Goal: Contribute content: Contribute content

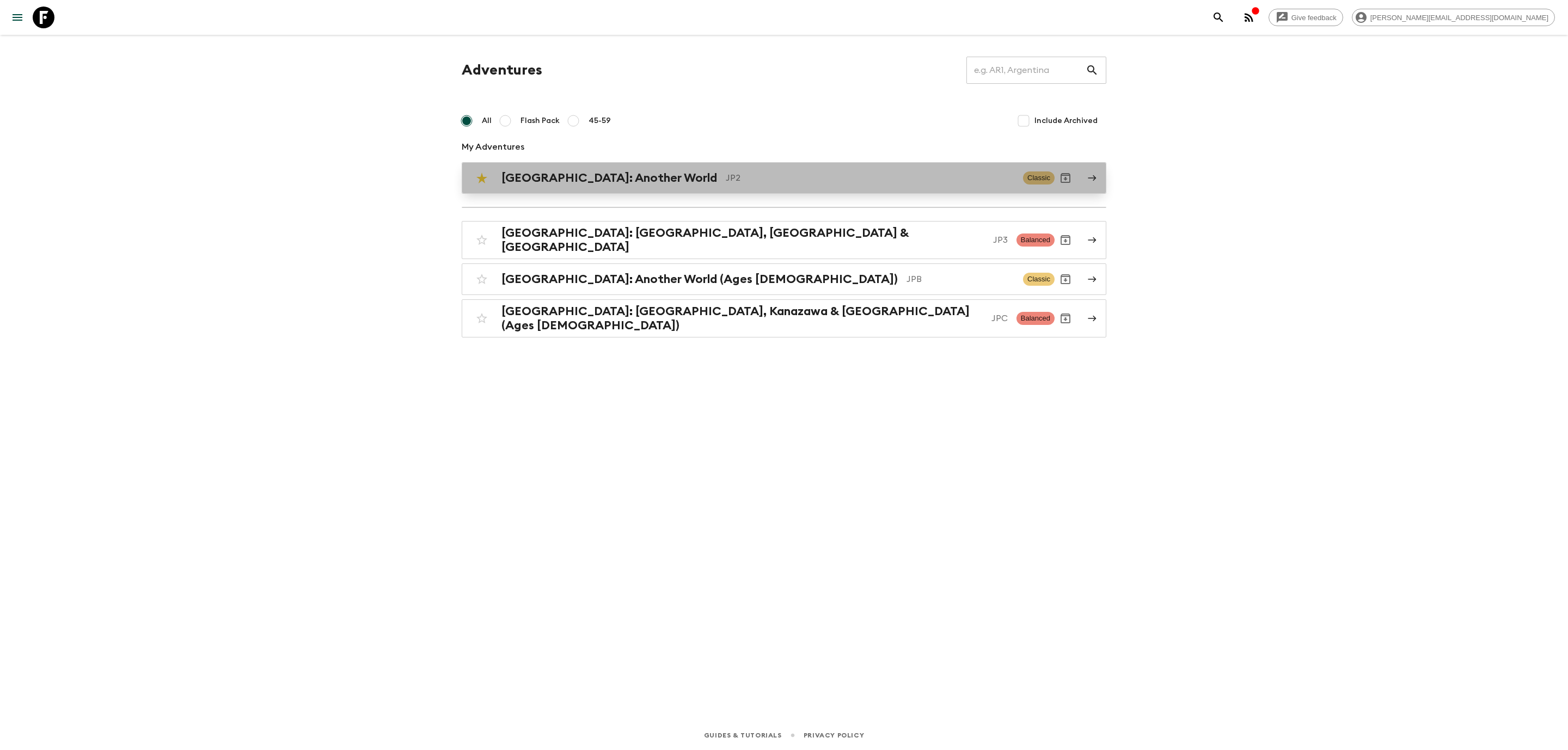
click at [594, 173] on h2 "[GEOGRAPHIC_DATA]: Another World" at bounding box center [610, 177] width 216 height 14
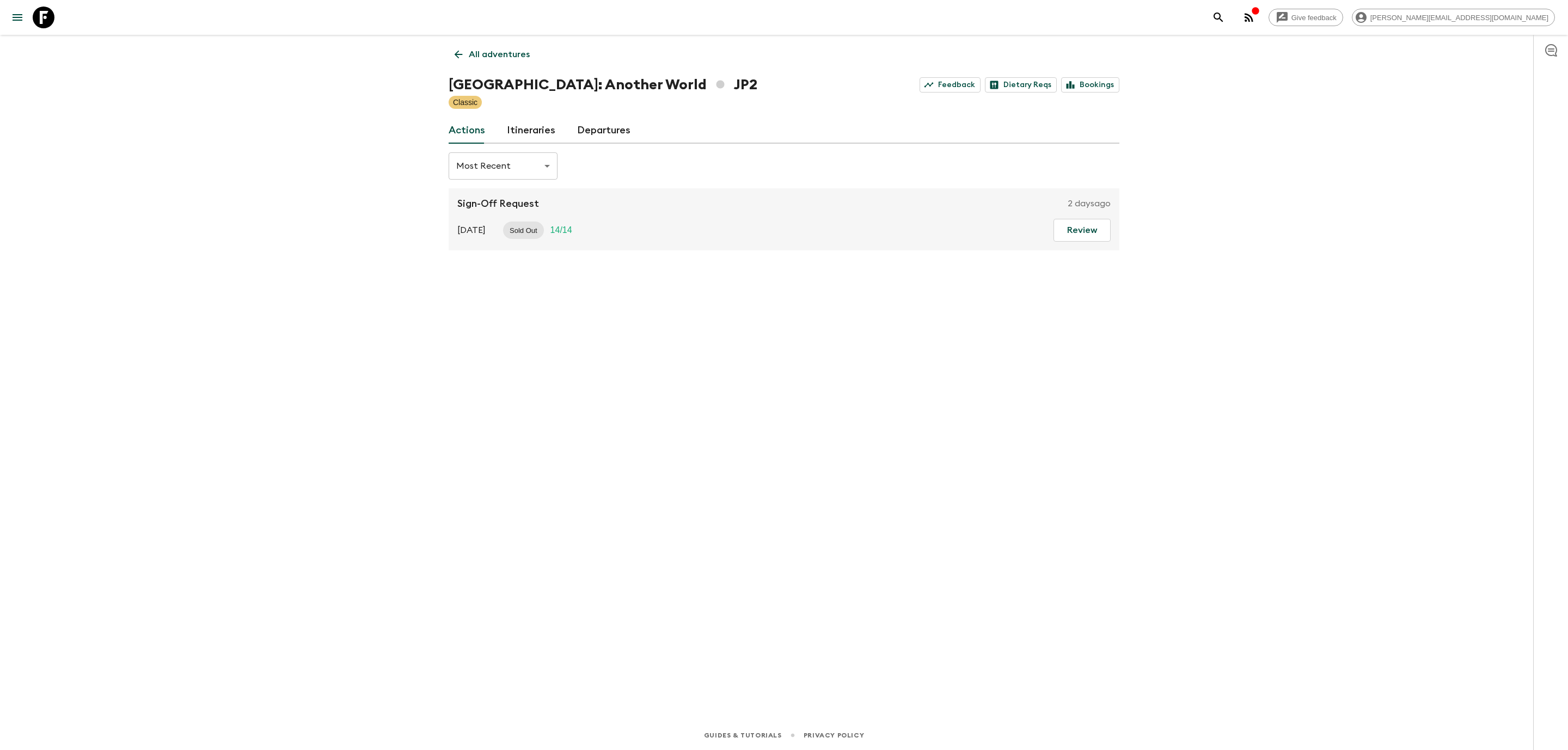
click at [602, 127] on link "Departures" at bounding box center [604, 130] width 54 height 26
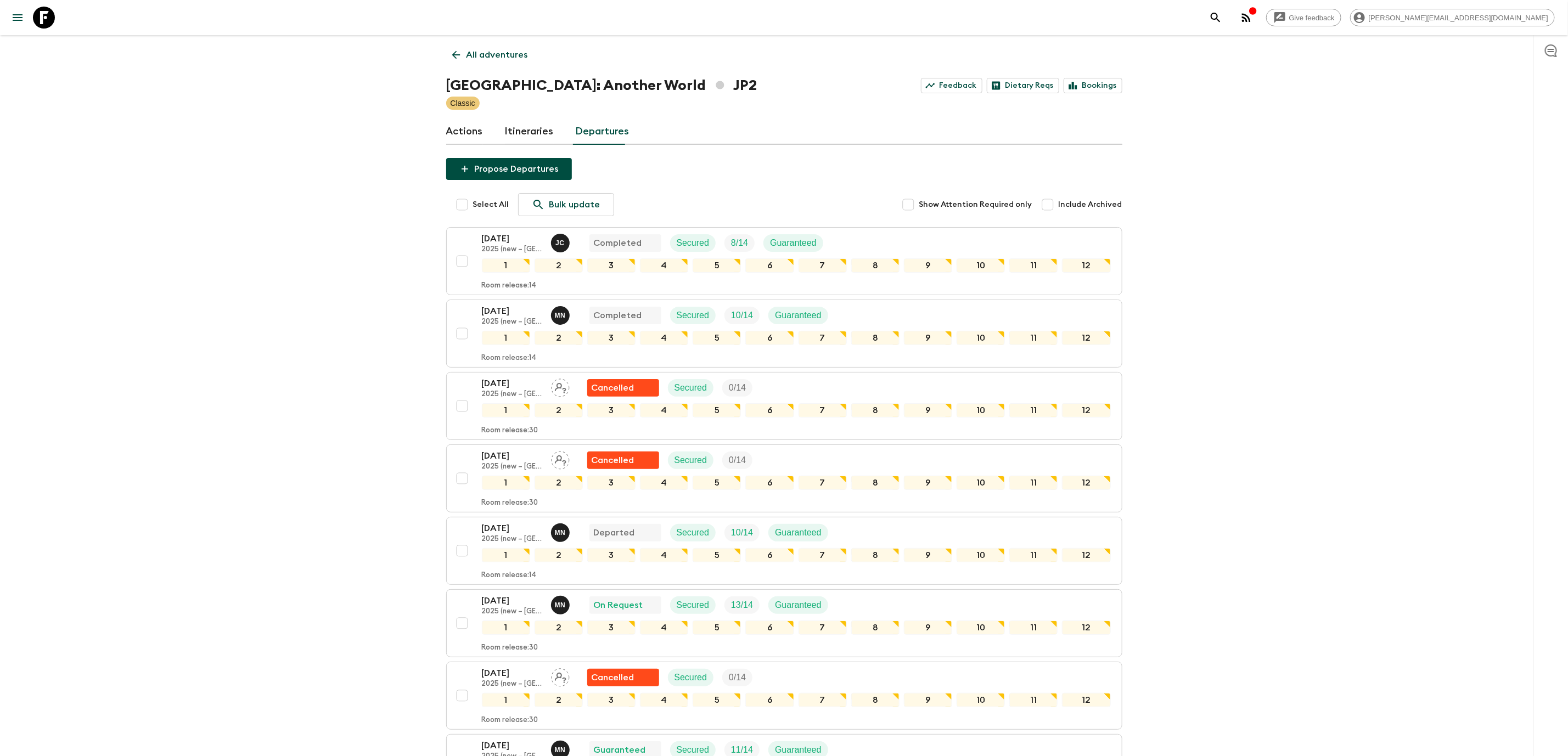
click at [448, 59] on link "All adventures" at bounding box center [490, 55] width 88 height 22
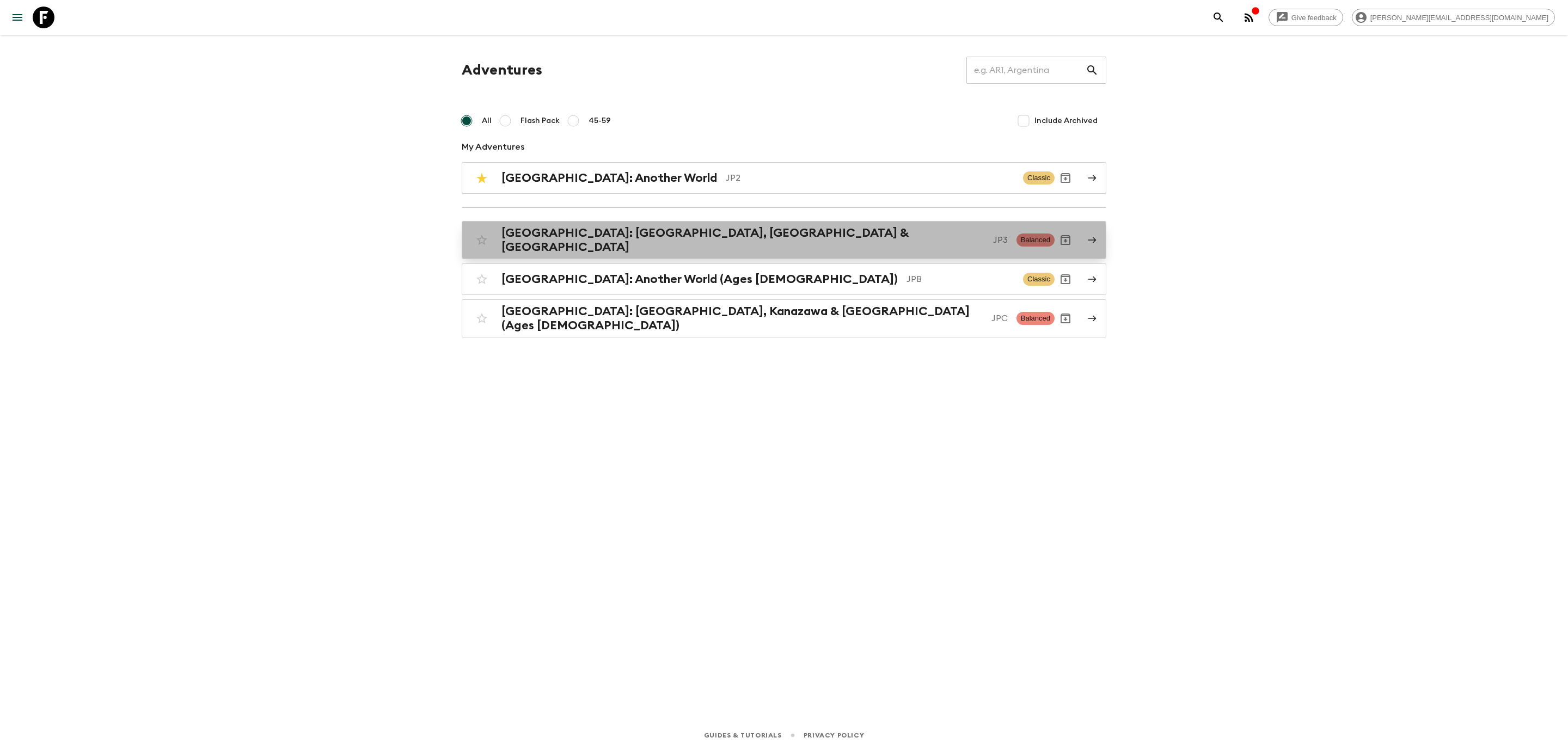
click at [669, 248] on div "[GEOGRAPHIC_DATA]: [GEOGRAPHIC_DATA], Kanazawa & [GEOGRAPHIC_DATA] JP3 Balanced" at bounding box center [763, 240] width 584 height 28
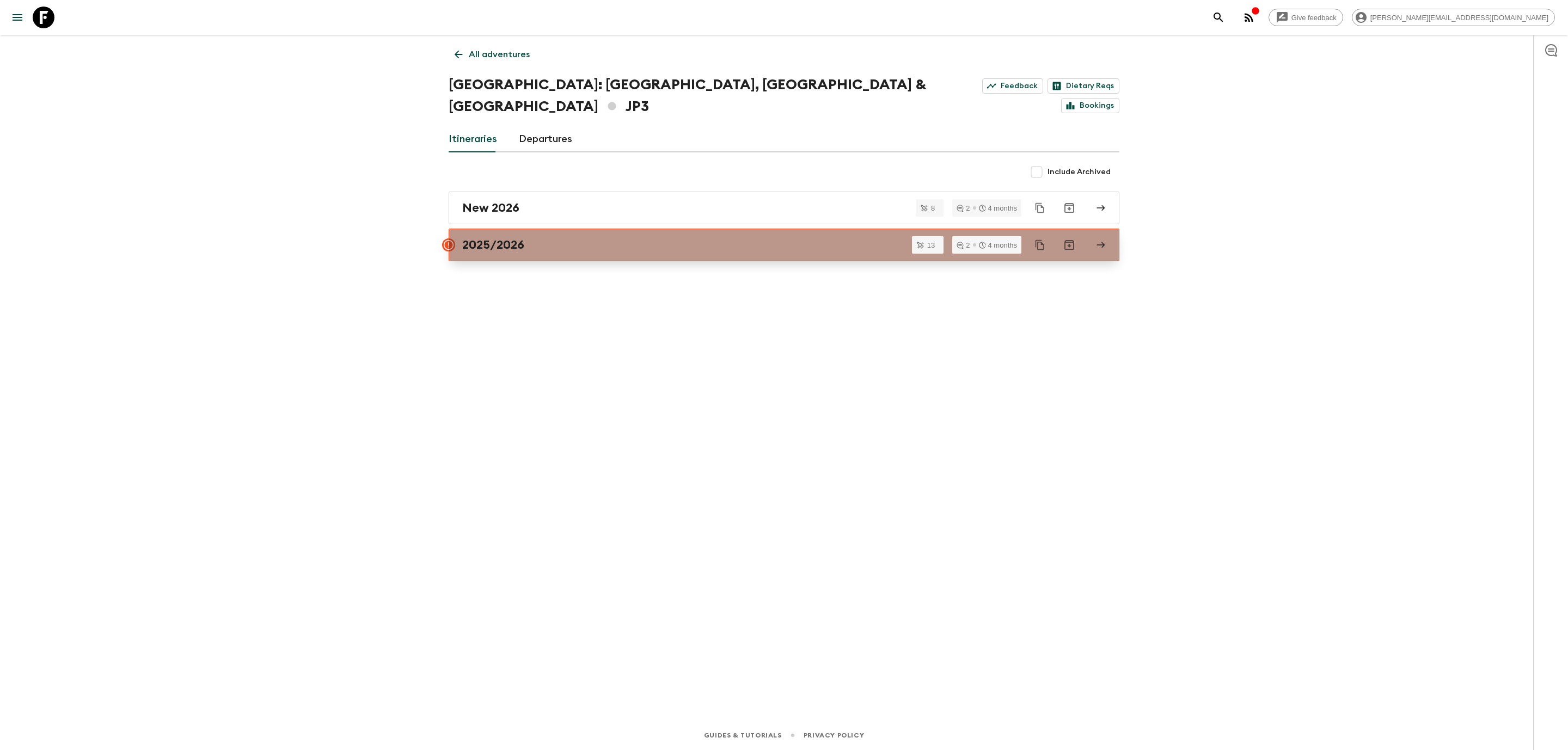
click at [502, 238] on h2 "2025/2026" at bounding box center [493, 245] width 62 height 14
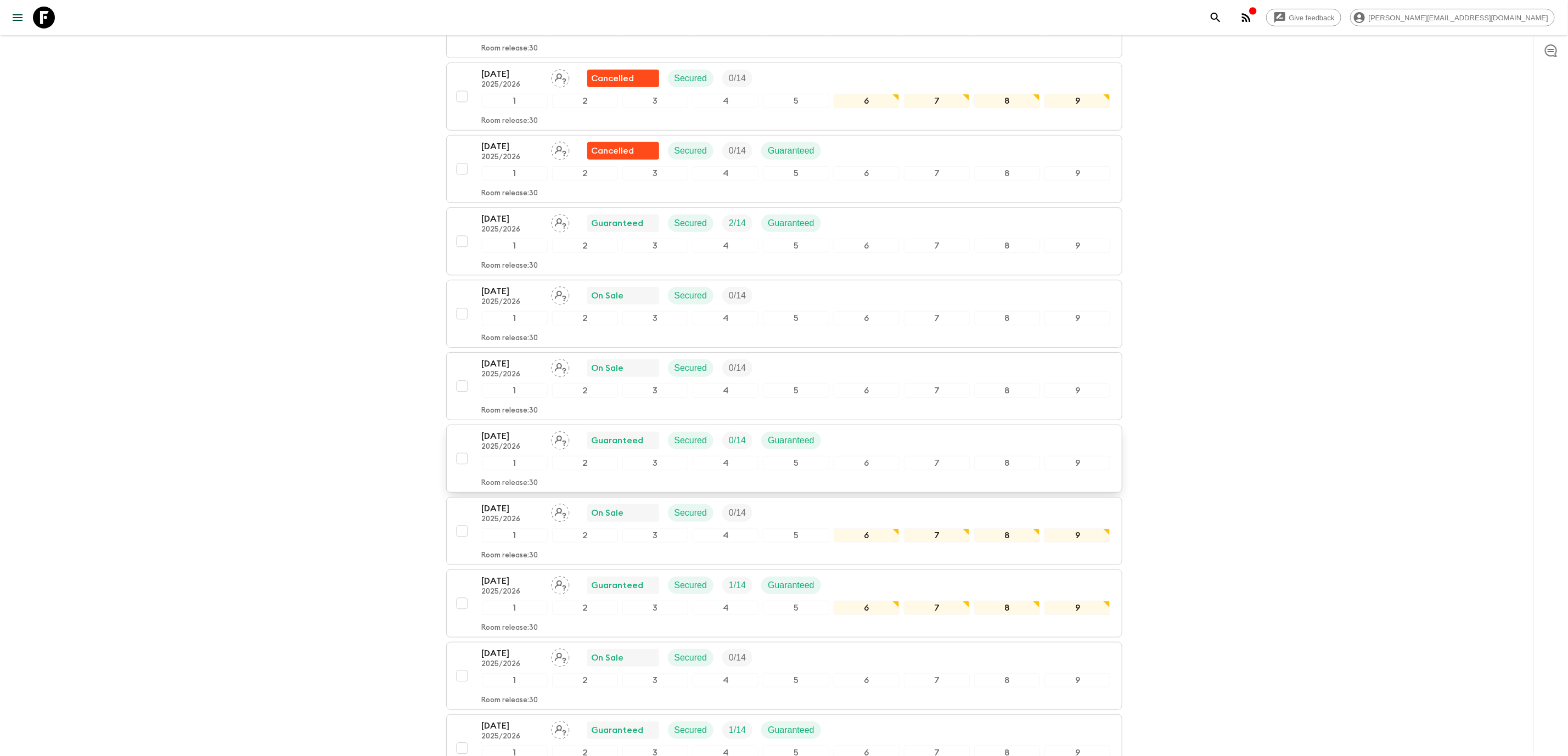
scroll to position [247, 0]
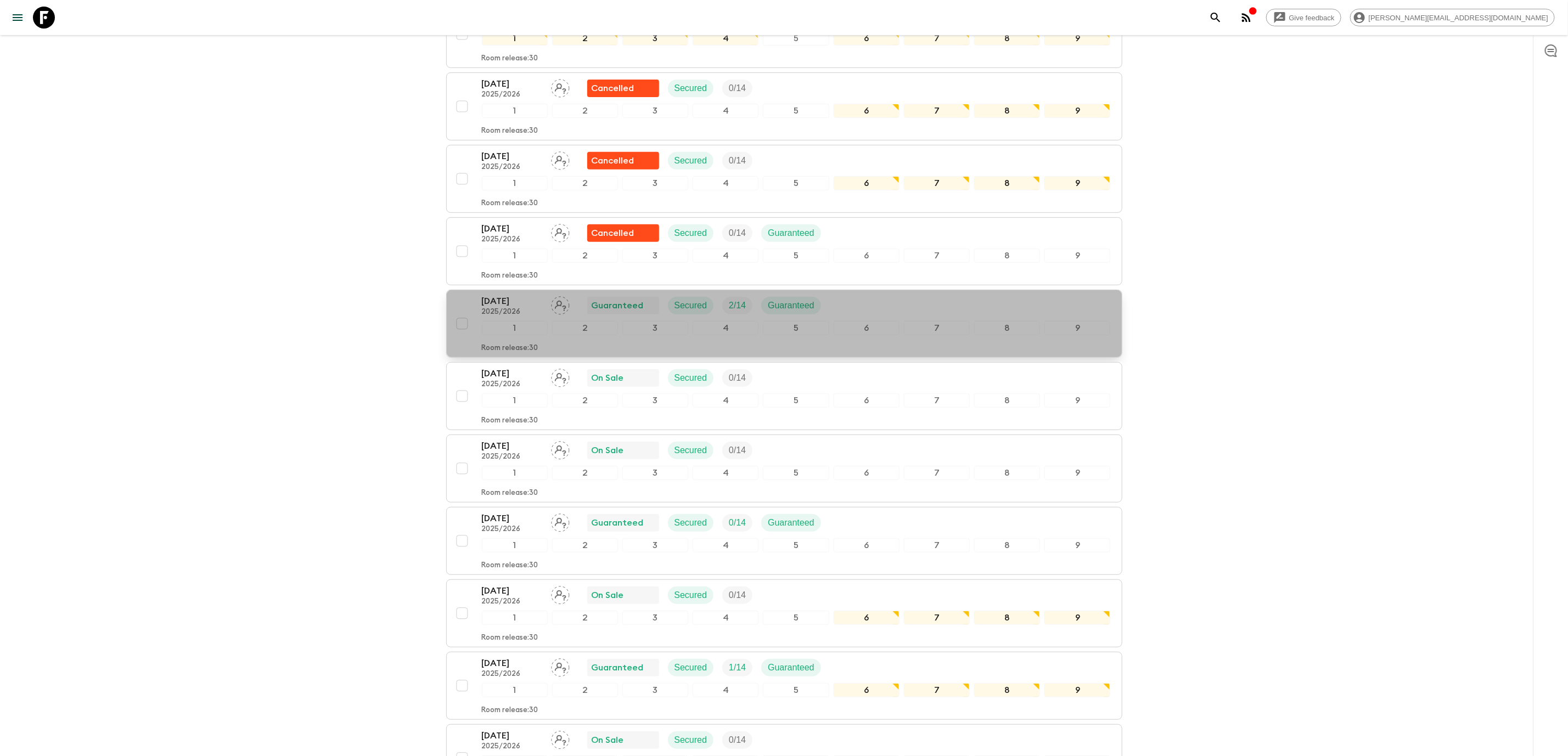
click at [514, 308] on p "2025/2026" at bounding box center [513, 312] width 61 height 8
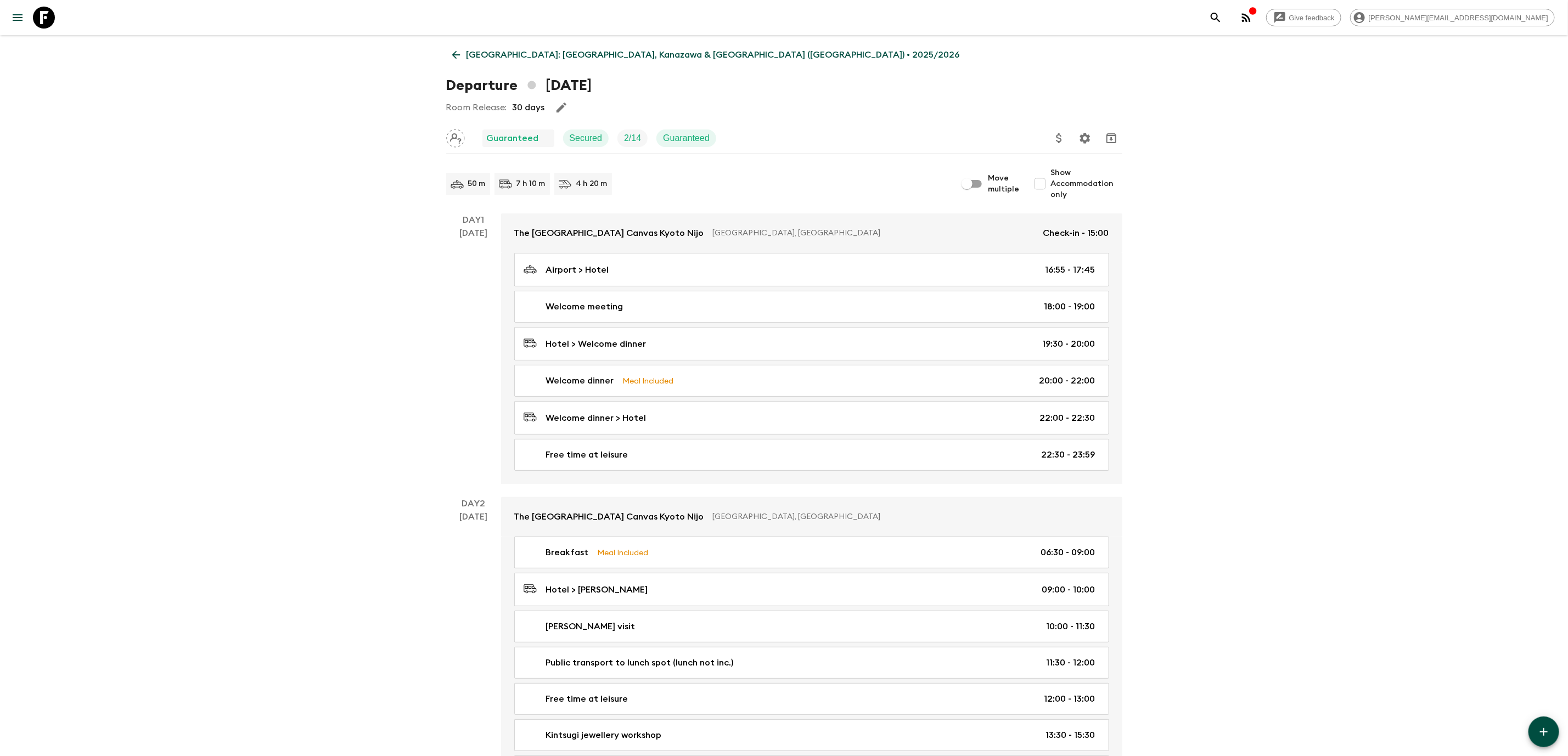
click at [450, 55] on icon at bounding box center [456, 55] width 12 height 12
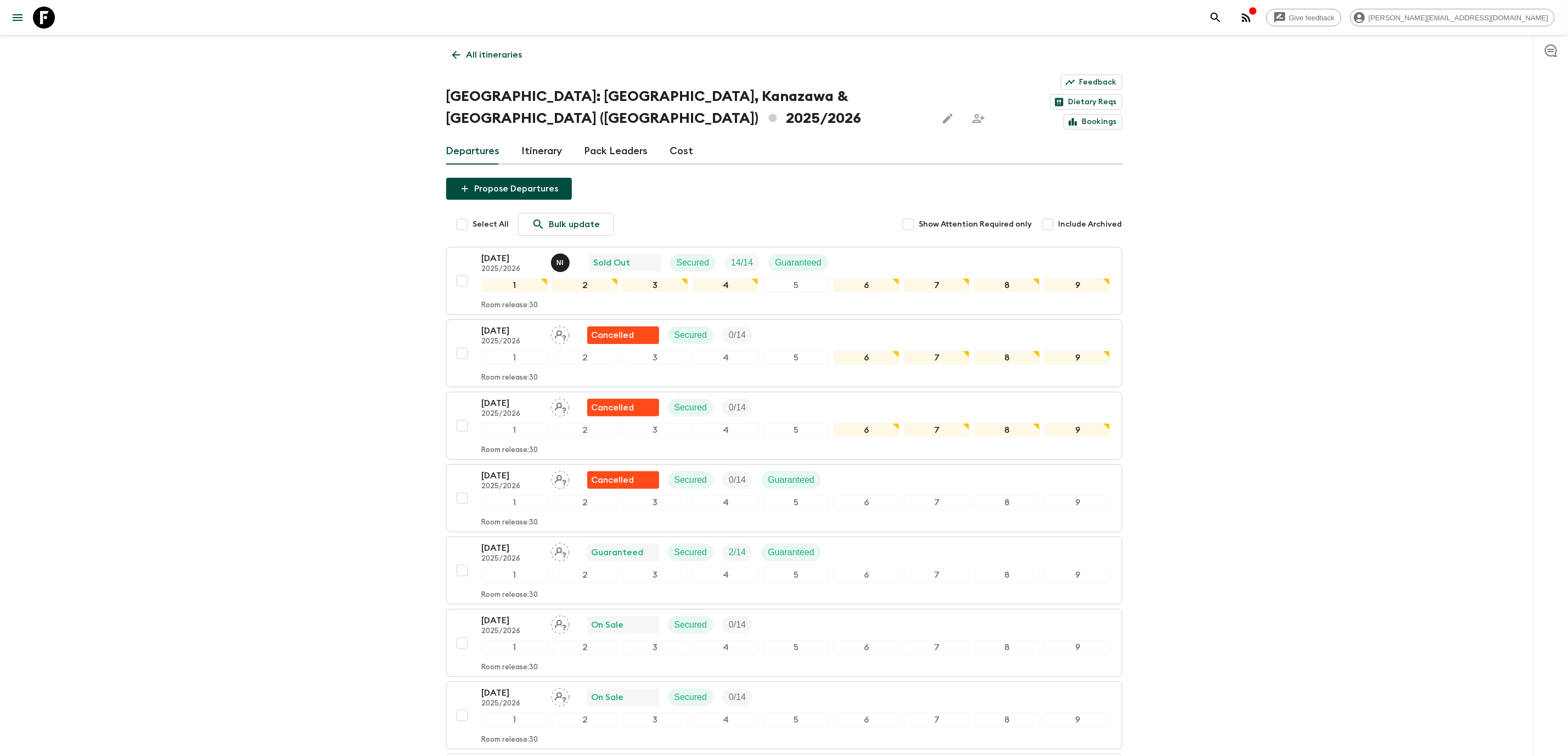
click at [459, 60] on icon at bounding box center [456, 55] width 12 height 12
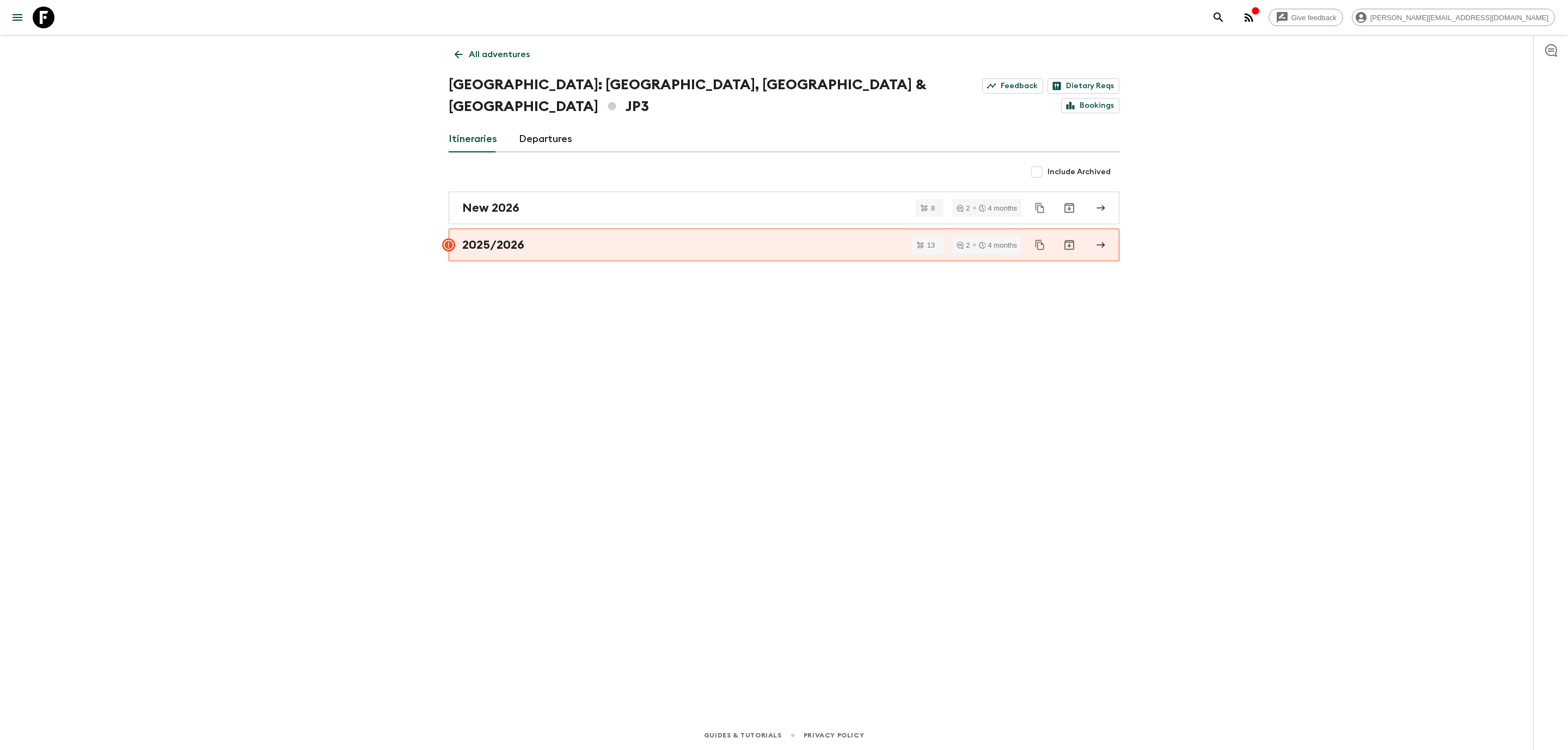
click at [457, 62] on link "All adventures" at bounding box center [493, 54] width 87 height 22
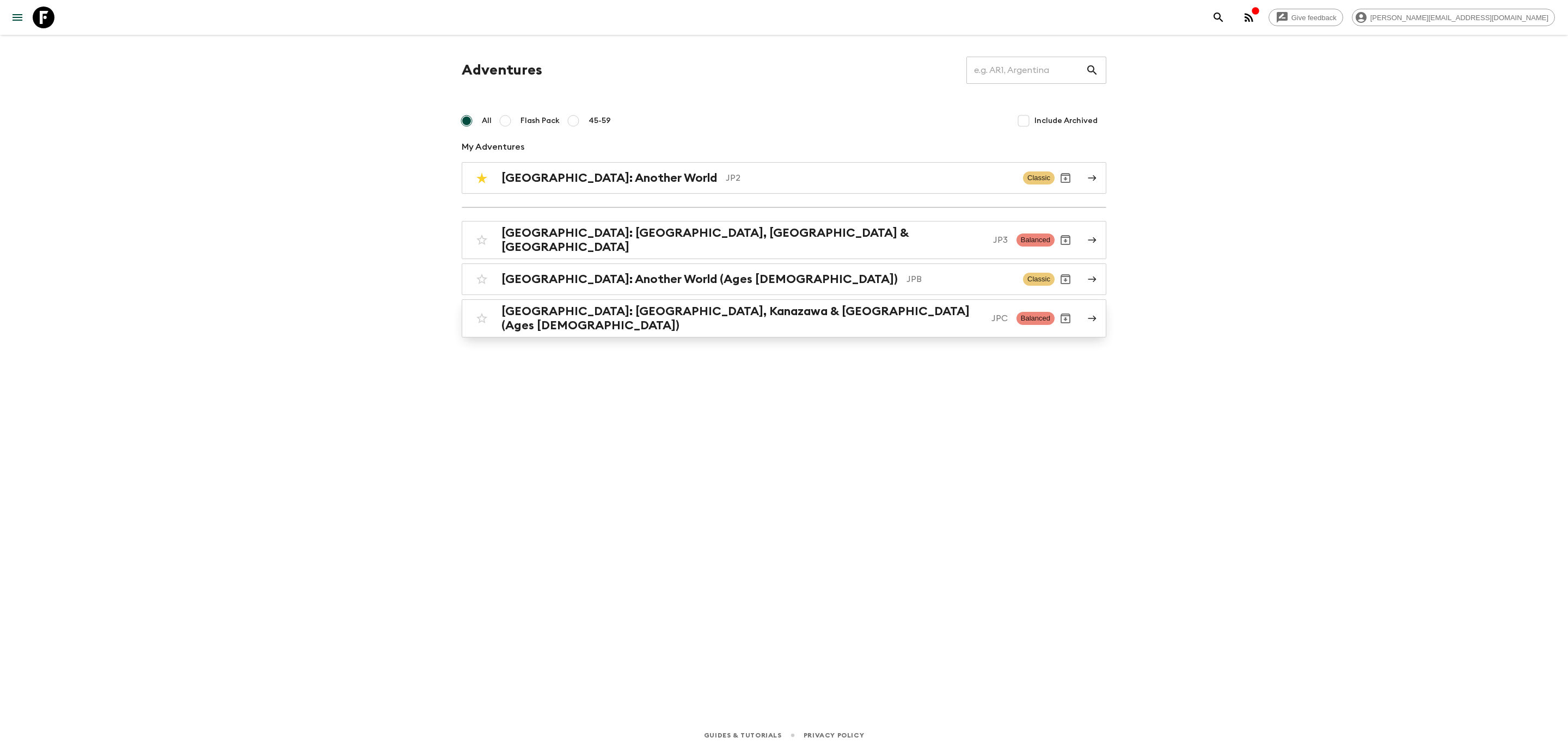
click at [626, 319] on div "[GEOGRAPHIC_DATA]: [GEOGRAPHIC_DATA], Kanazawa & [GEOGRAPHIC_DATA] (Ages [DEMOG…" at bounding box center [763, 319] width 584 height 28
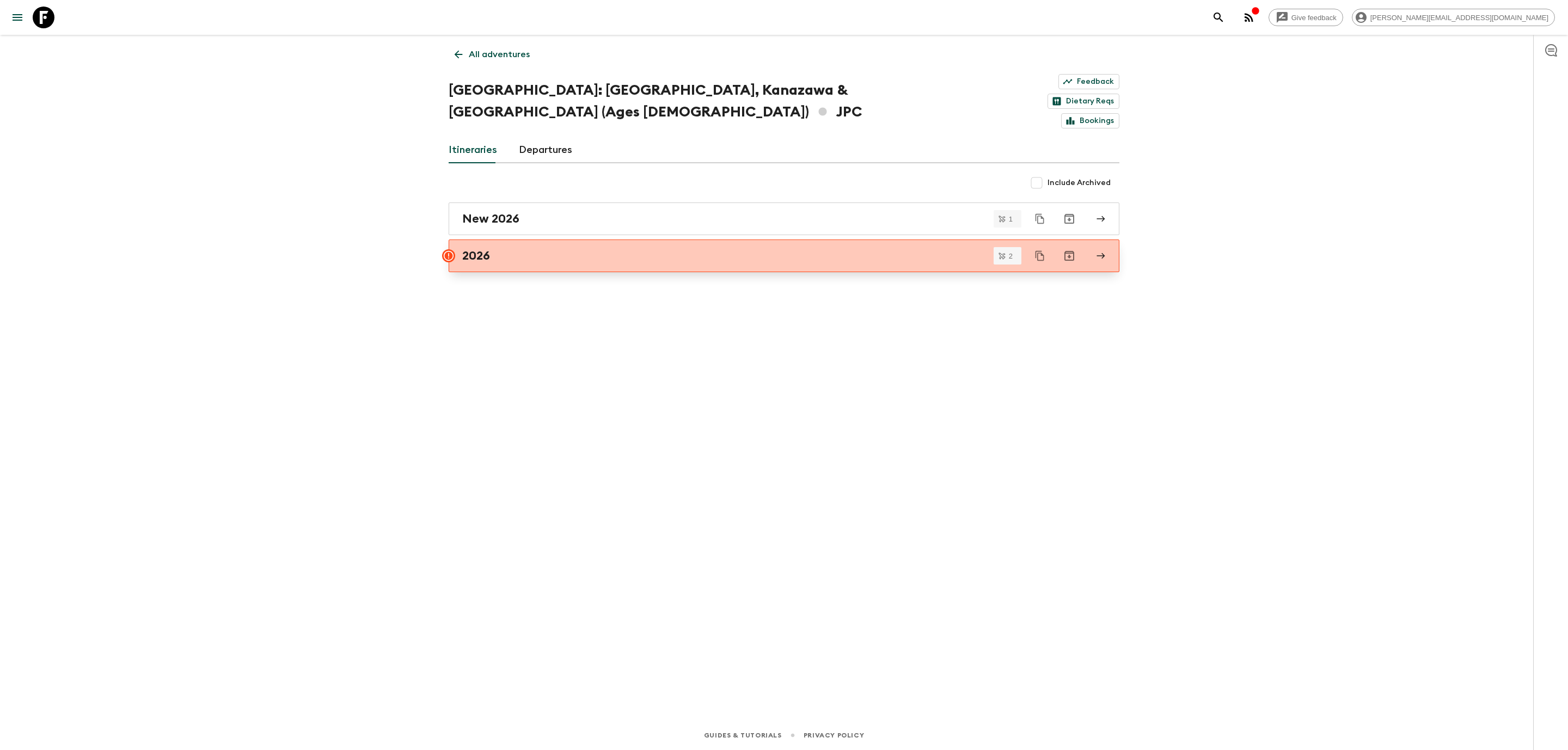
click at [514, 249] on div "2026" at bounding box center [774, 256] width 623 height 14
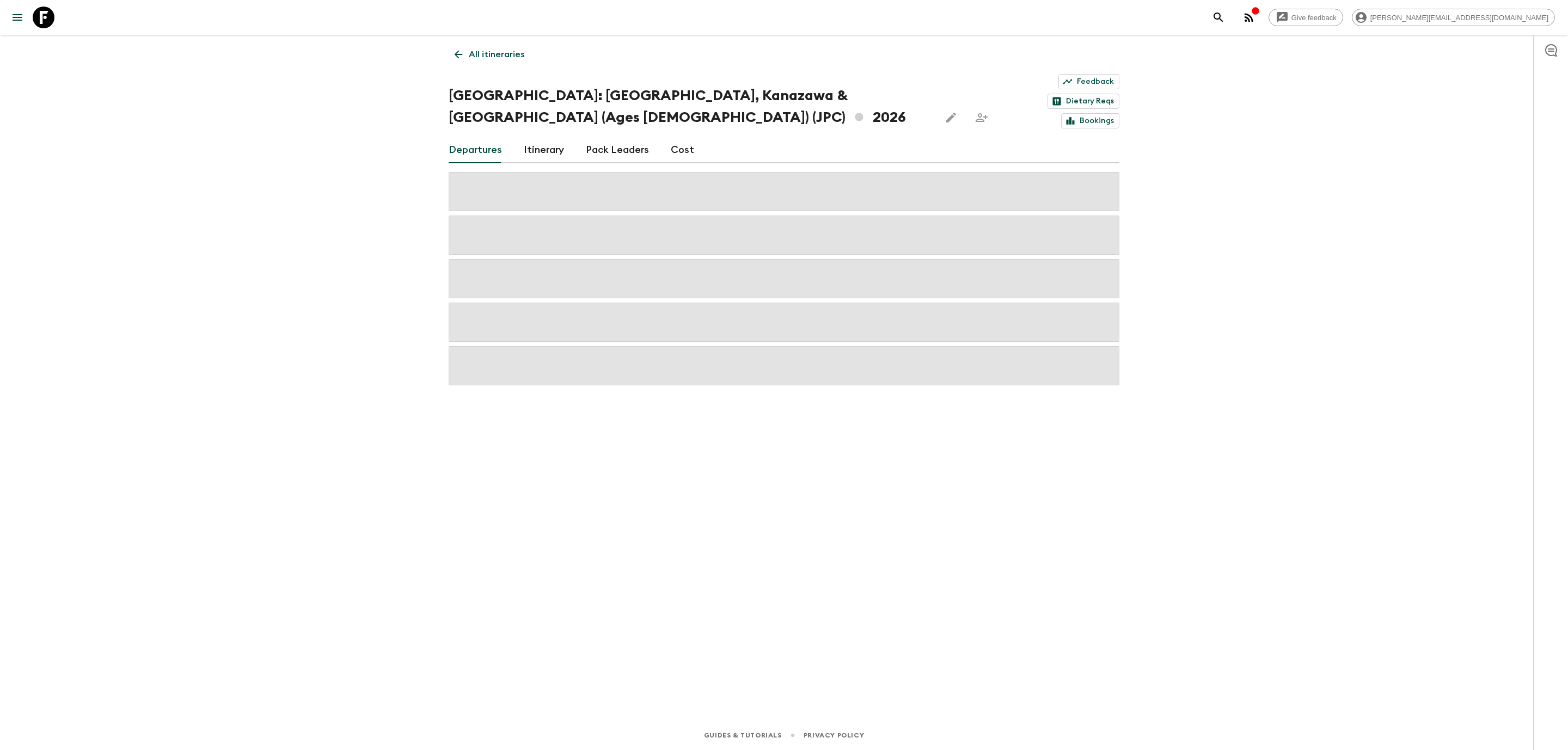
click at [459, 60] on link "All itineraries" at bounding box center [490, 54] width 82 height 22
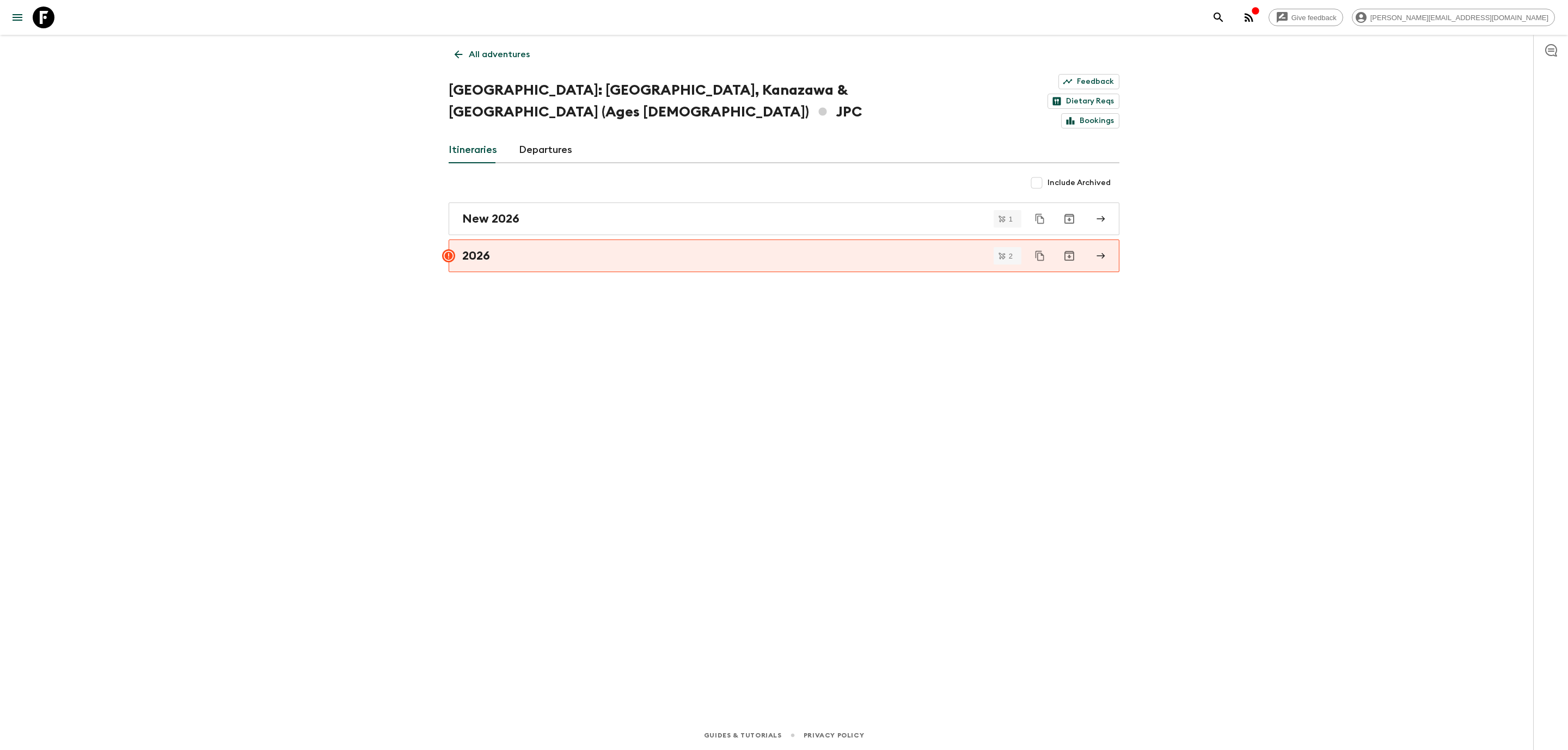
click at [531, 137] on link "Departures" at bounding box center [546, 150] width 54 height 26
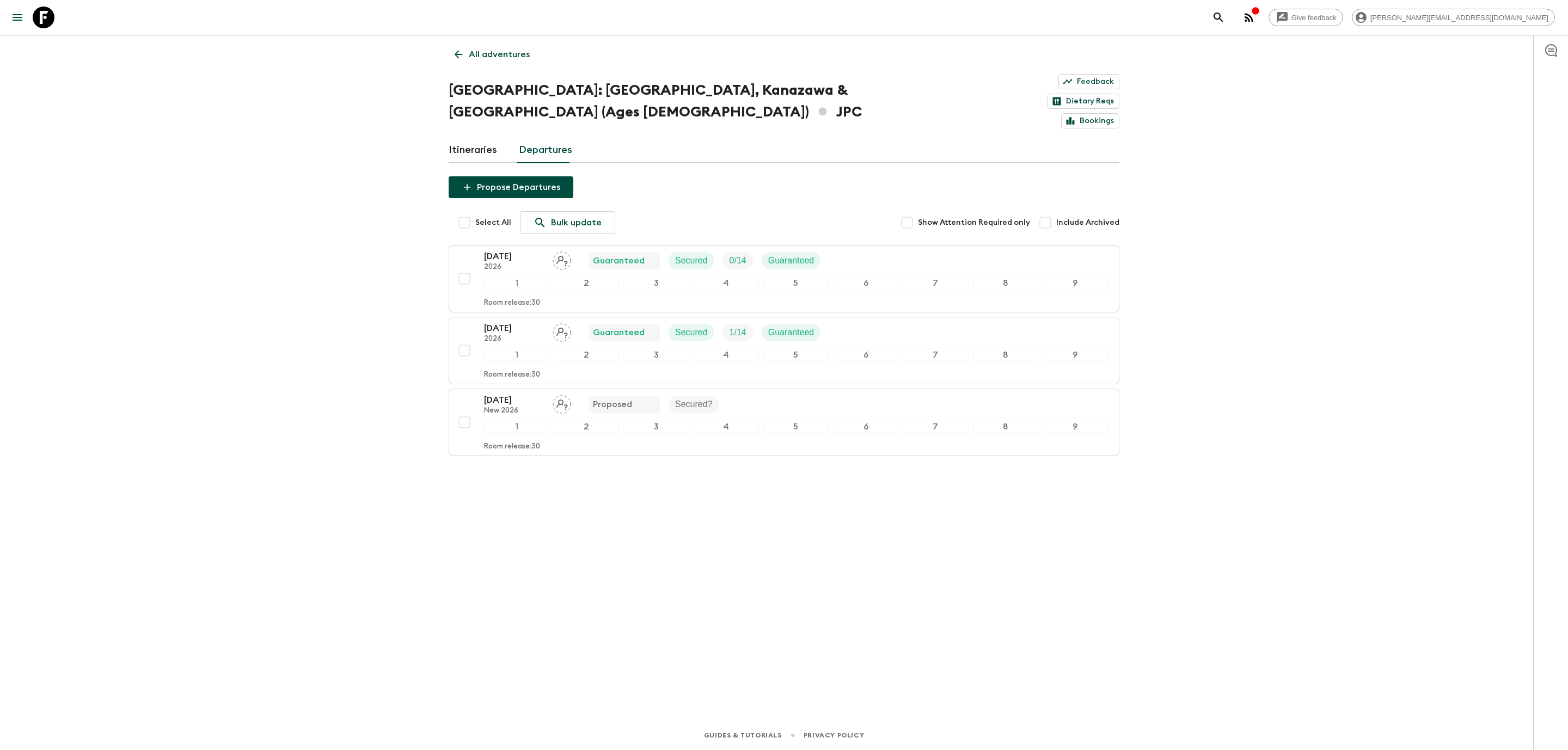
click at [460, 59] on icon at bounding box center [458, 54] width 12 height 12
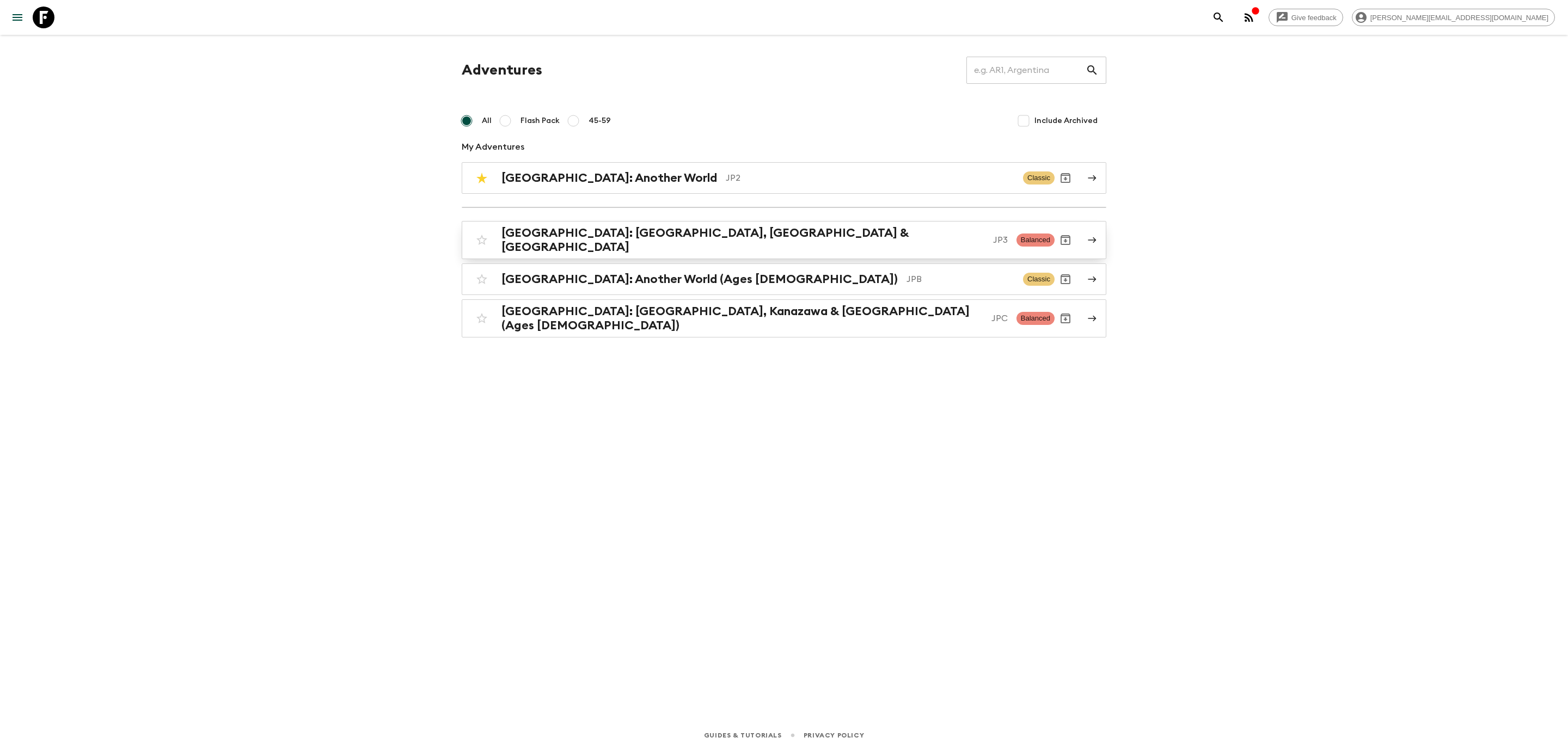
click at [673, 236] on h2 "[GEOGRAPHIC_DATA]: [GEOGRAPHIC_DATA], [GEOGRAPHIC_DATA] & [GEOGRAPHIC_DATA]" at bounding box center [743, 240] width 483 height 28
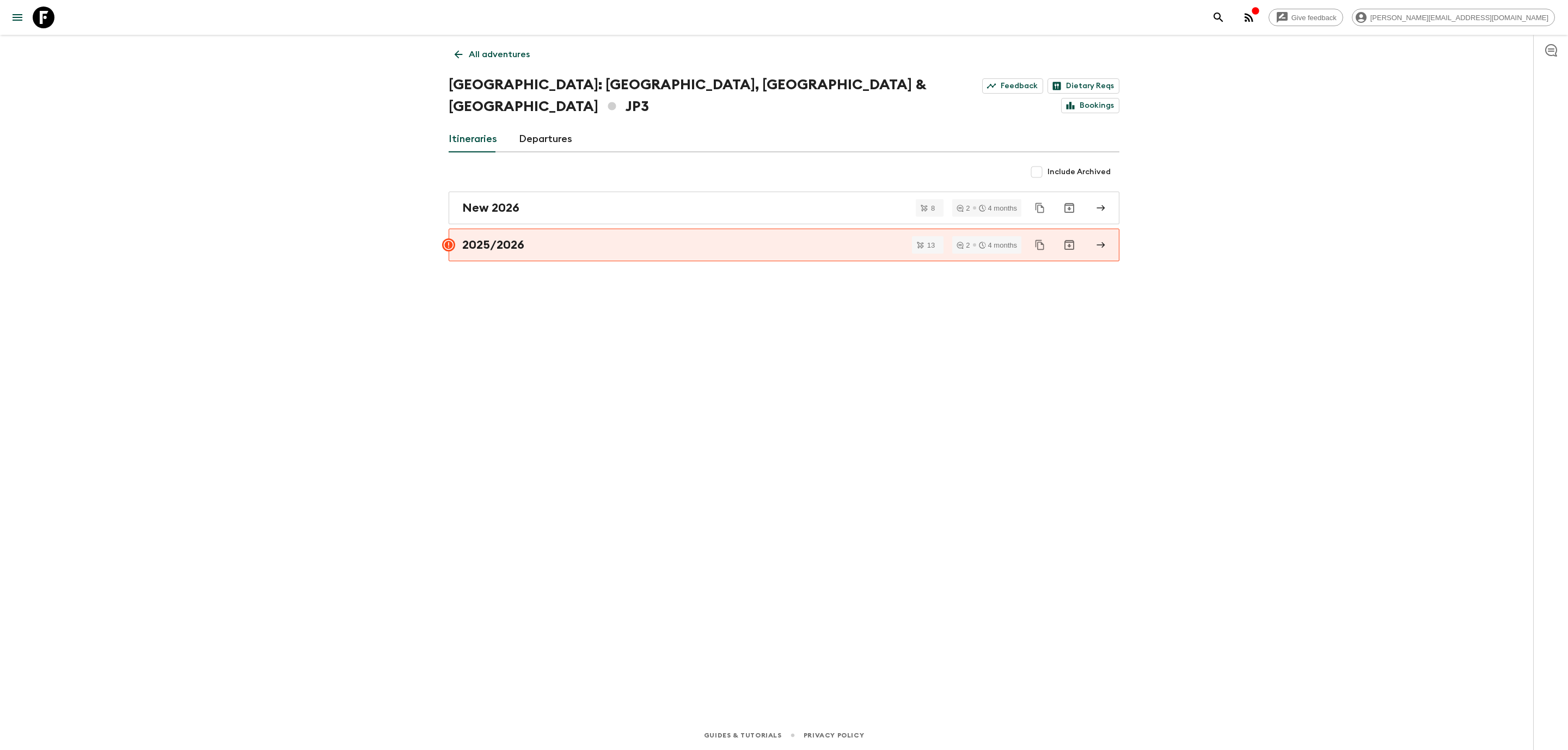
click at [651, 241] on div "All adventures [GEOGRAPHIC_DATA]: [GEOGRAPHIC_DATA], Kanazawa & [GEOGRAPHIC_DAT…" at bounding box center [784, 363] width 697 height 656
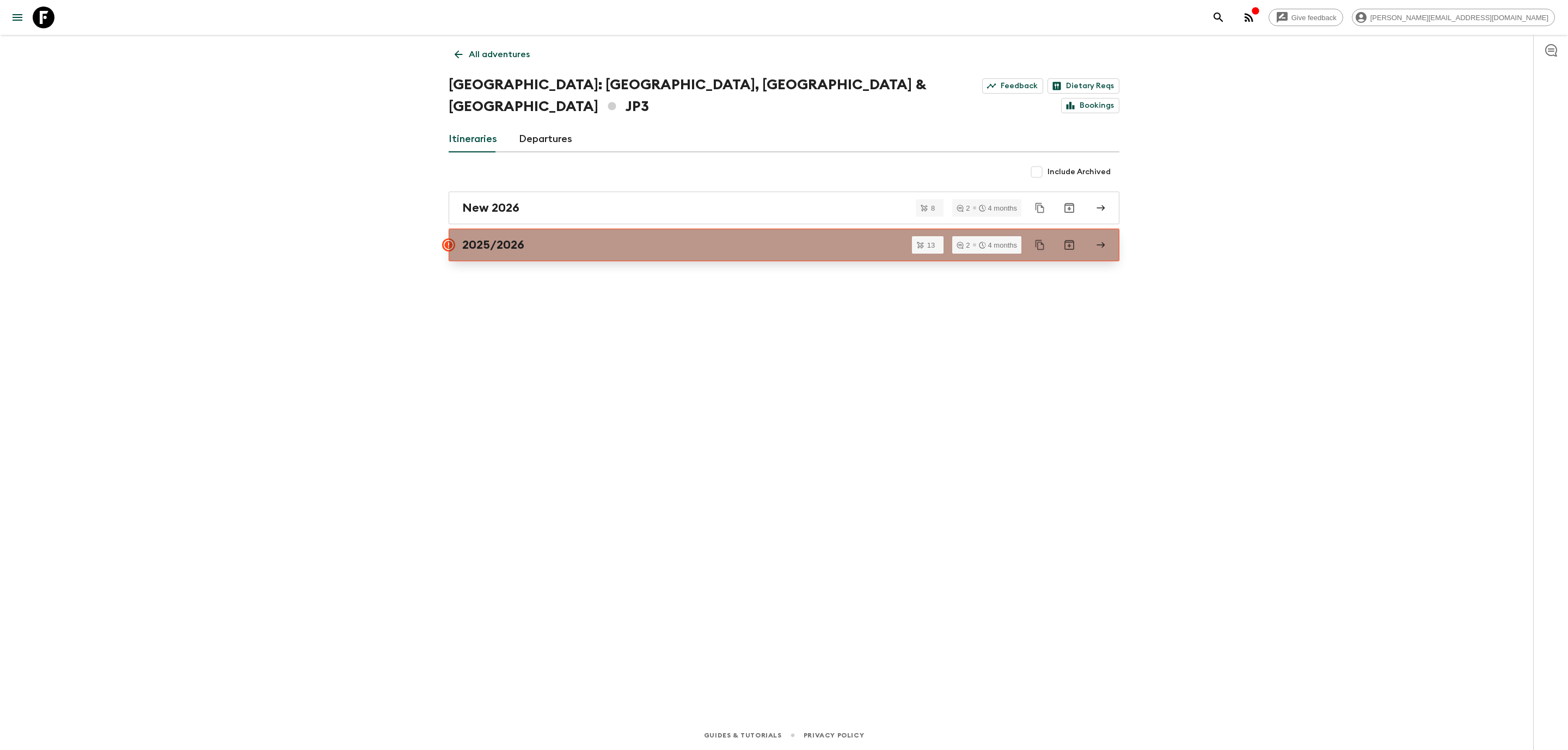
click at [651, 240] on link "2025/2026" at bounding box center [784, 244] width 671 height 33
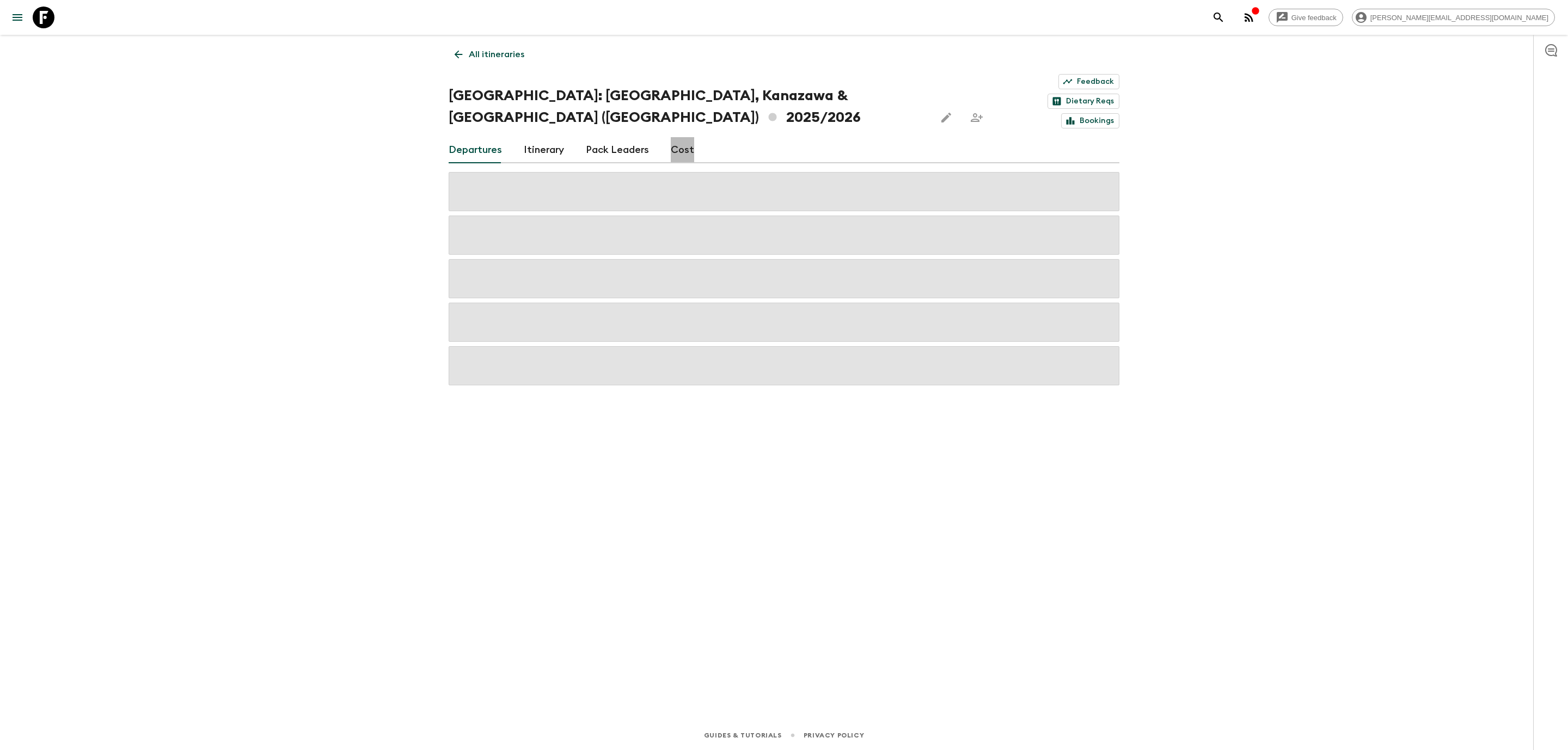
click at [683, 137] on link "Cost" at bounding box center [682, 150] width 23 height 26
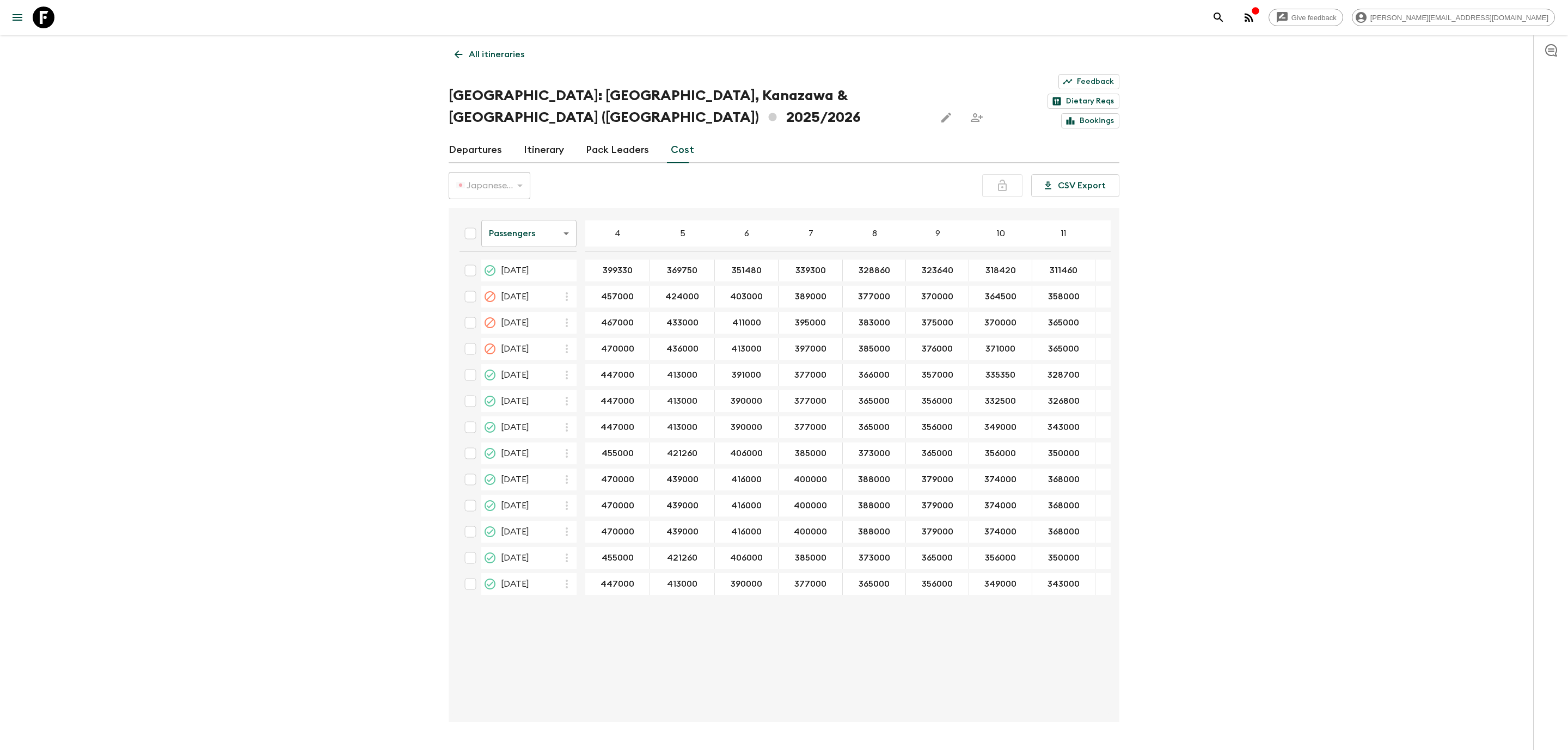
click at [460, 56] on icon at bounding box center [458, 54] width 12 height 12
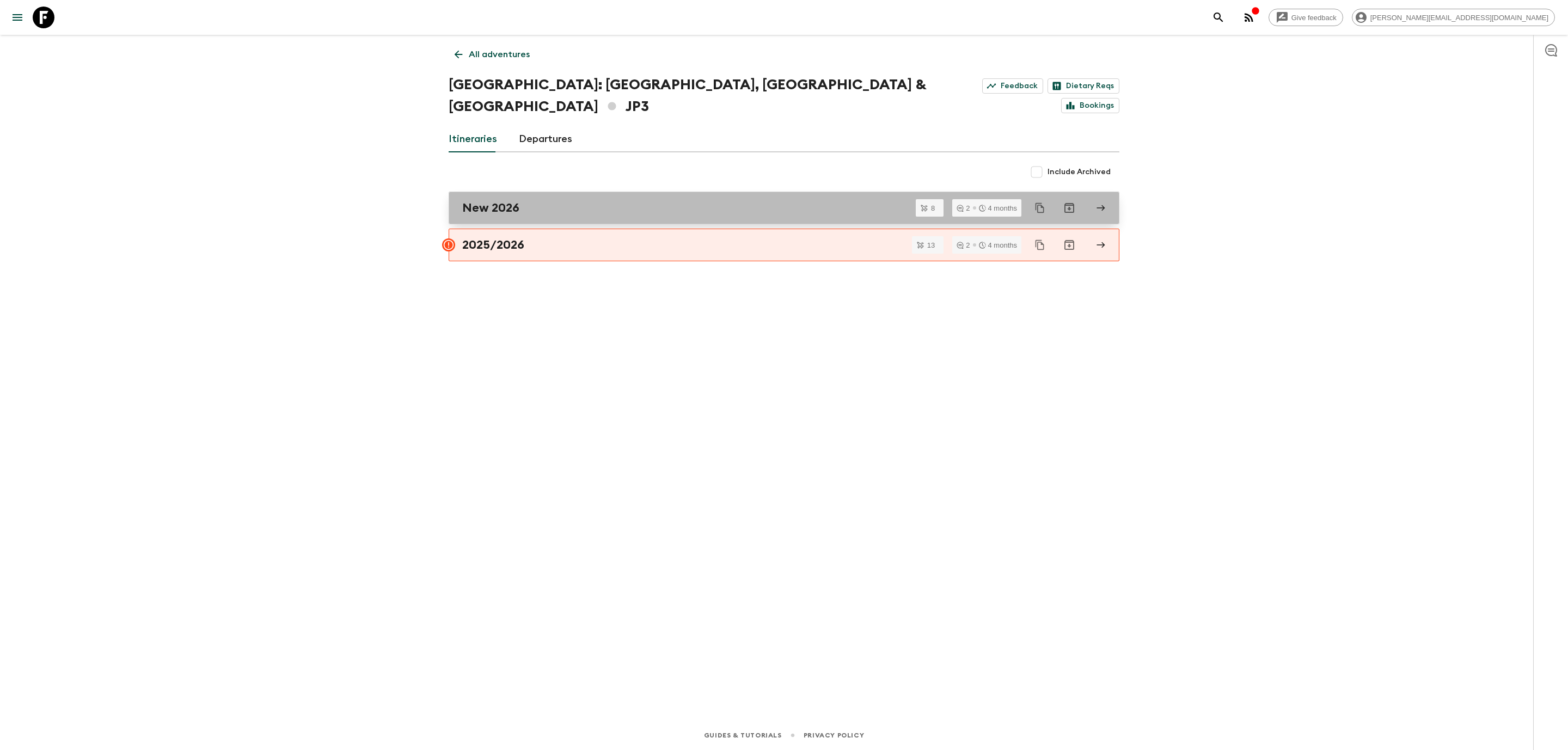
click at [513, 201] on h2 "New 2026" at bounding box center [491, 207] width 57 height 14
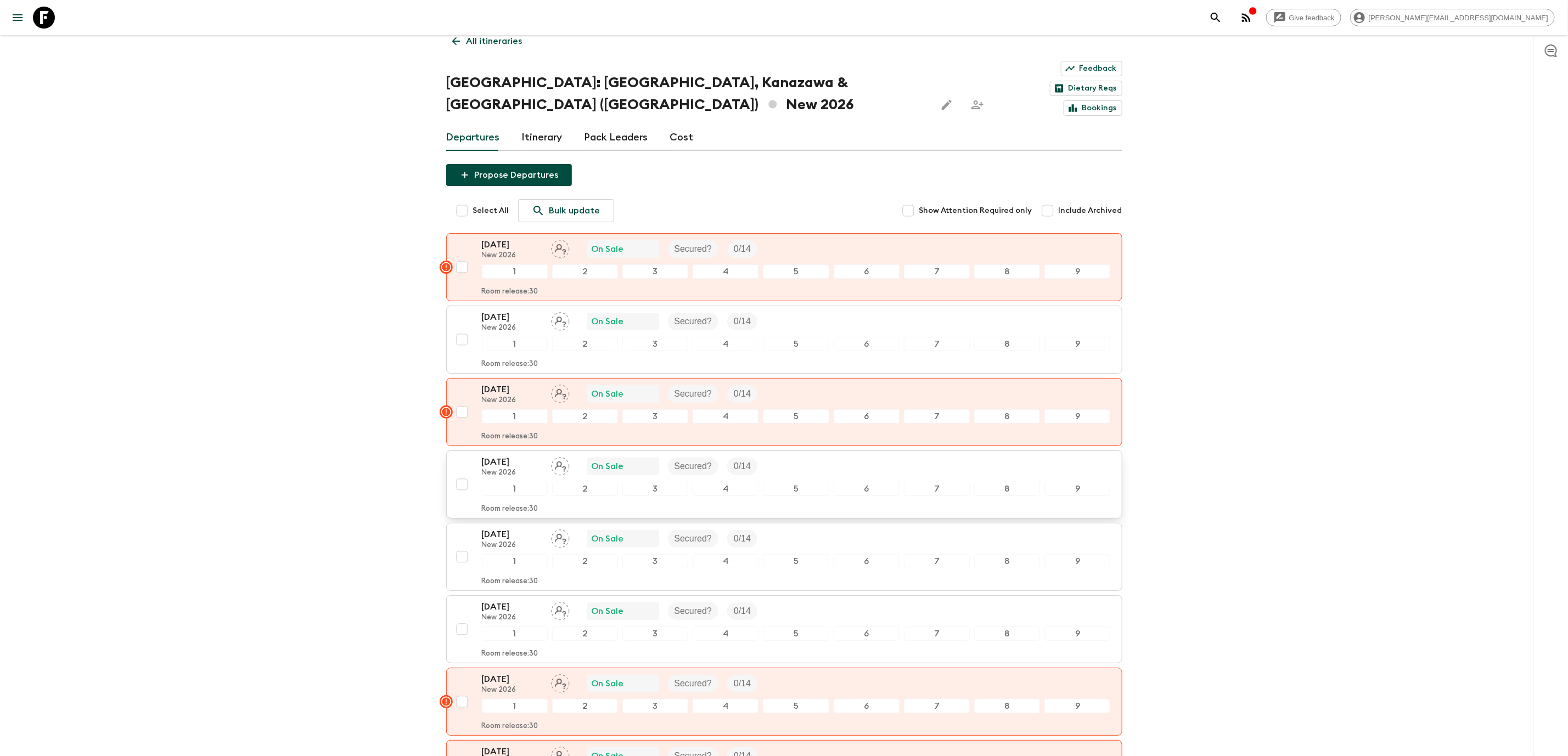
scroll to position [142, 0]
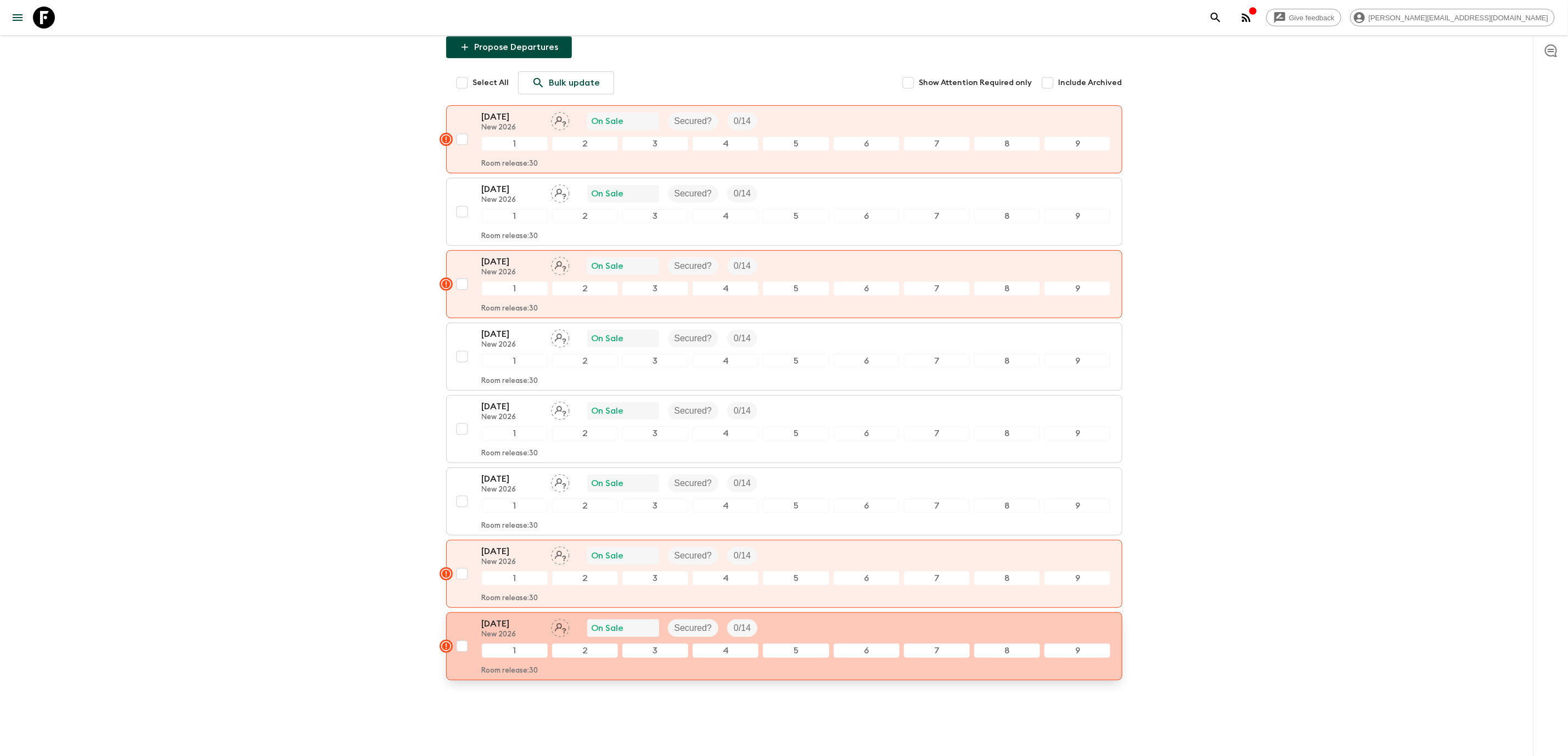
click at [487, 618] on p "[DATE]" at bounding box center [513, 625] width 61 height 13
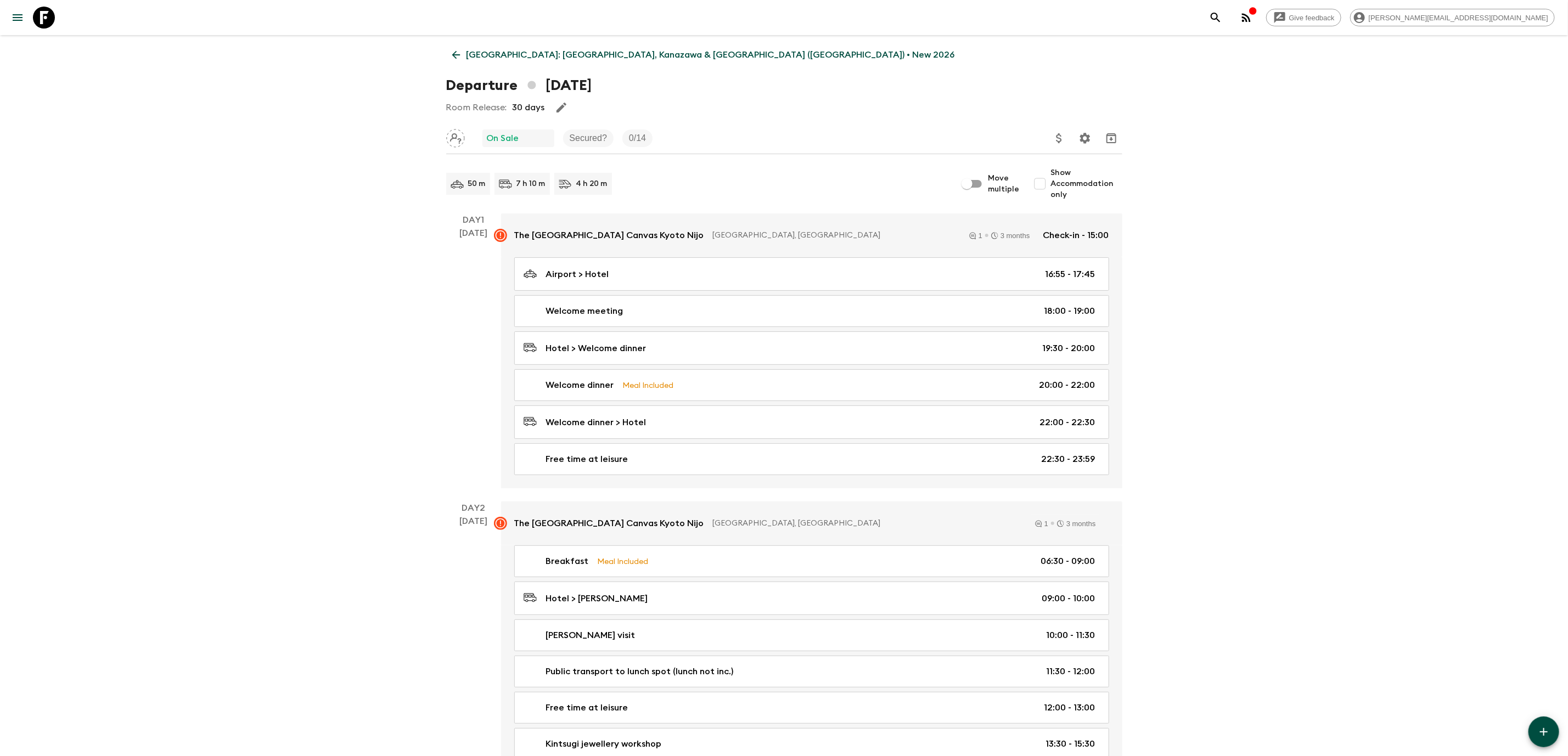
click at [457, 53] on icon at bounding box center [456, 55] width 12 height 12
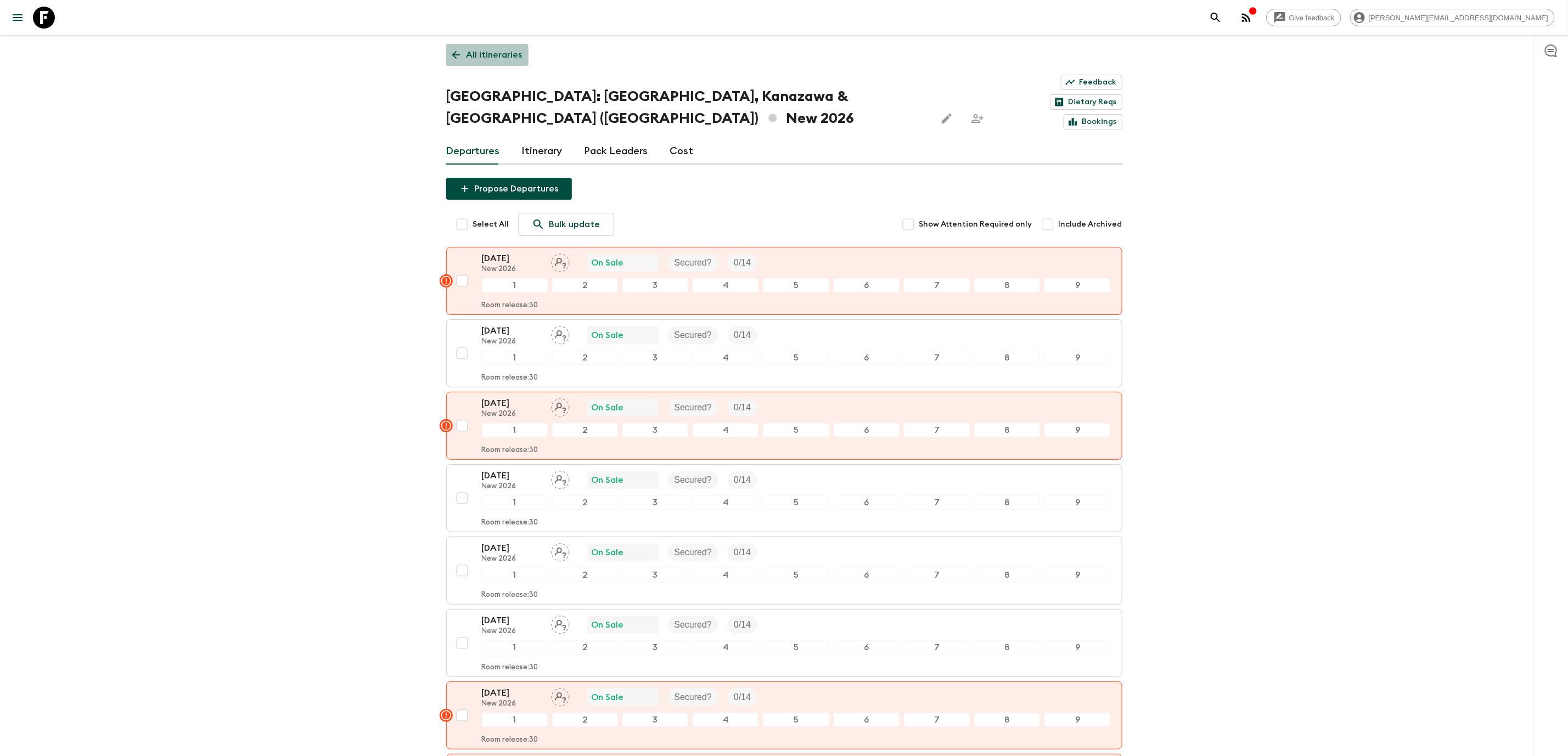
click at [454, 62] on link "All itineraries" at bounding box center [487, 55] width 83 height 22
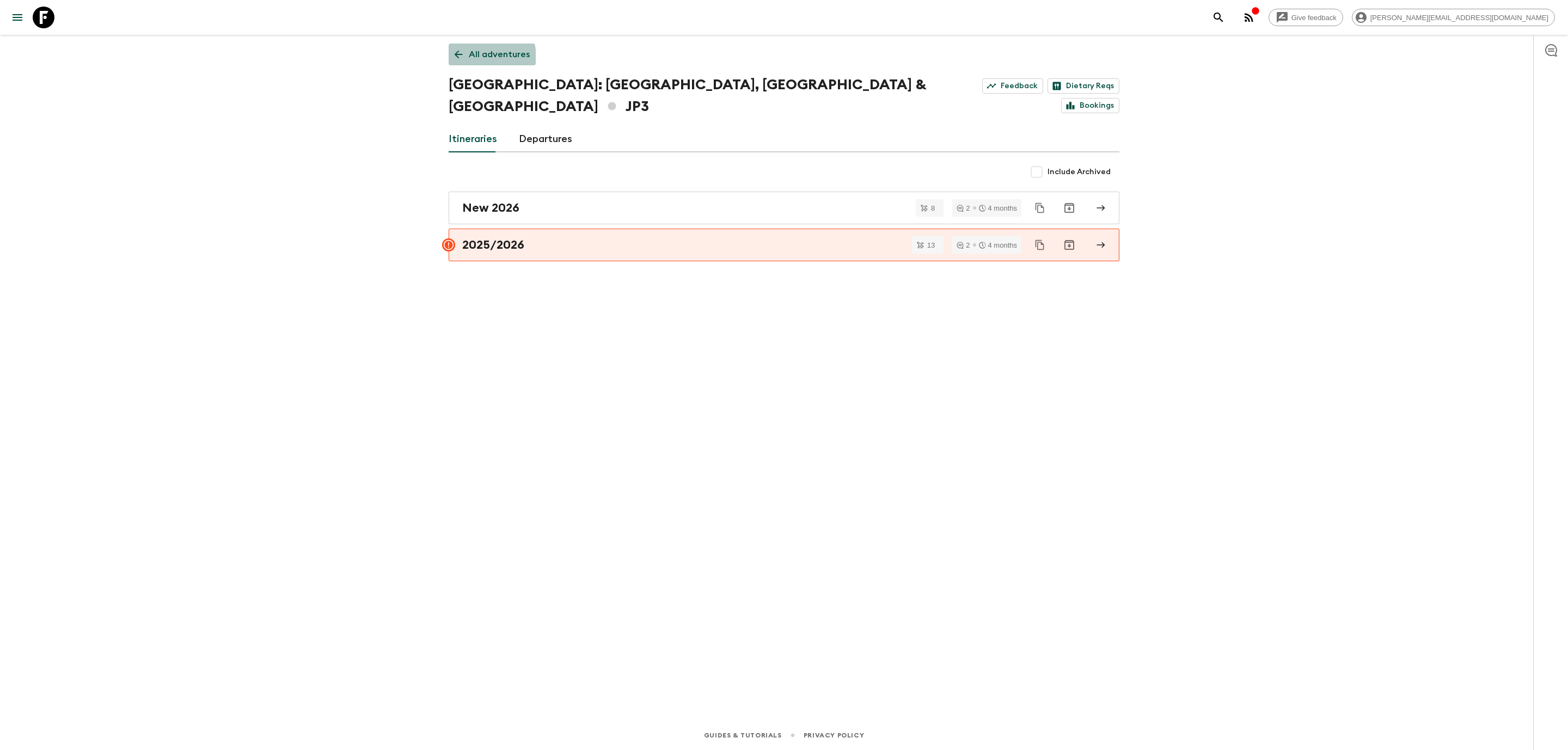
click at [461, 62] on link "All adventures" at bounding box center [493, 54] width 87 height 22
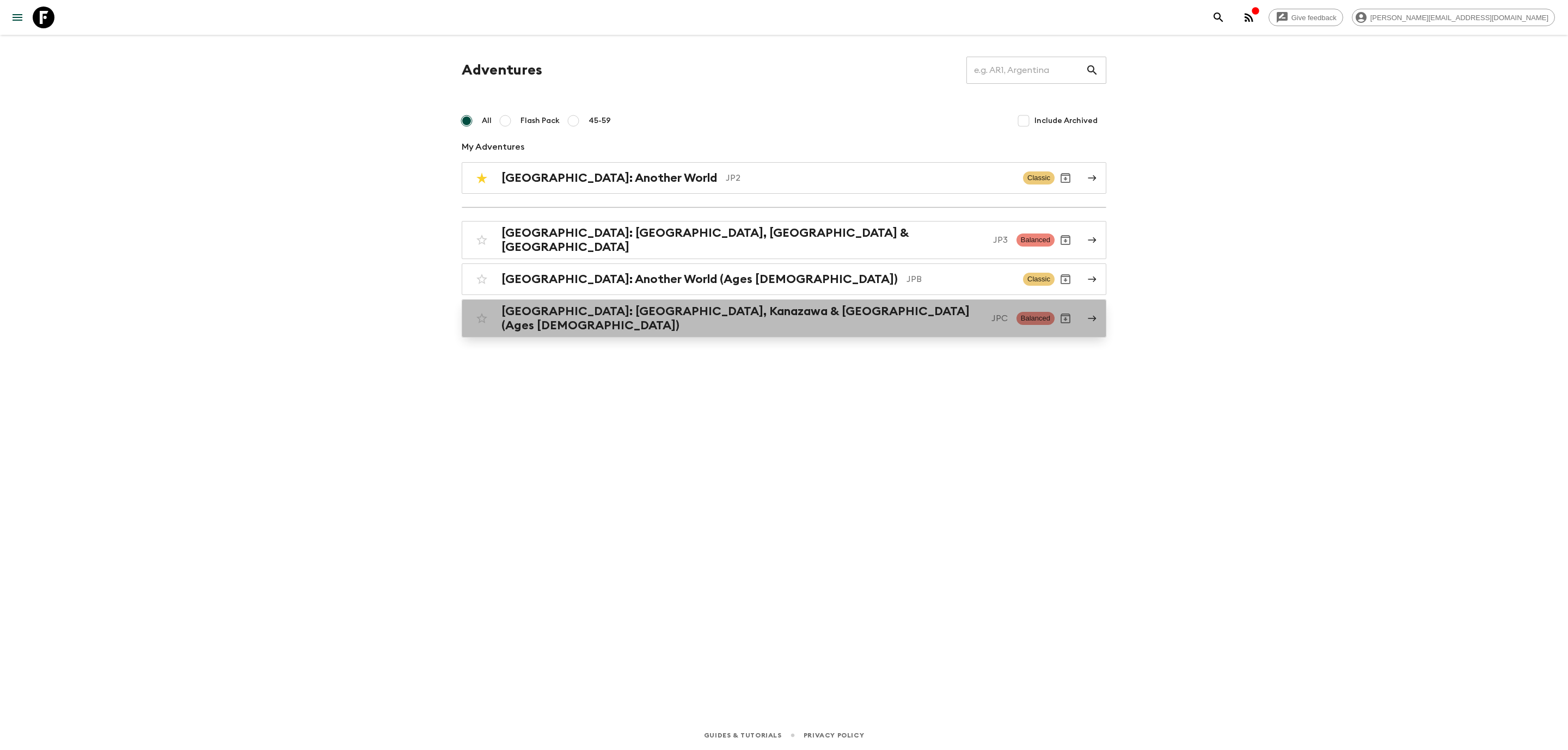
click at [638, 317] on h2 "[GEOGRAPHIC_DATA]: [GEOGRAPHIC_DATA], Kanazawa & [GEOGRAPHIC_DATA] (Ages [DEMOG…" at bounding box center [743, 319] width 482 height 28
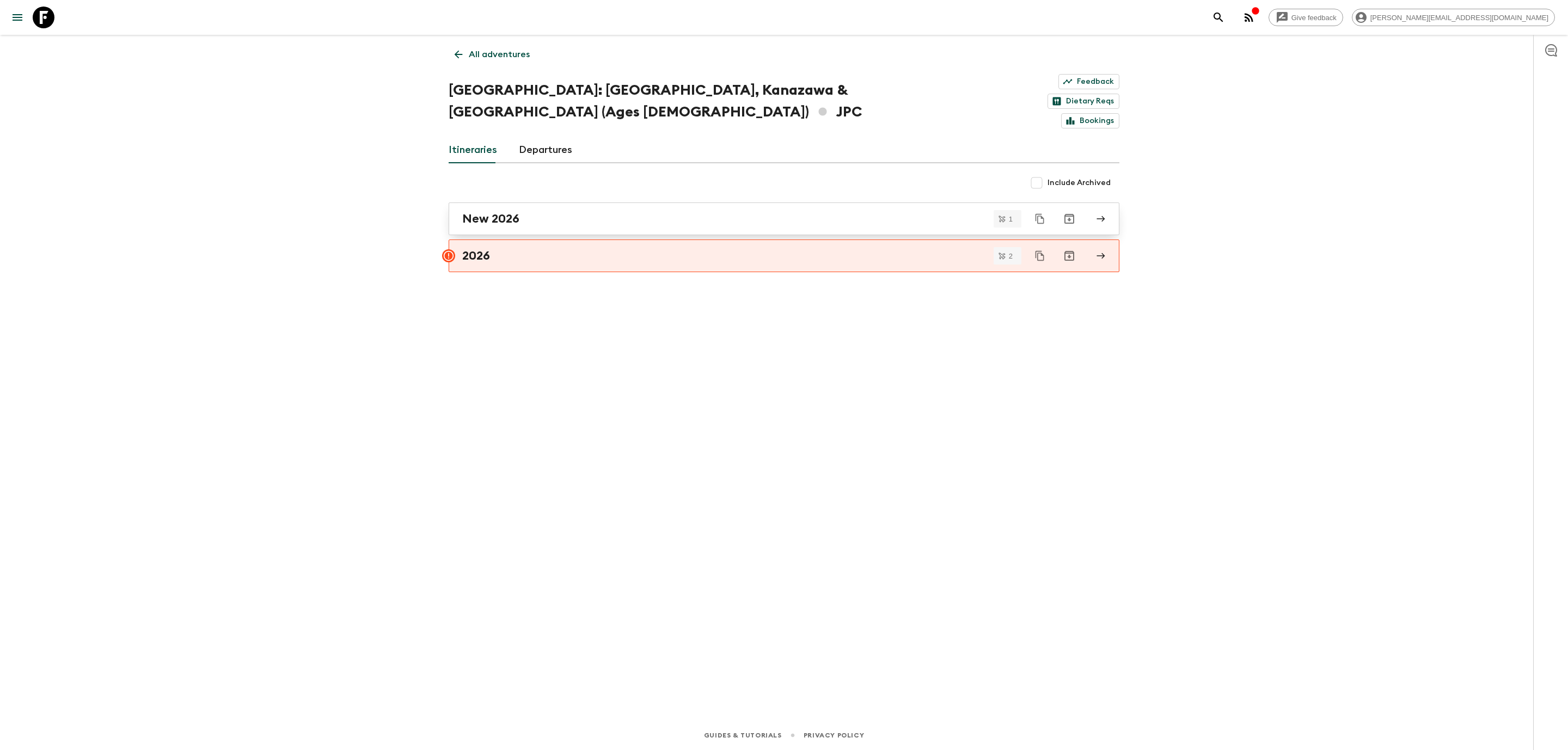
click at [503, 212] on h2 "New 2026" at bounding box center [491, 218] width 57 height 14
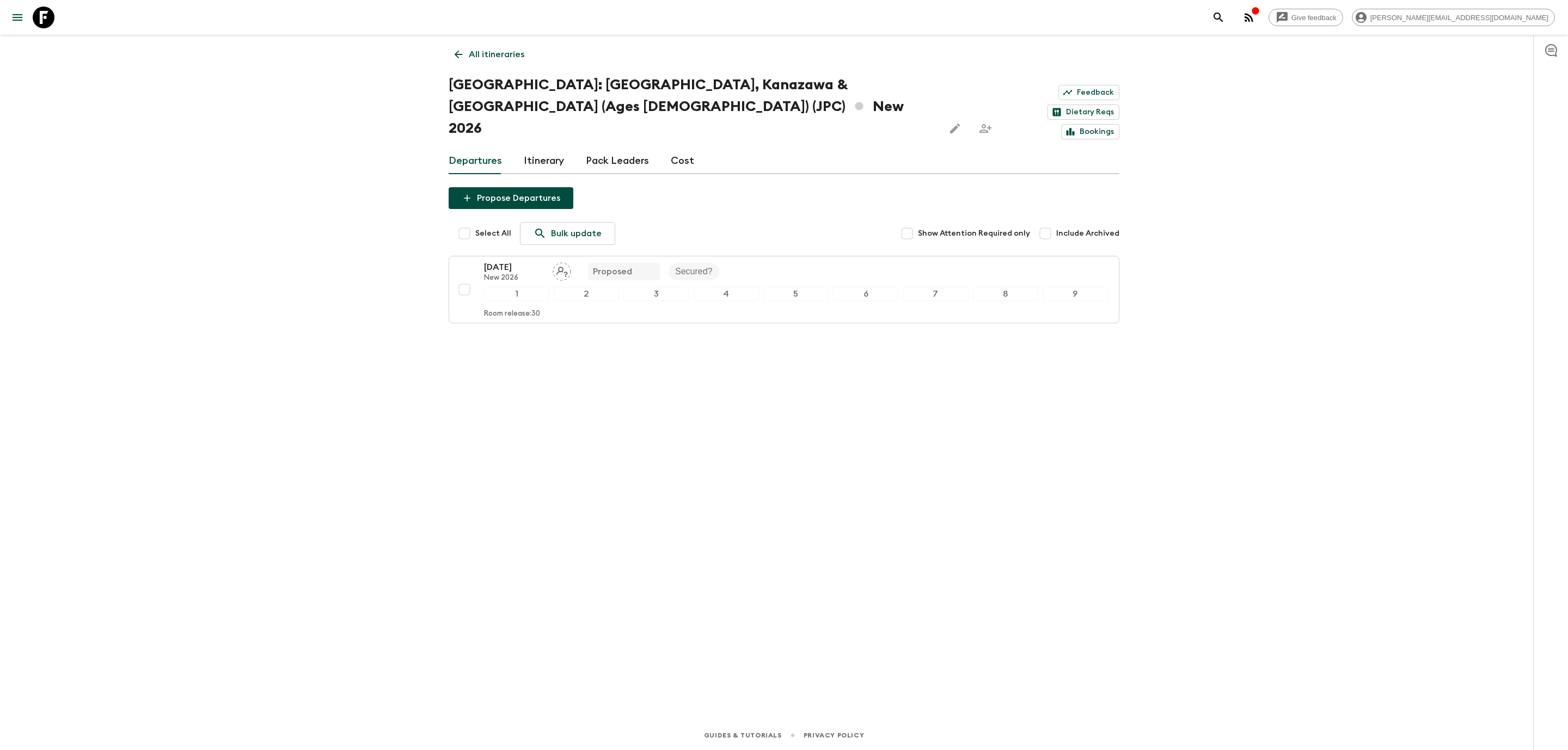
click at [524, 261] on p "[DATE]" at bounding box center [514, 268] width 60 height 13
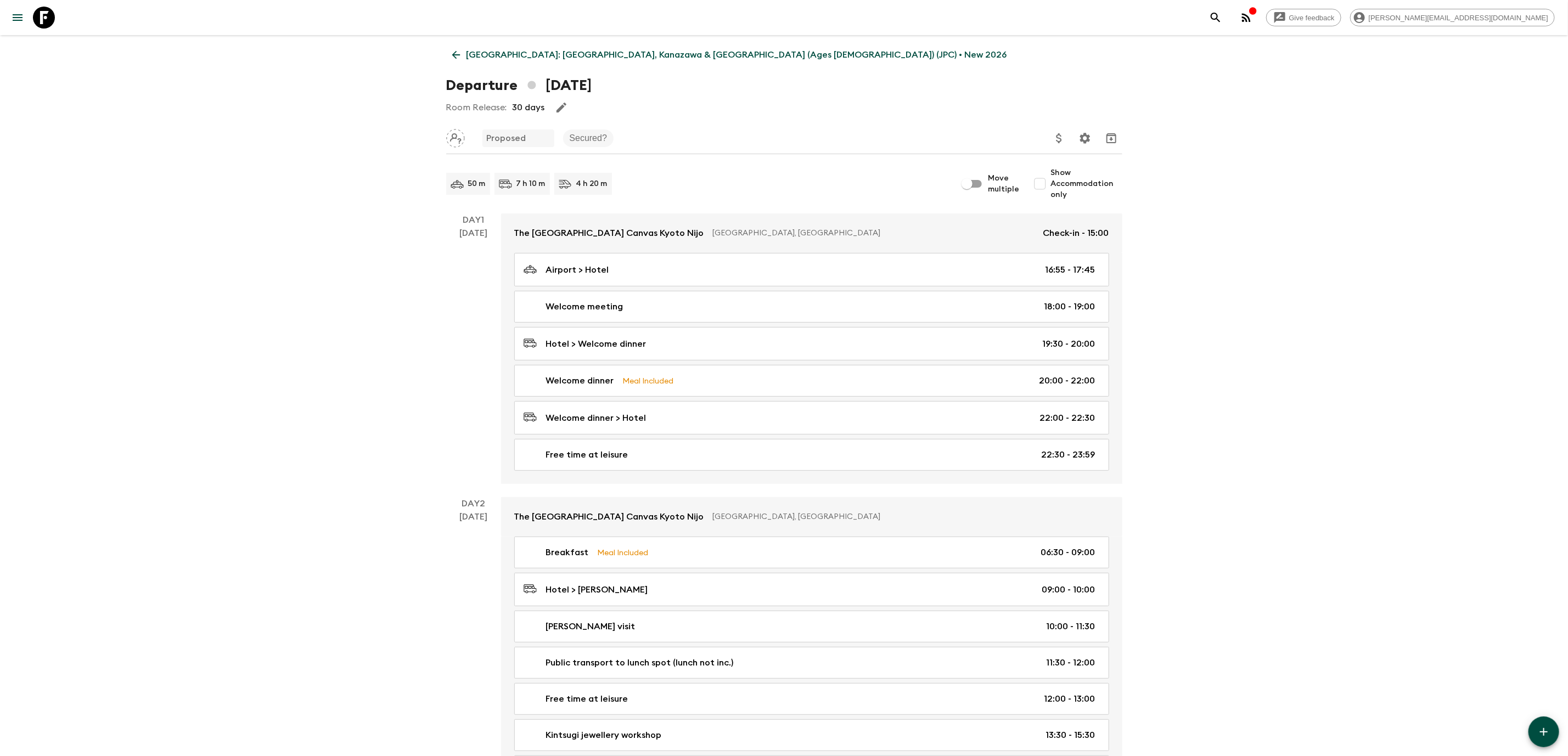
click at [453, 53] on icon at bounding box center [456, 55] width 12 height 12
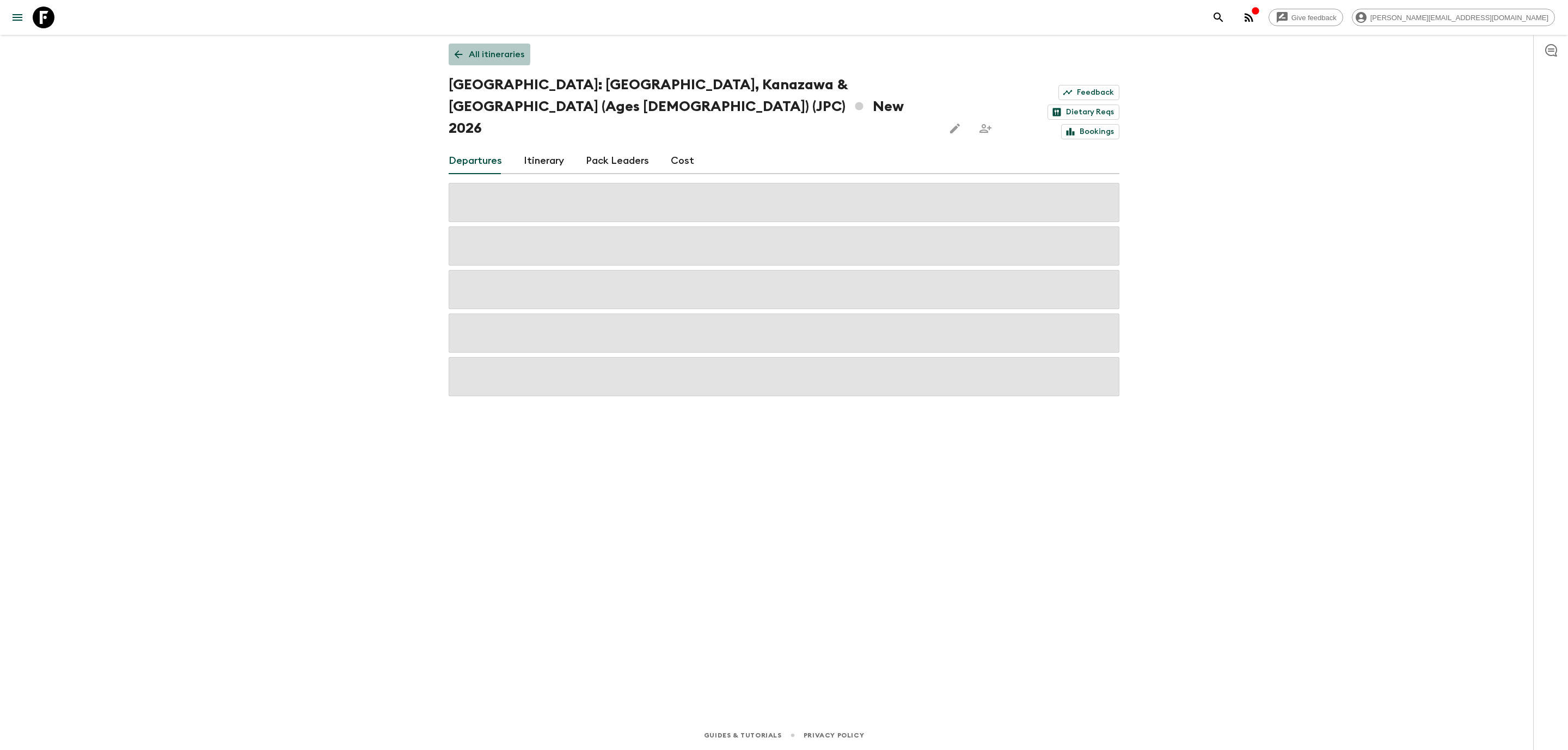
click at [454, 53] on icon at bounding box center [458, 54] width 12 height 12
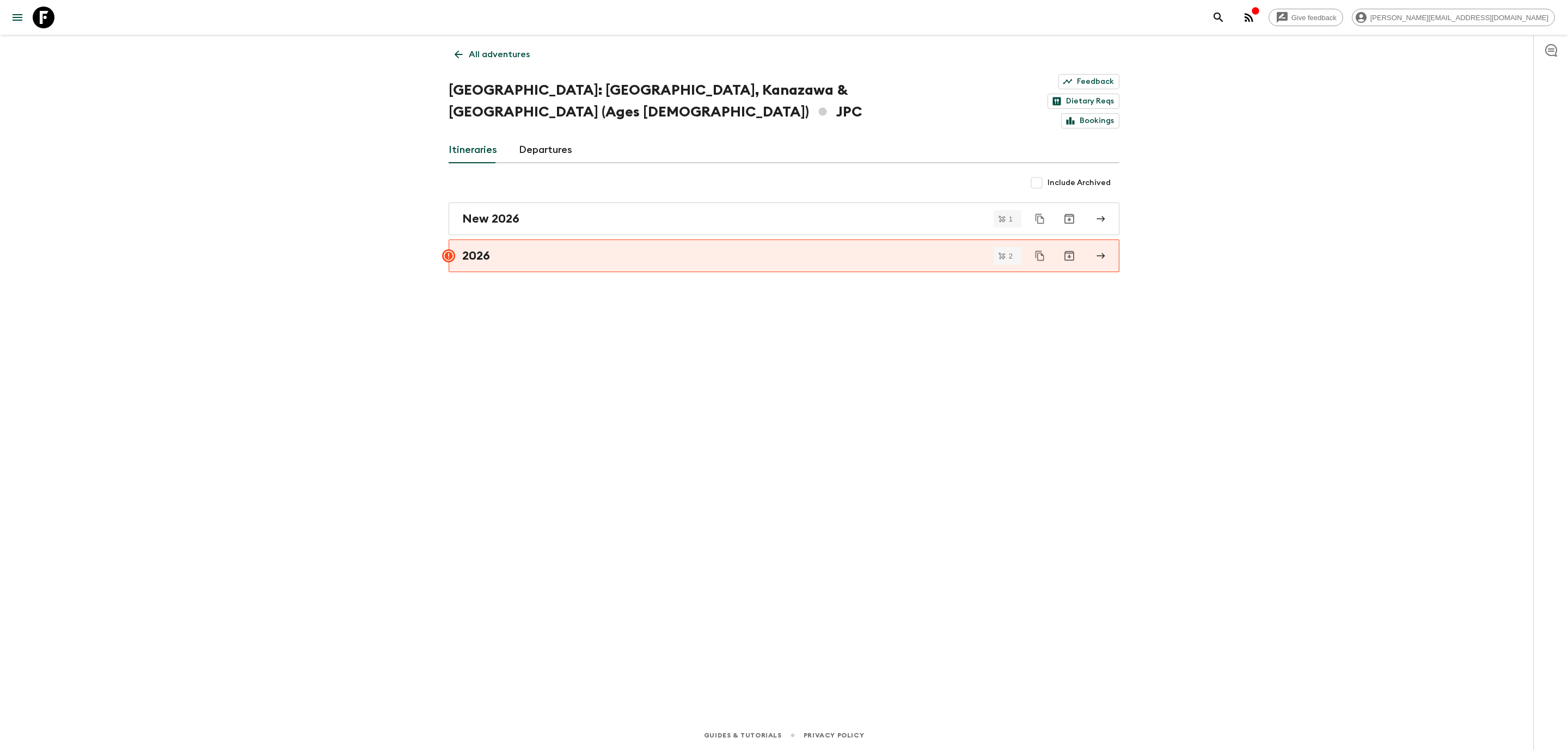
click at [460, 56] on icon at bounding box center [458, 54] width 12 height 12
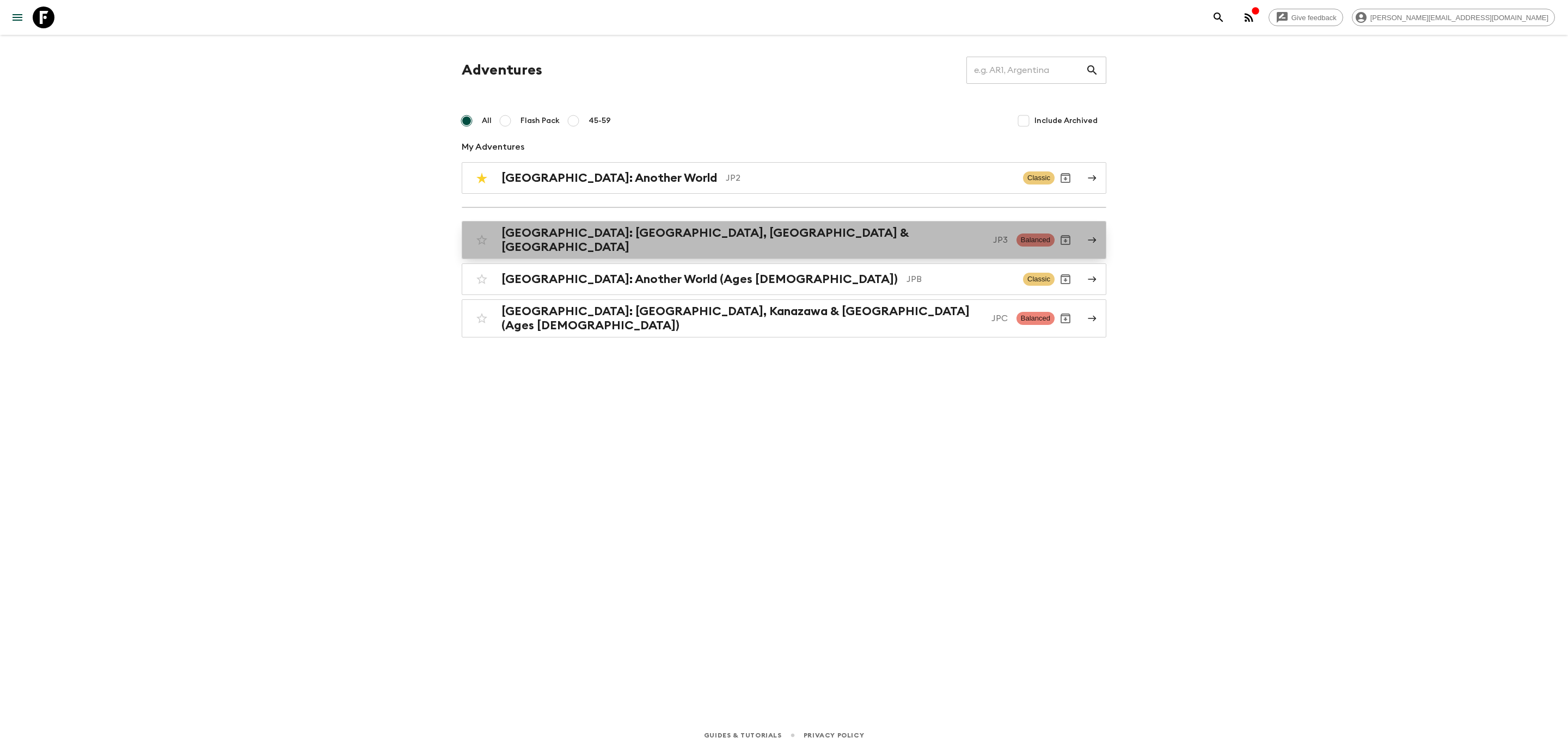
click at [652, 250] on link "[GEOGRAPHIC_DATA]: [GEOGRAPHIC_DATA], Kanazawa & [GEOGRAPHIC_DATA] JP3 Balanced" at bounding box center [784, 240] width 645 height 38
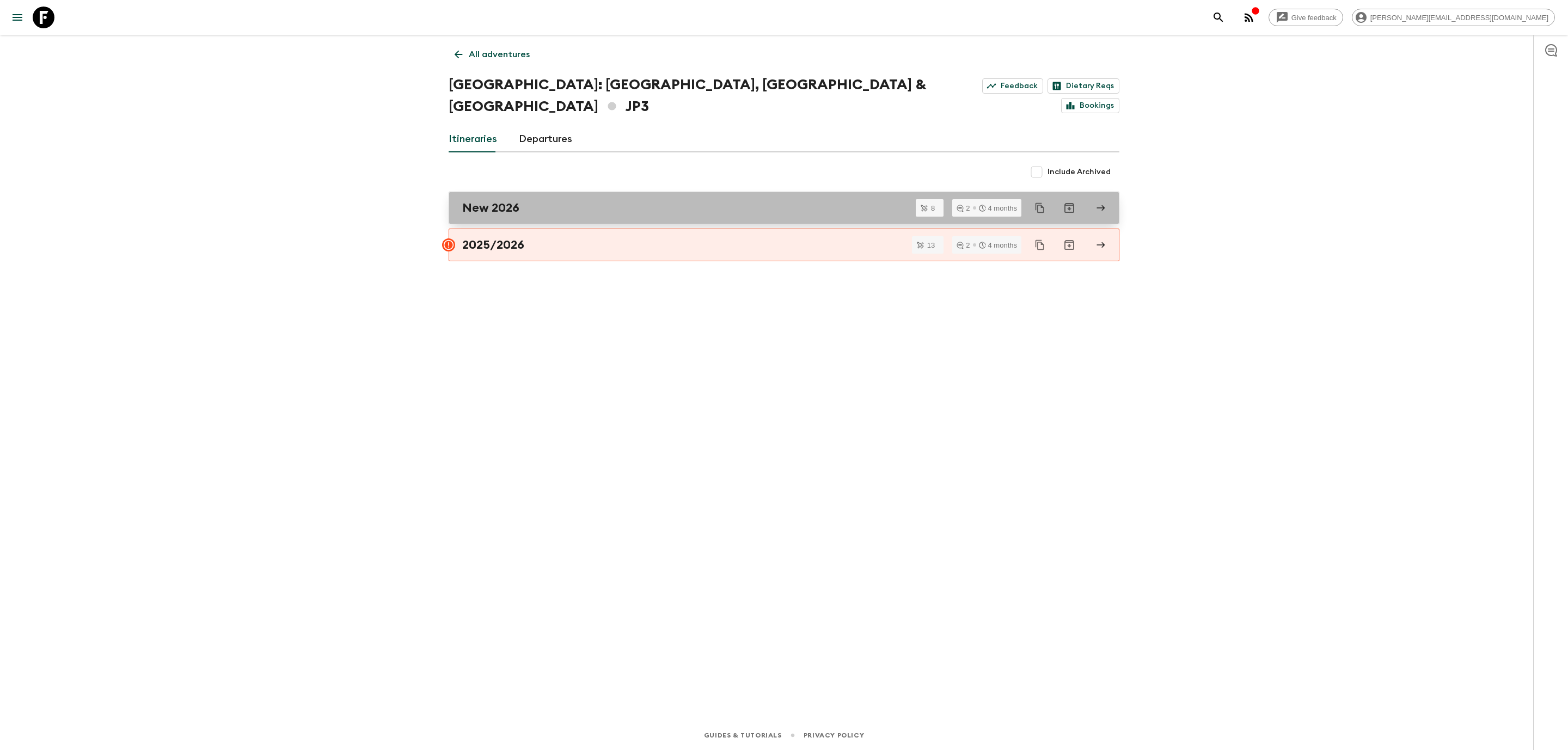
click at [555, 201] on link "New 2026" at bounding box center [784, 207] width 671 height 33
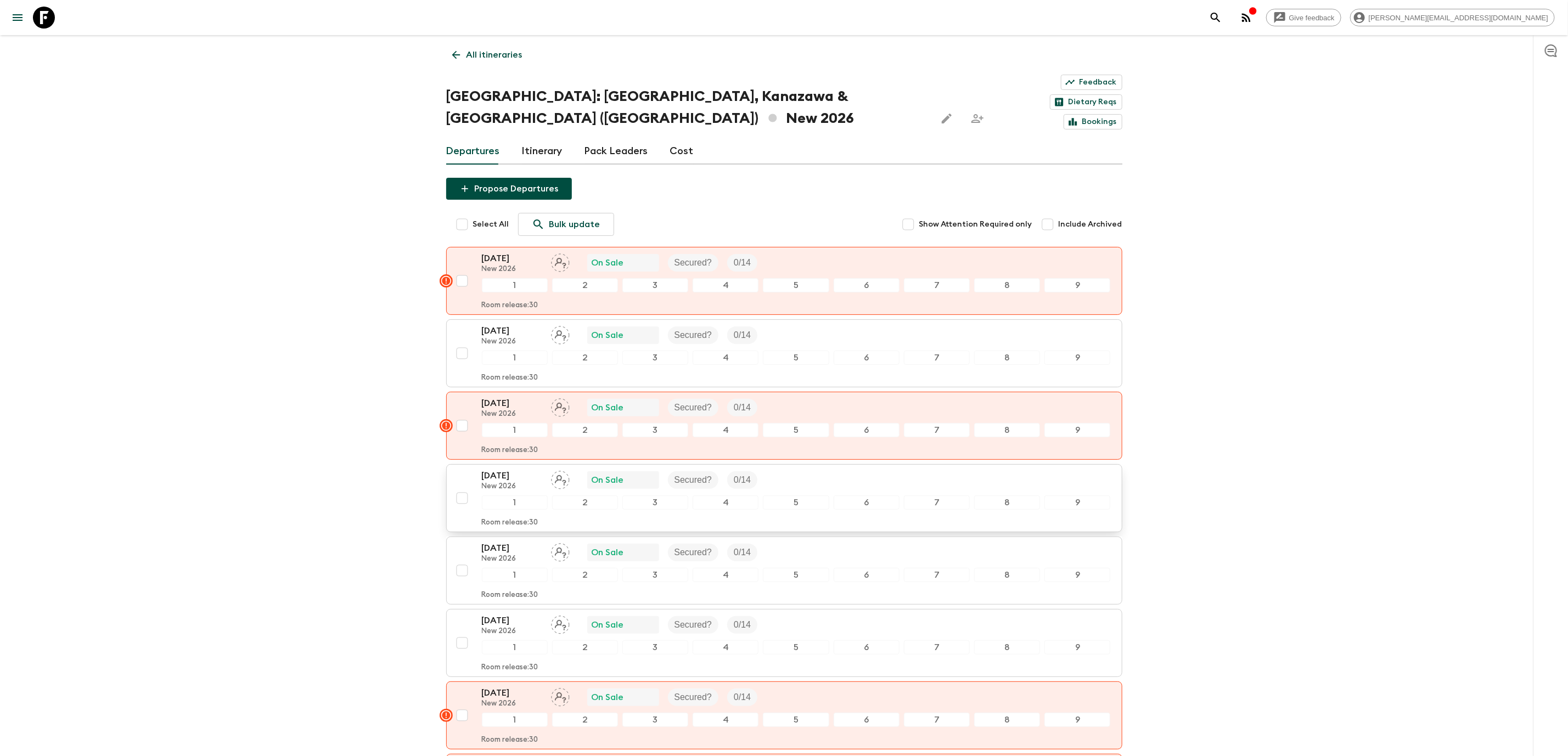
scroll to position [142, 0]
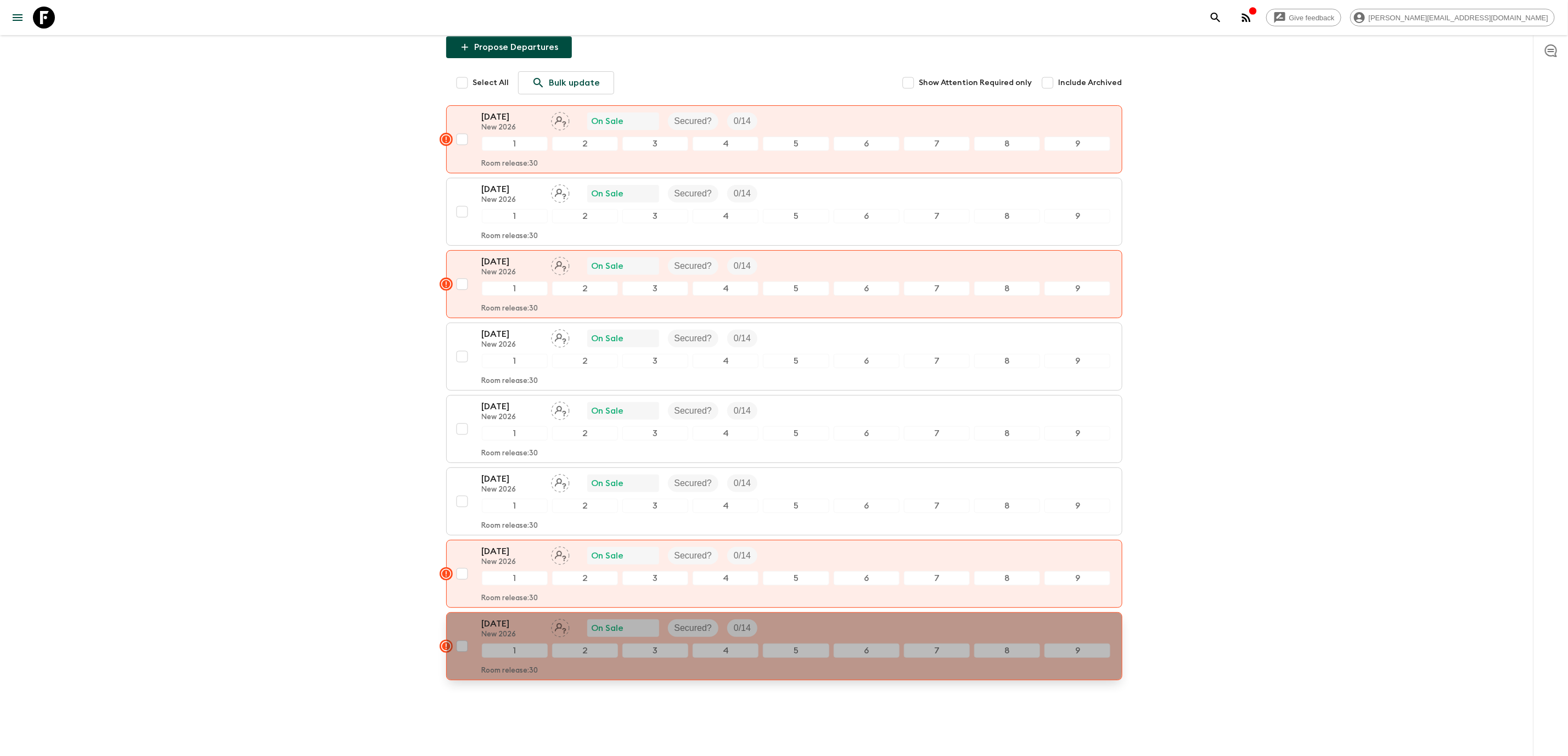
click at [509, 618] on p "[DATE]" at bounding box center [513, 625] width 61 height 13
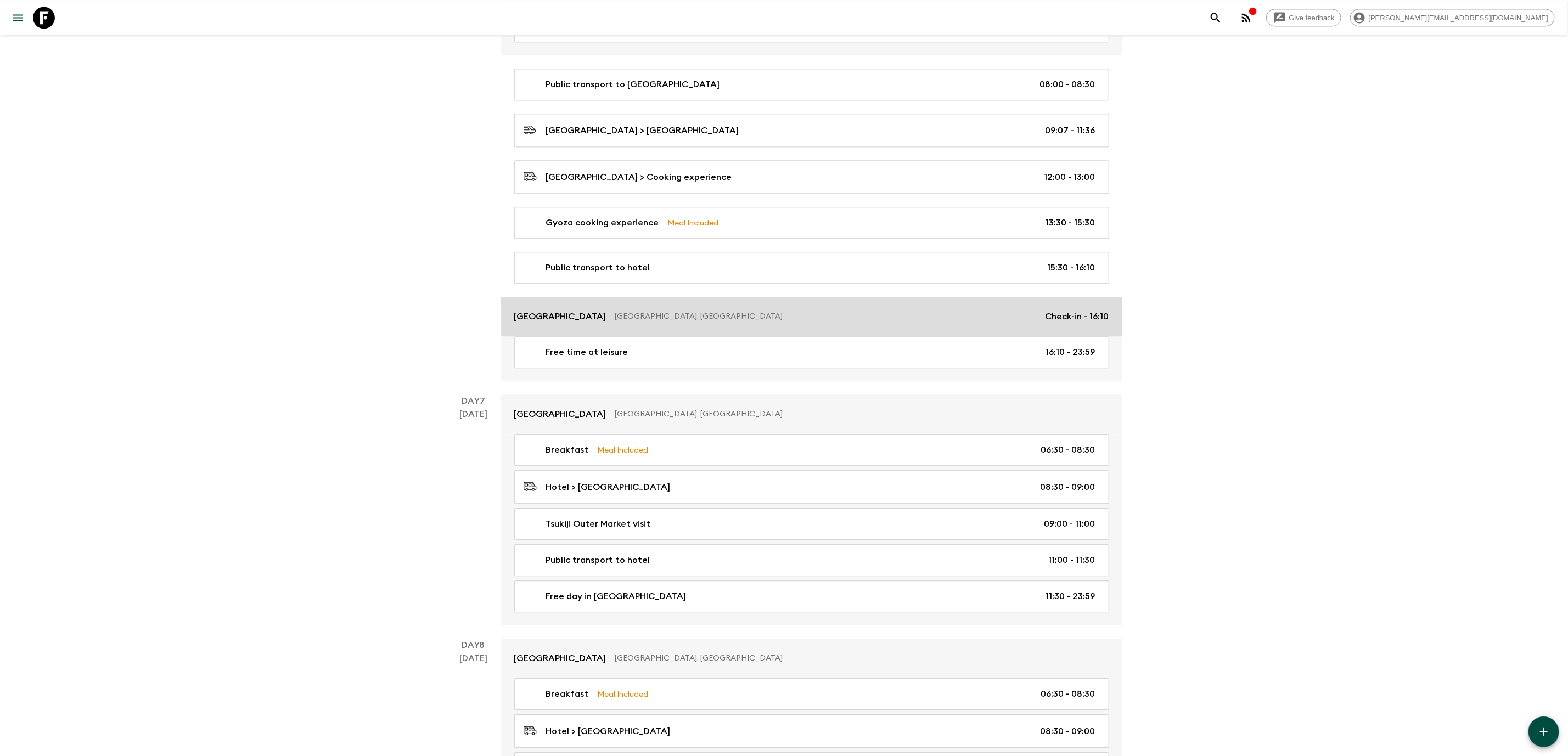
scroll to position [1811, 0]
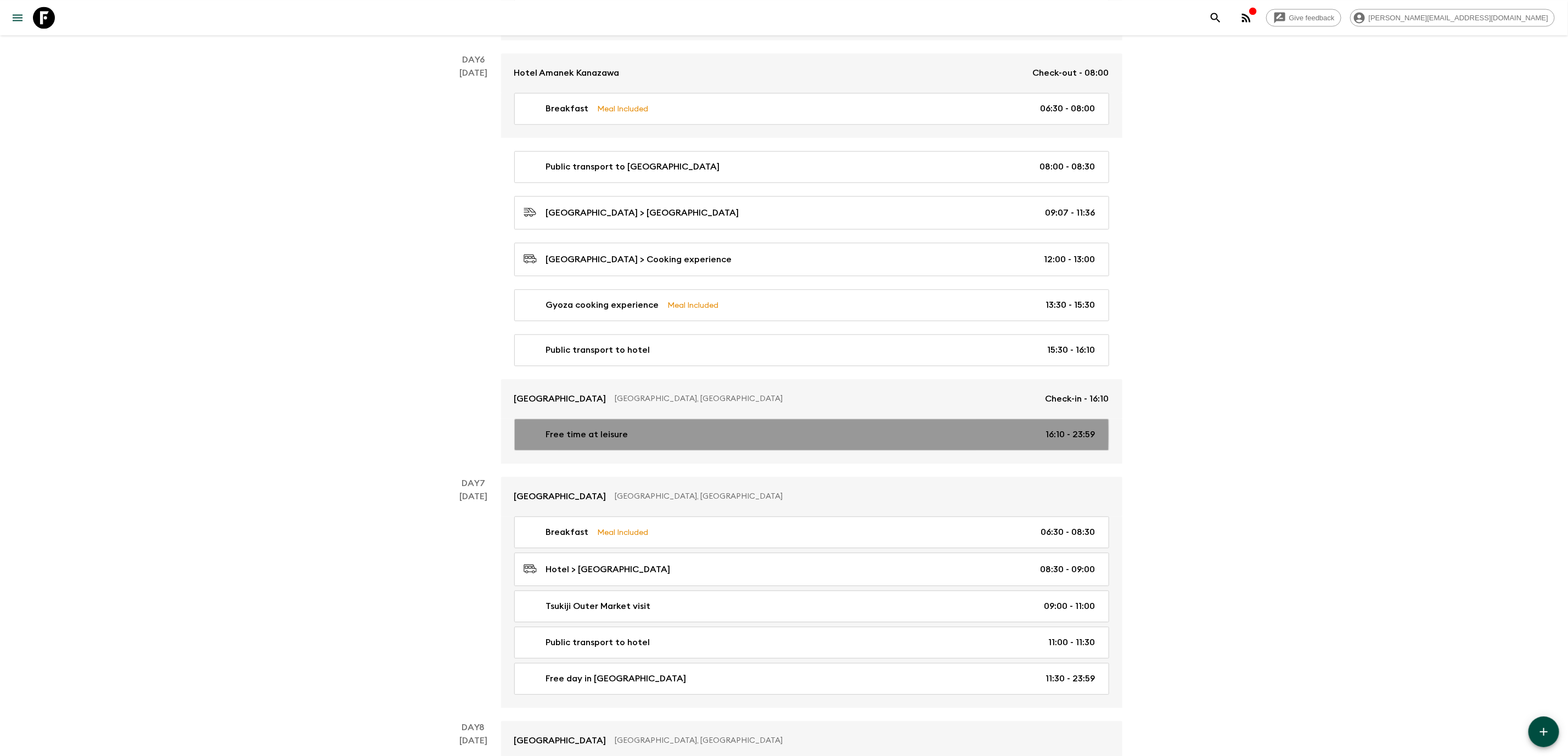
click at [661, 442] on div "Free time at leisure 16:10 - 23:59" at bounding box center [809, 435] width 572 height 13
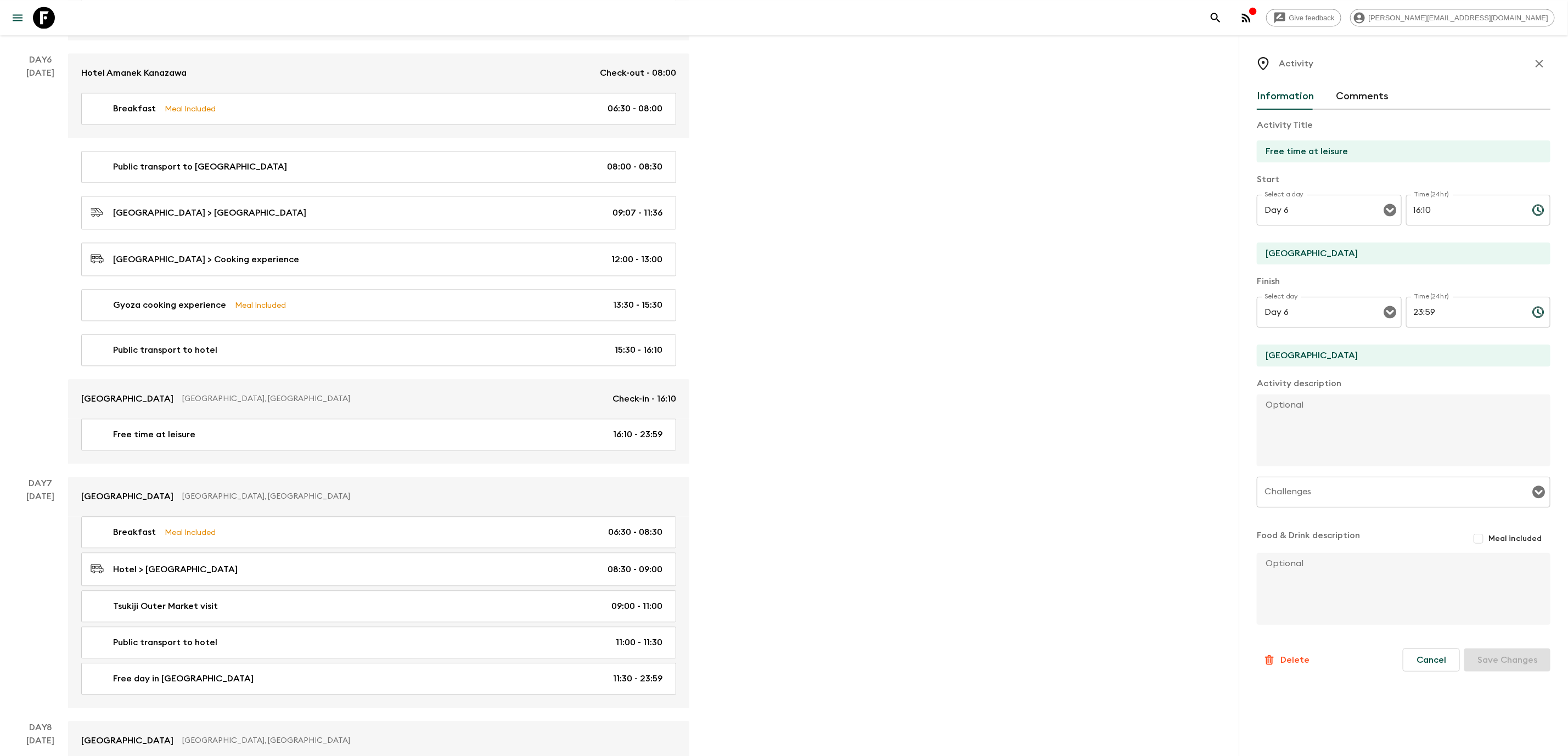
click at [1365, 141] on input "Free time at leisure" at bounding box center [1399, 152] width 285 height 22
click at [1318, 402] on textarea at bounding box center [1399, 430] width 285 height 72
click at [1295, 400] on textarea "Ch" at bounding box center [1399, 430] width 285 height 72
type textarea "C"
paste textarea "Christmas Dinner Eve"
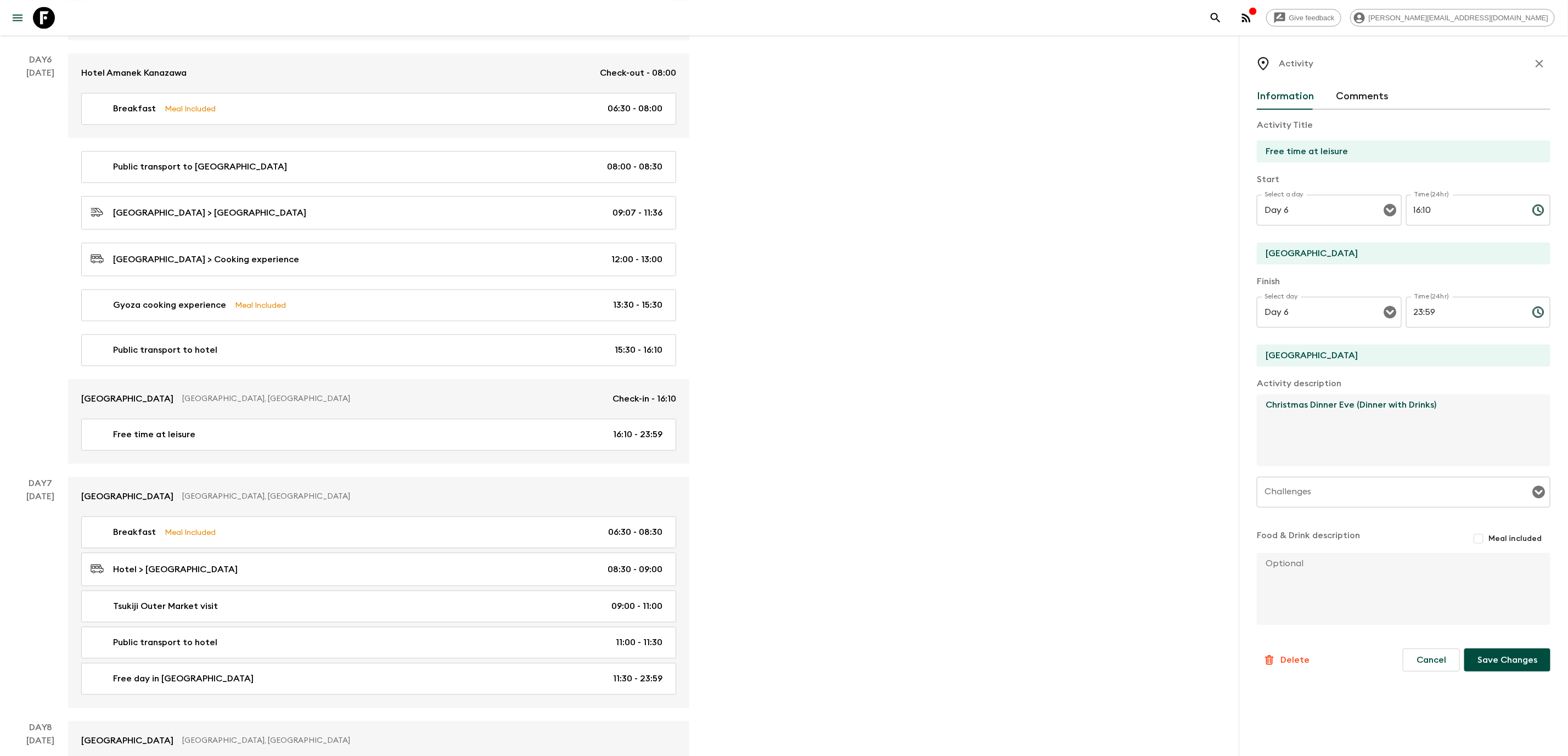
type textarea "Christmas Dinner Eve (Dinner with Drinks)"
click at [1351, 598] on textarea at bounding box center [1399, 588] width 285 height 72
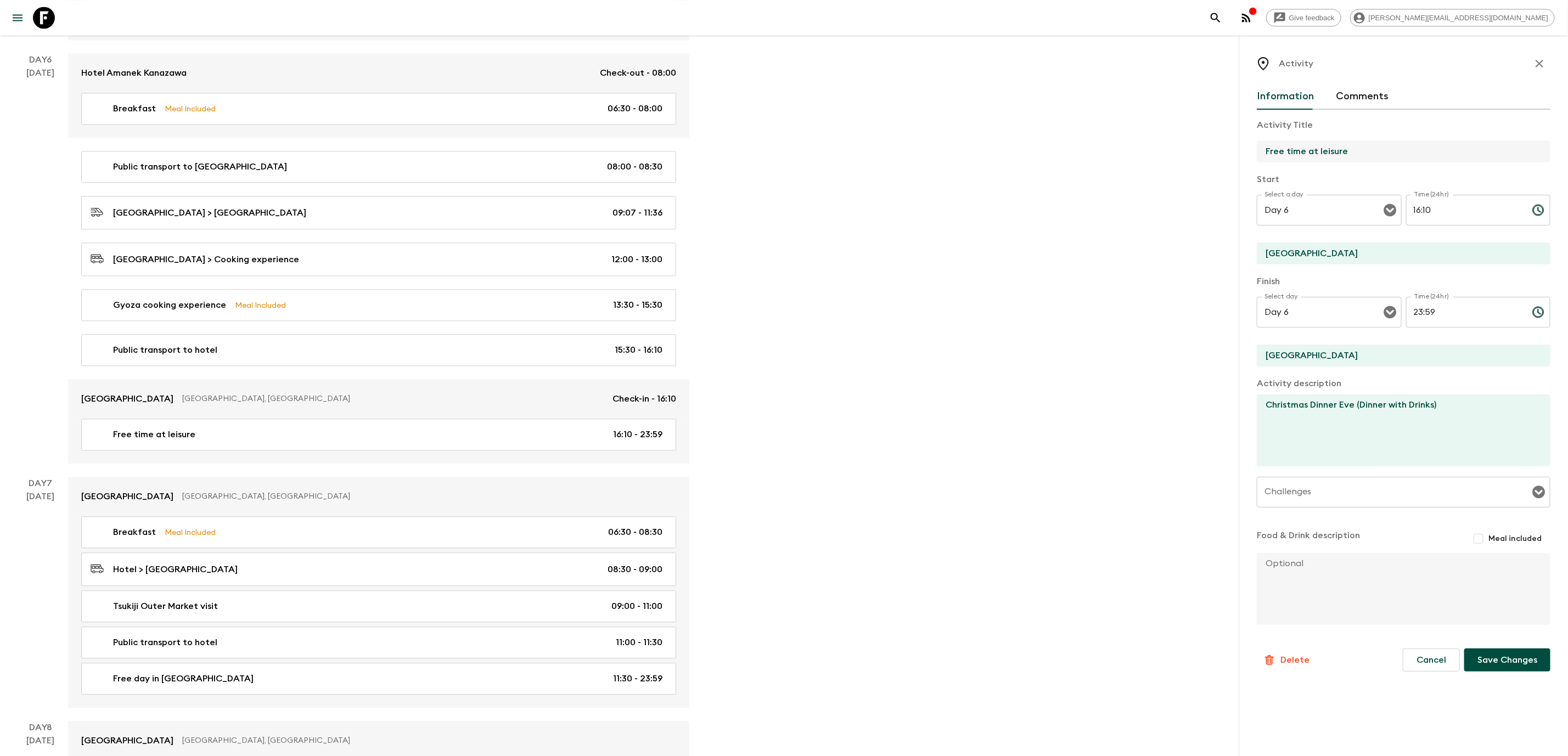
drag, startPoint x: 1352, startPoint y: 155, endPoint x: 1238, endPoint y: 157, distance: 114.0
type input "C"
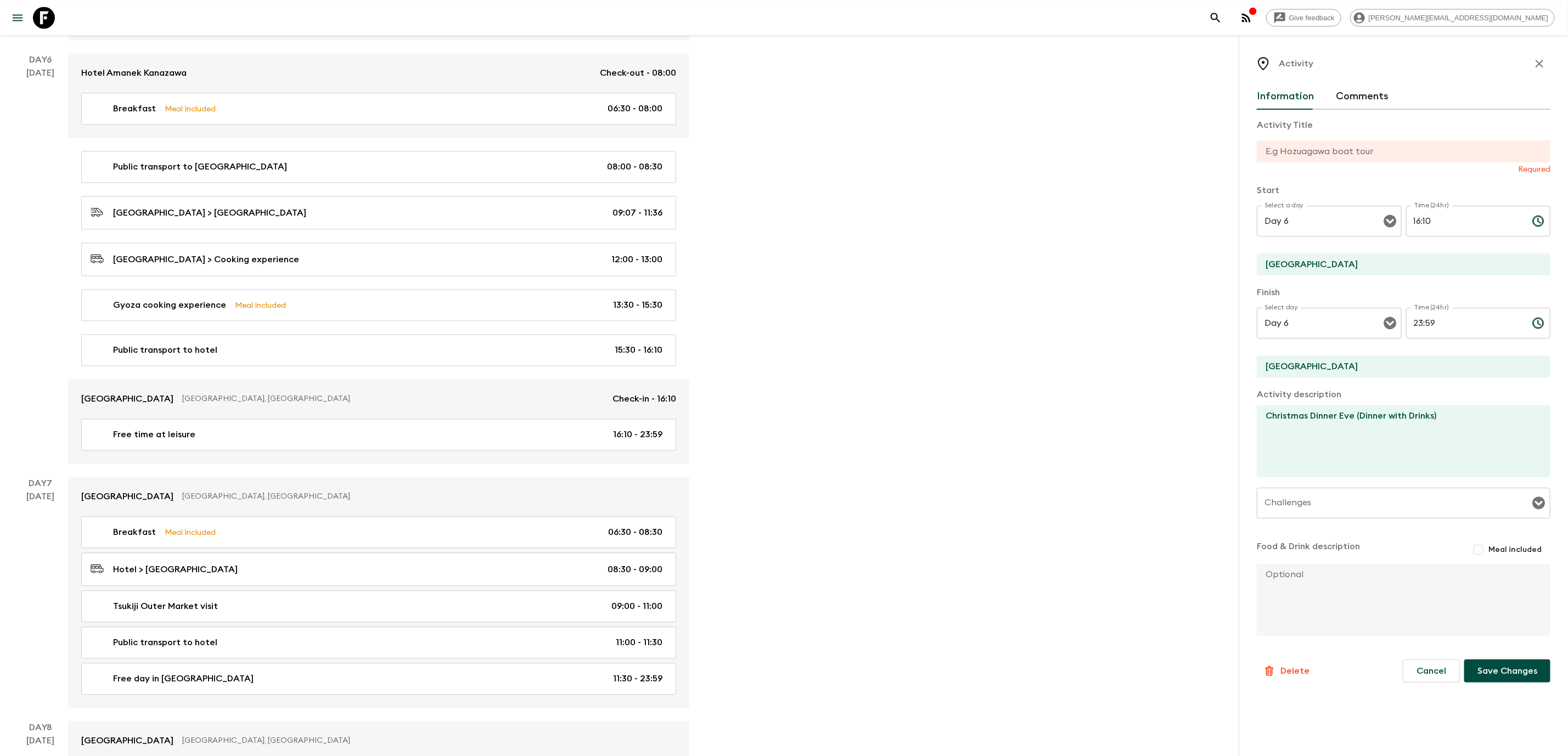
paste input "Christmas Dinner Eve"
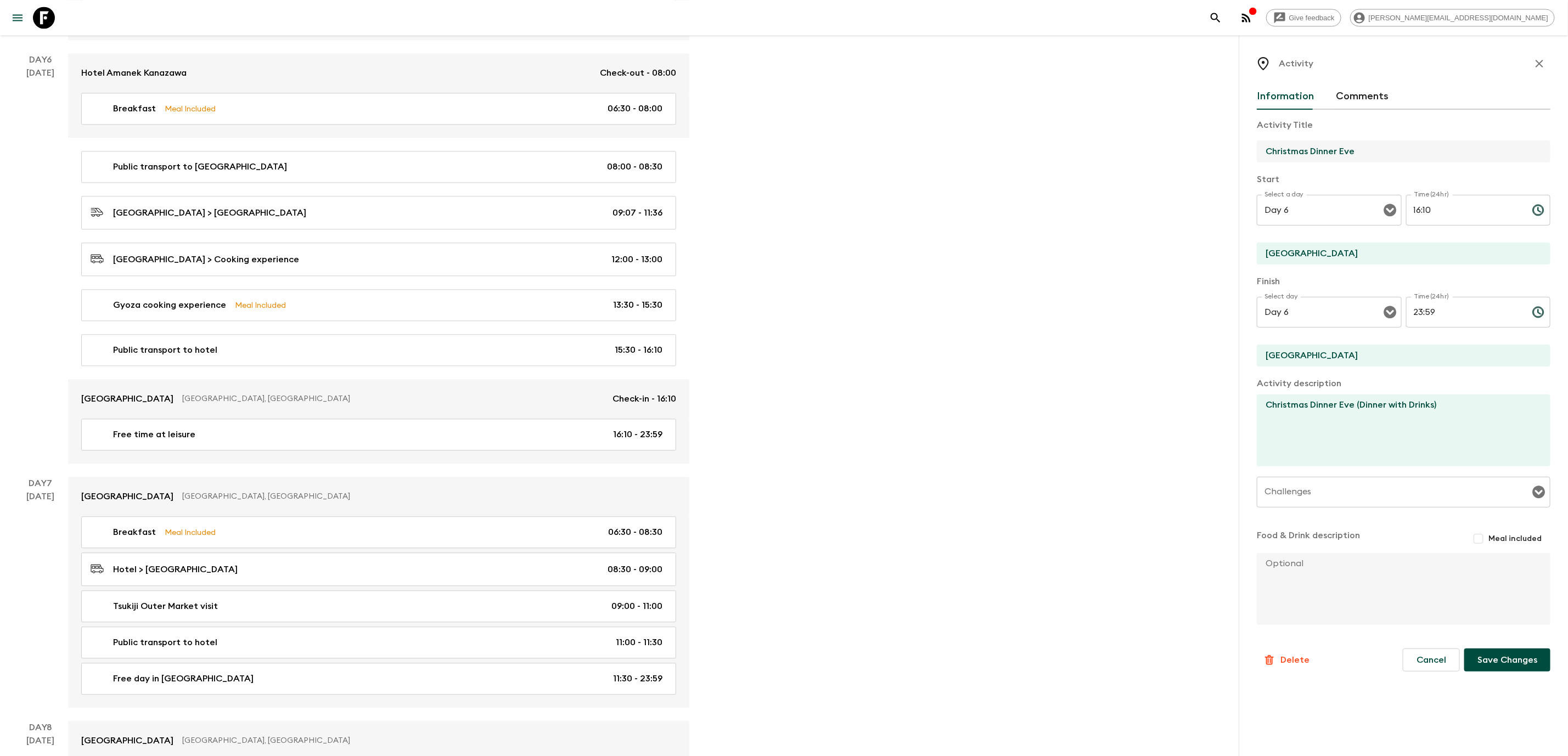
type input "Christmas Dinner Eve"
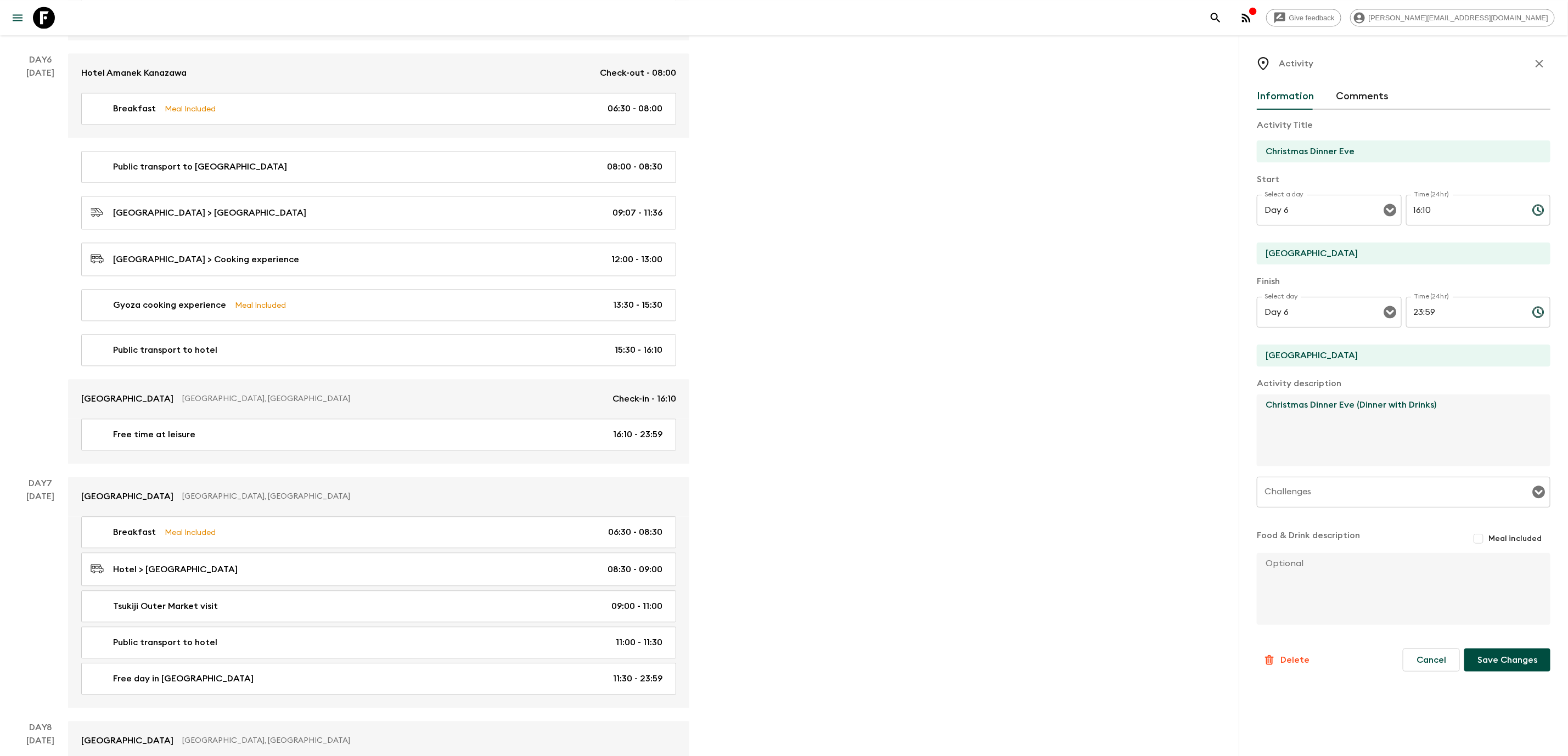
drag, startPoint x: 1438, startPoint y: 411, endPoint x: 1268, endPoint y: 426, distance: 170.7
click at [1268, 426] on textarea "Christmas Dinner Eve (Dinner with Drinks)" at bounding box center [1399, 430] width 285 height 72
type textarea "Dinner with unlimited drinks."
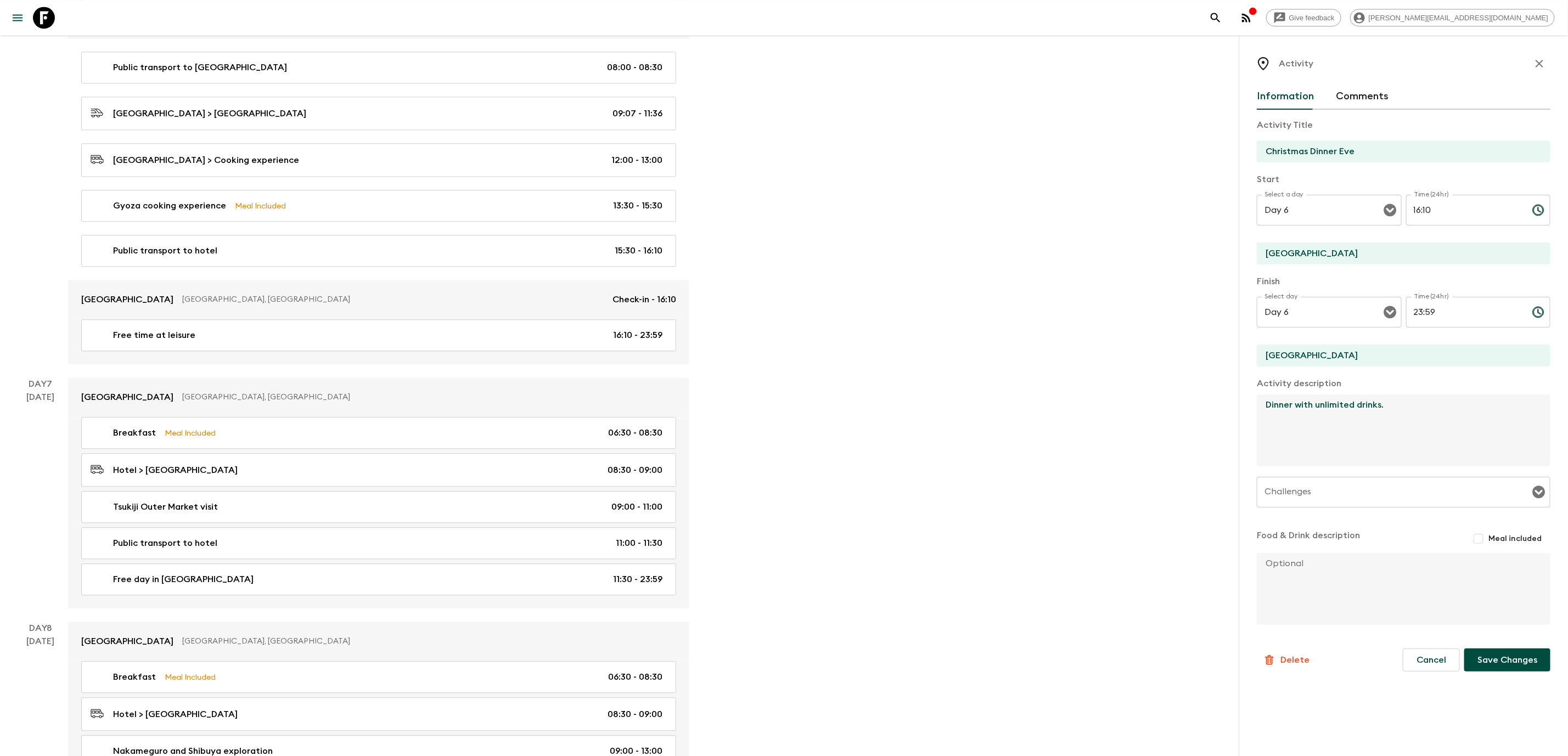
scroll to position [1647, 0]
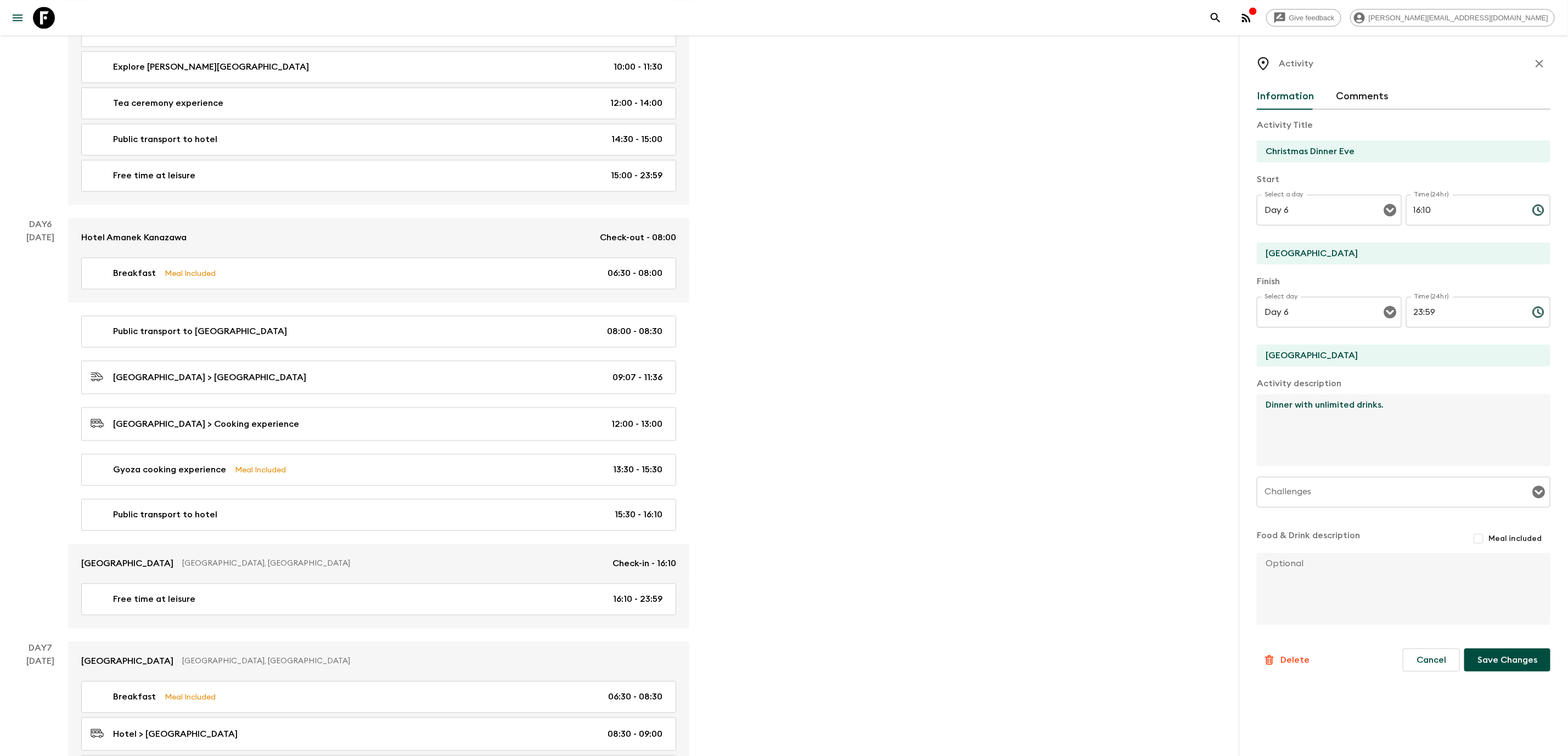
click at [1514, 657] on button "Save Changes" at bounding box center [1507, 660] width 86 height 23
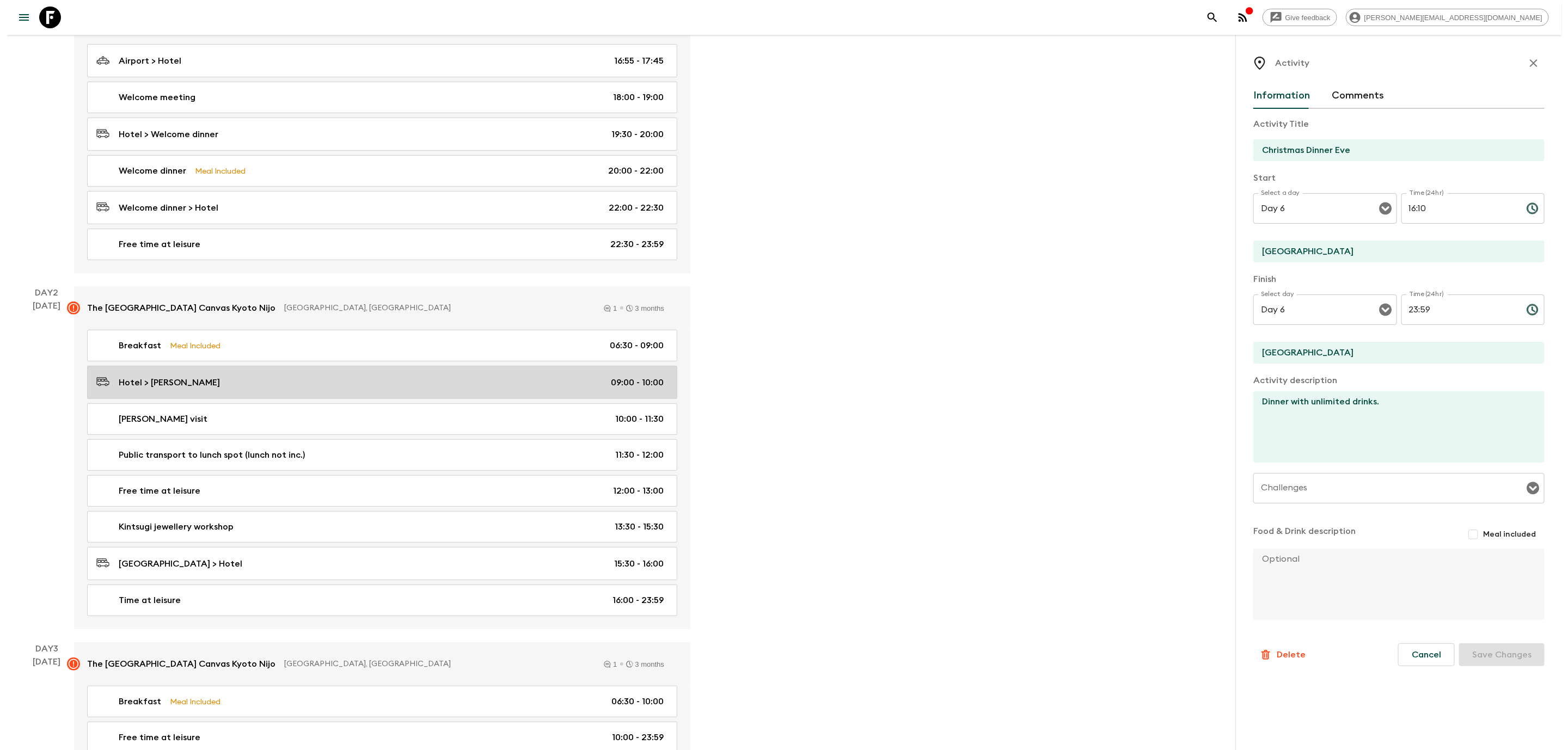
scroll to position [0, 0]
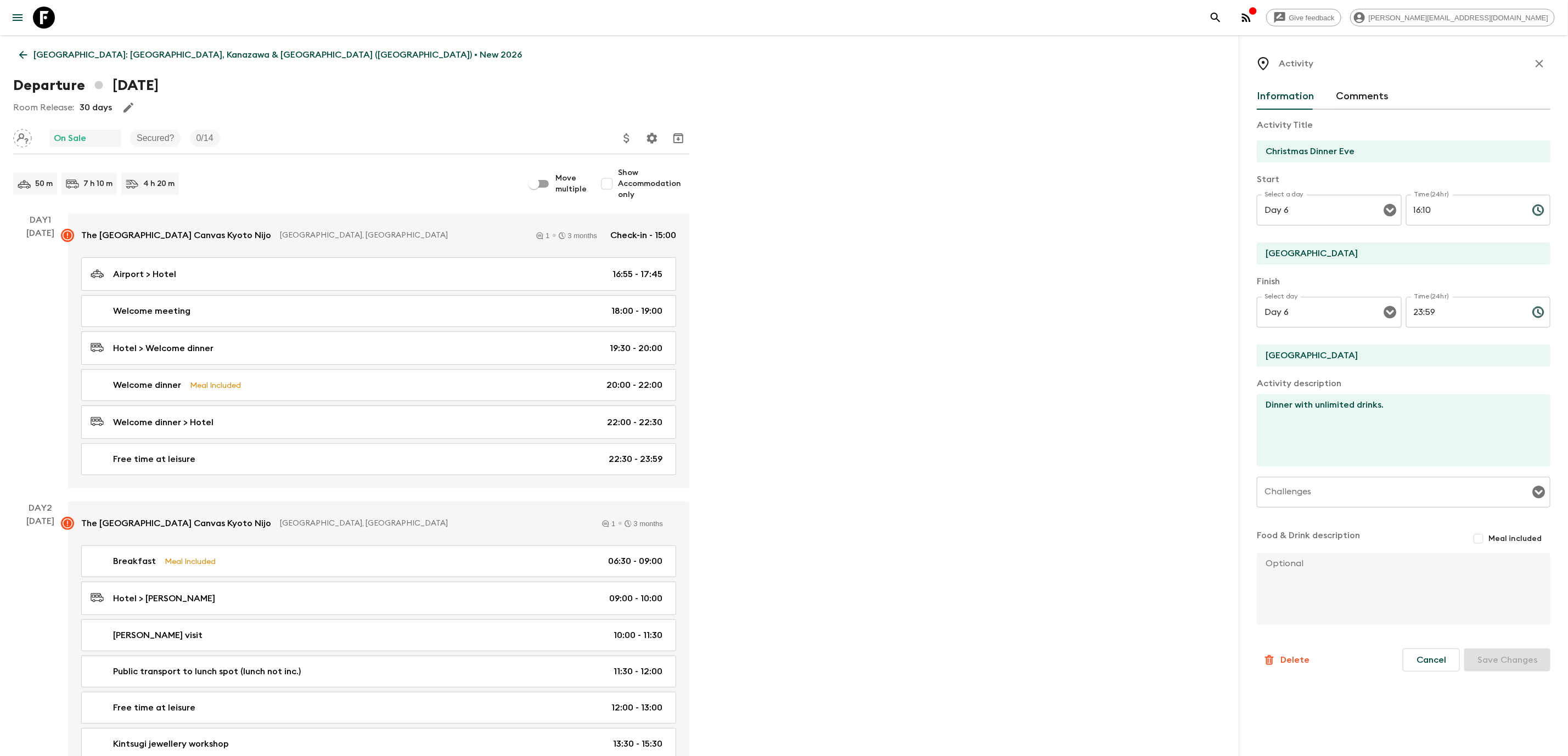
click at [634, 140] on button "Update Price, Early Bird Discount and Costs" at bounding box center [627, 138] width 22 height 22
click at [658, 166] on li "Update Passenger Costs" at bounding box center [679, 162] width 126 height 18
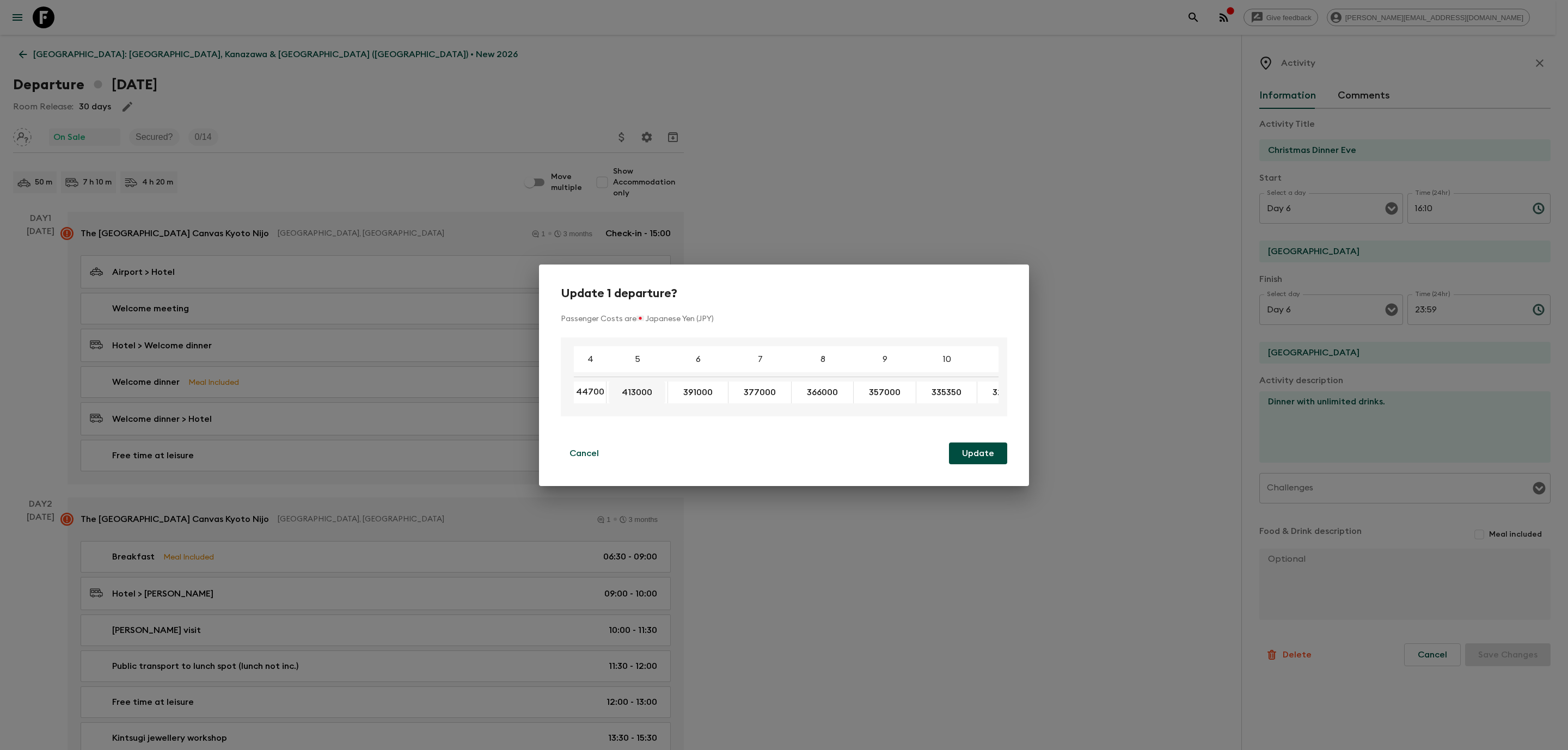
scroll to position [0, 4]
click at [825, 530] on div "Update 1 departure? Passenger Costs are 🇯🇵 Japanese Yen (JPY) 4 5 6 7 8 9 10 11…" at bounding box center [784, 375] width 1568 height 750
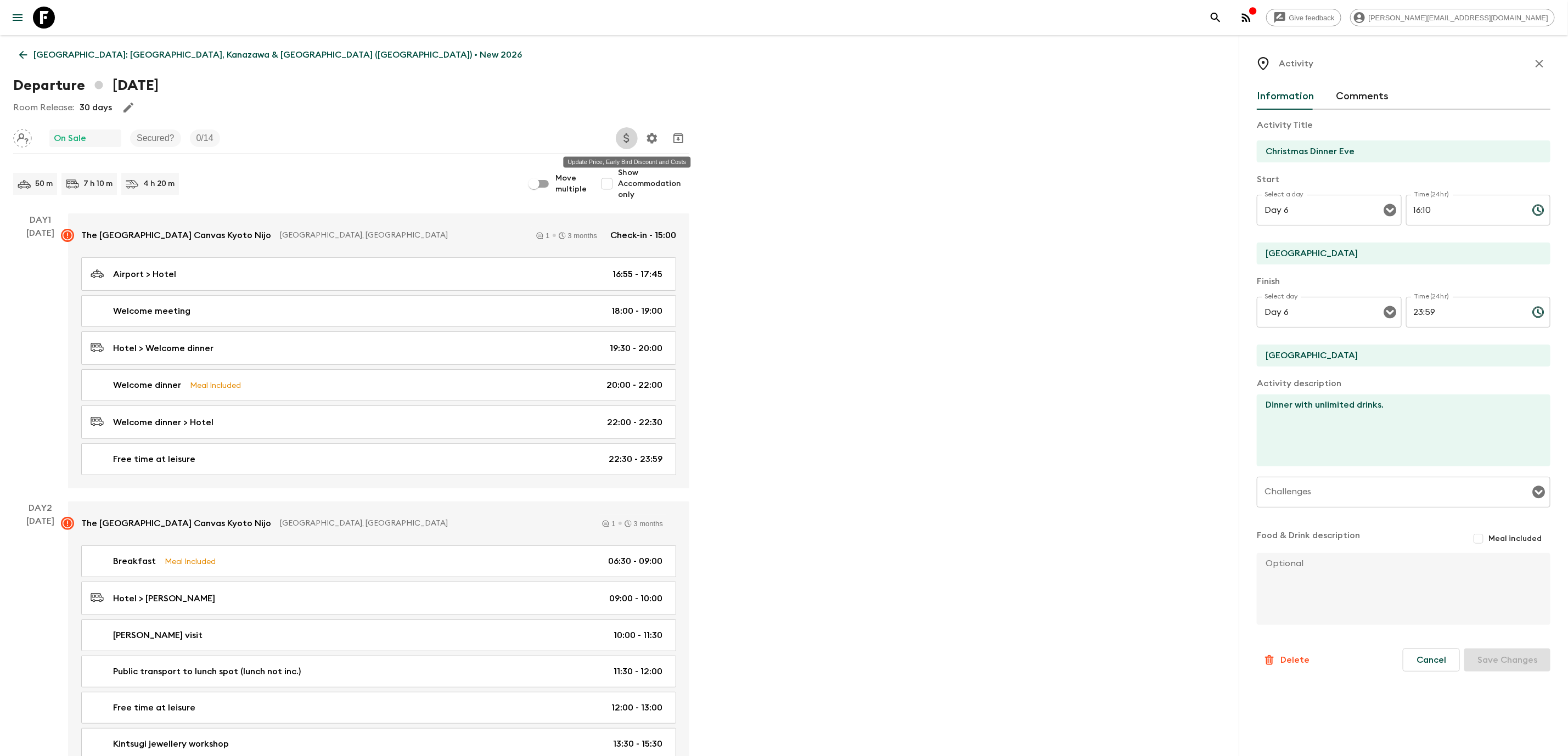
click at [620, 138] on icon "Update Price, Early Bird Discount and Costs" at bounding box center [627, 138] width 13 height 13
click at [682, 167] on li "Update Extras Costs" at bounding box center [684, 175] width 126 height 18
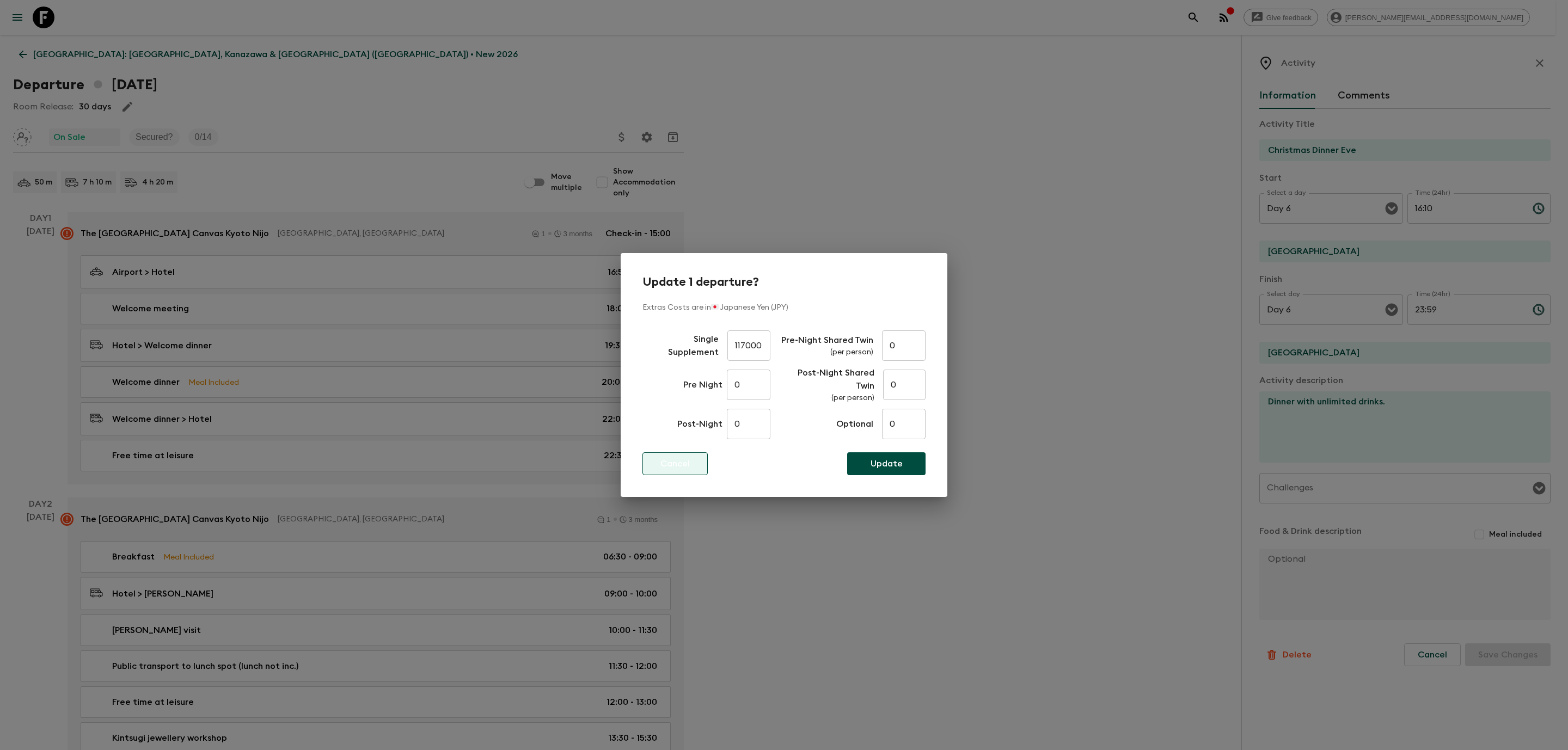
click at [678, 464] on p "Cancel" at bounding box center [675, 464] width 29 height 13
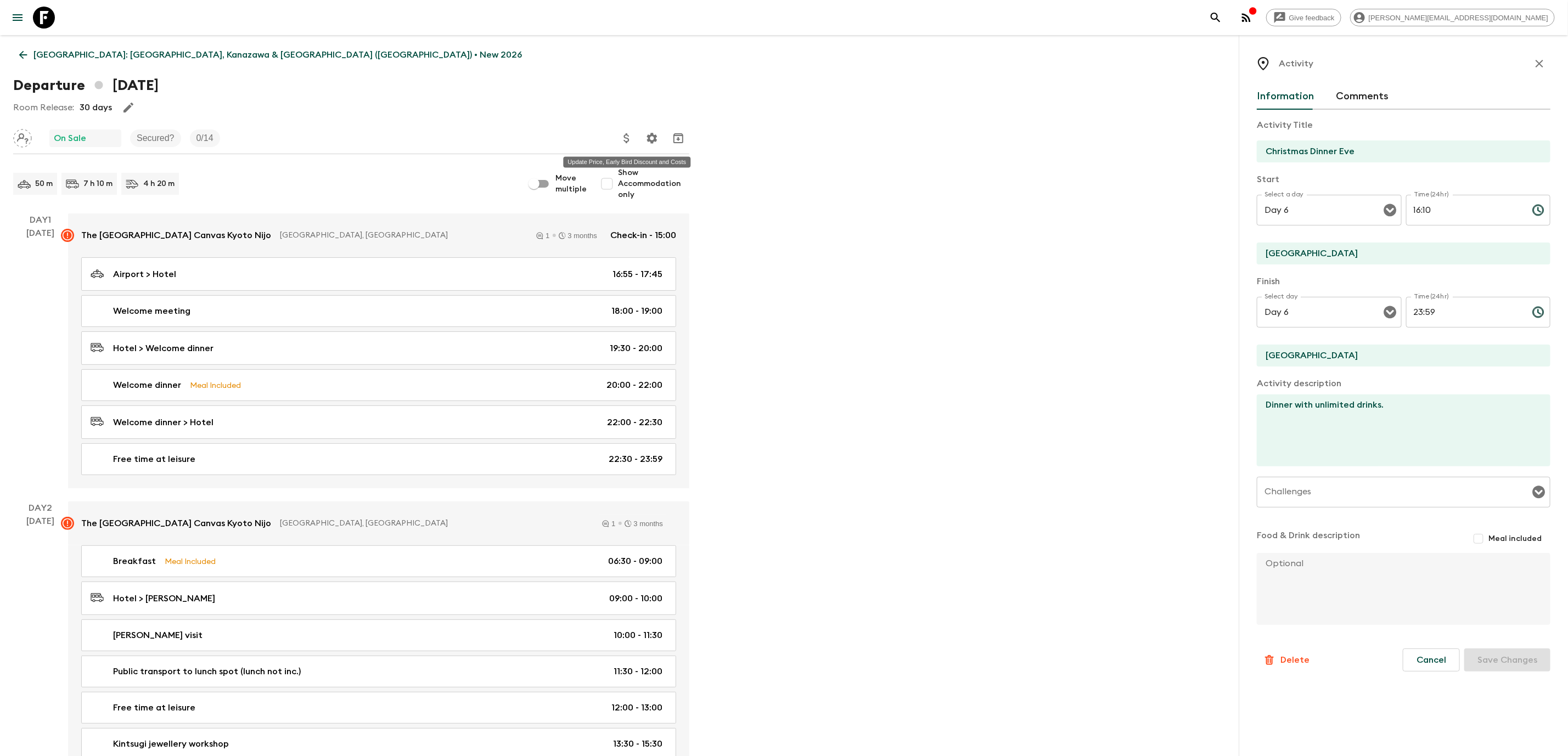
click at [631, 144] on icon "Update Price, Early Bird Discount and Costs" at bounding box center [627, 138] width 13 height 13
click at [659, 157] on li "Update Passenger Costs" at bounding box center [684, 158] width 126 height 18
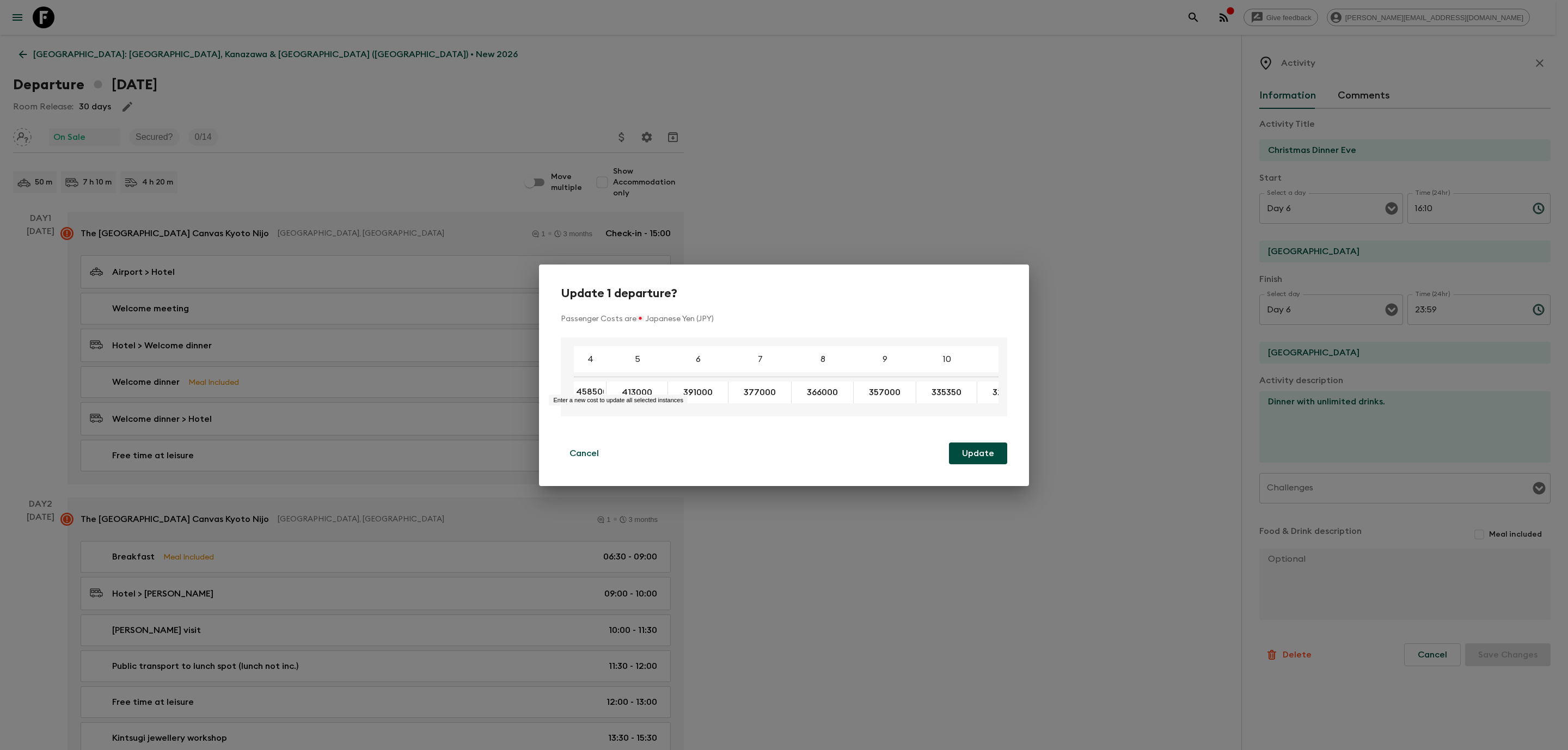
scroll to position [0, 3]
type input "458500"
click at [742, 507] on div "Update 1 departure? Passenger Costs are 🇯🇵 Japanese Yen (JPY) 4 5 6 7 8 9 10 11…" at bounding box center [784, 375] width 1568 height 750
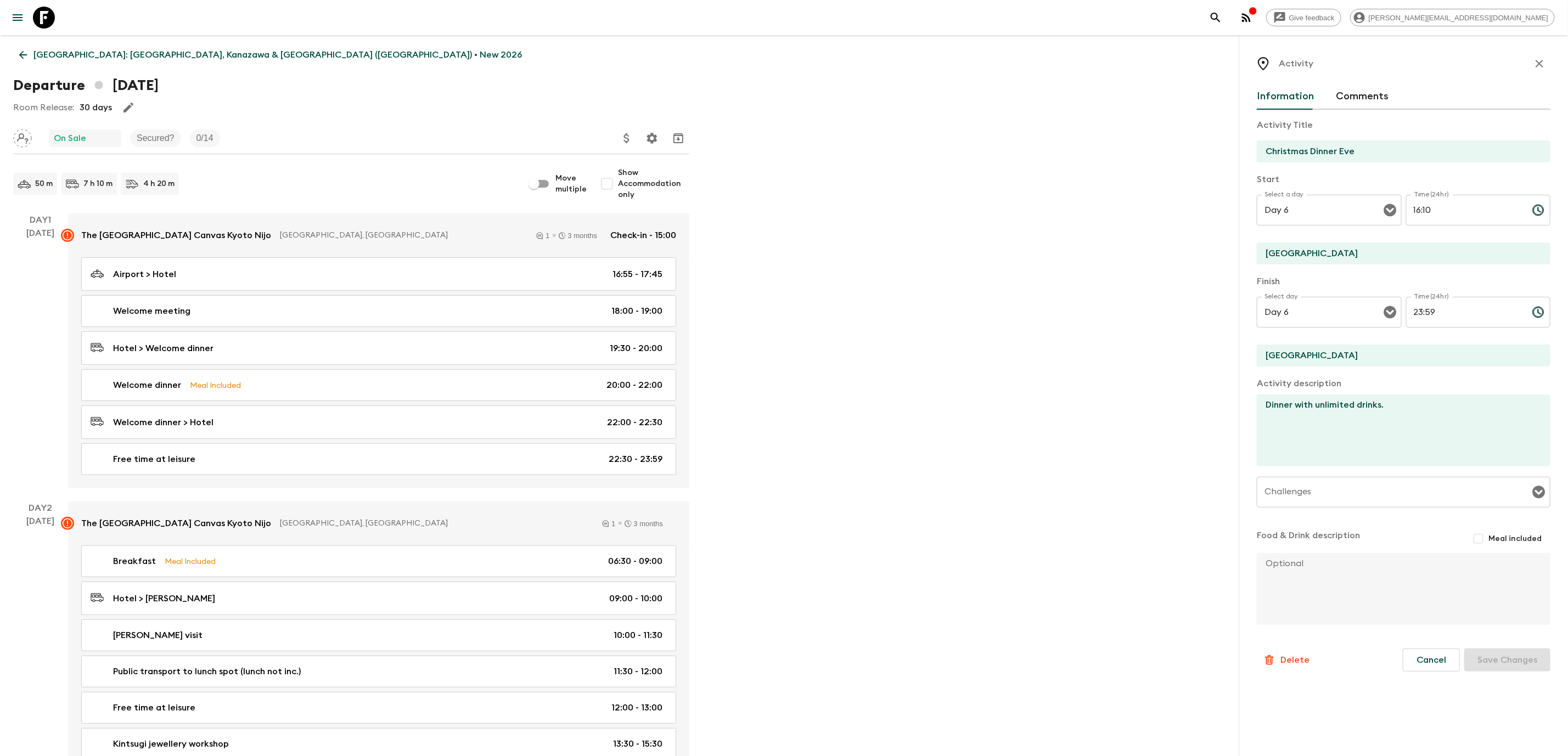
click at [629, 138] on icon "Update Price, Early Bird Discount and Costs" at bounding box center [627, 138] width 13 height 13
click at [642, 161] on li "Update Passenger Costs" at bounding box center [684, 158] width 126 height 18
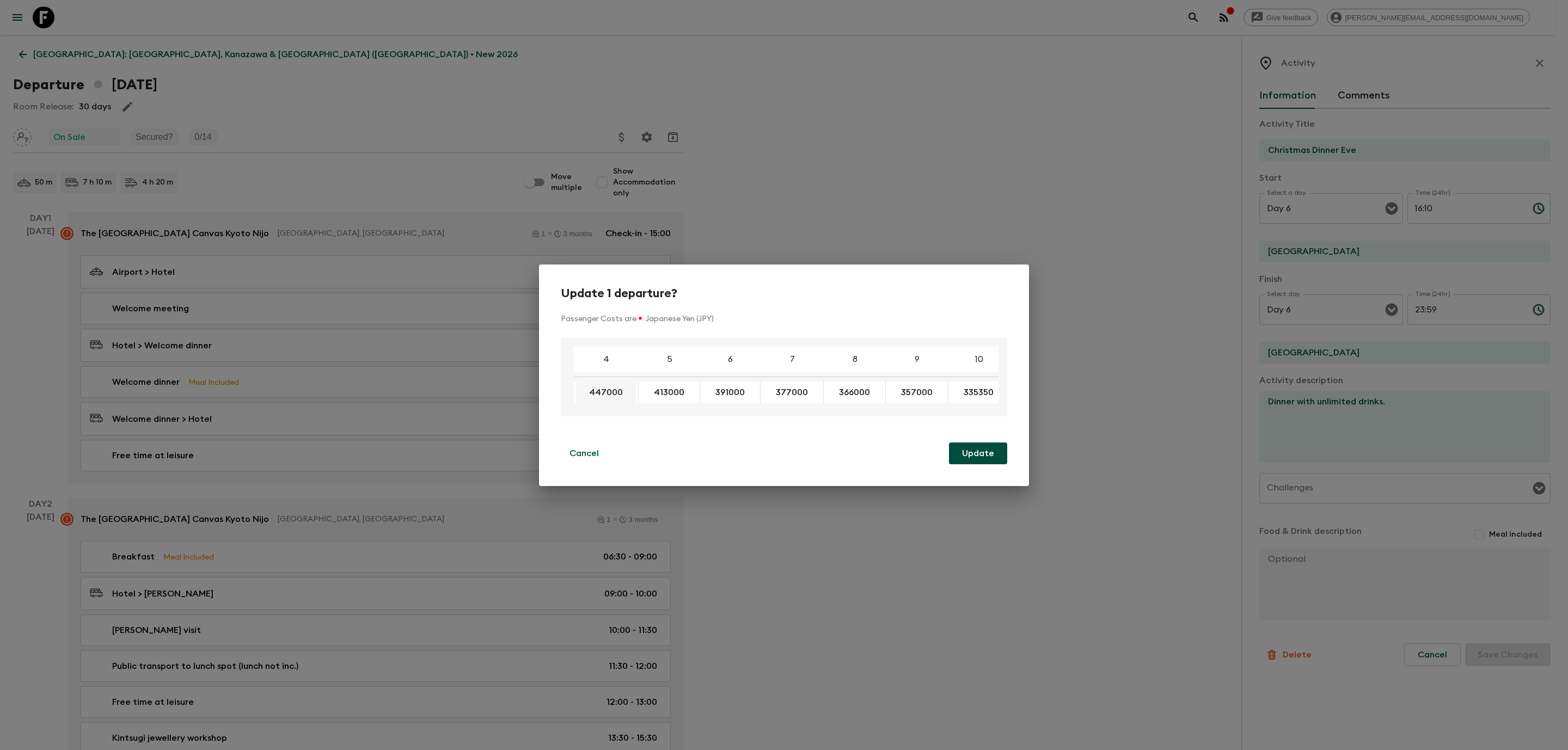
drag, startPoint x: 621, startPoint y: 404, endPoint x: 611, endPoint y: 386, distance: 20.6
click at [564, 407] on div "4 5 6 7 8 9 10 11 12 13 14 15 16 17 18 447000 413000 391000 377000 366000 35700…" at bounding box center [780, 377] width 436 height 62
click at [626, 387] on button "447000" at bounding box center [606, 392] width 60 height 22
click at [603, 390] on input "447000" at bounding box center [590, 392] width 28 height 13
type input "4"
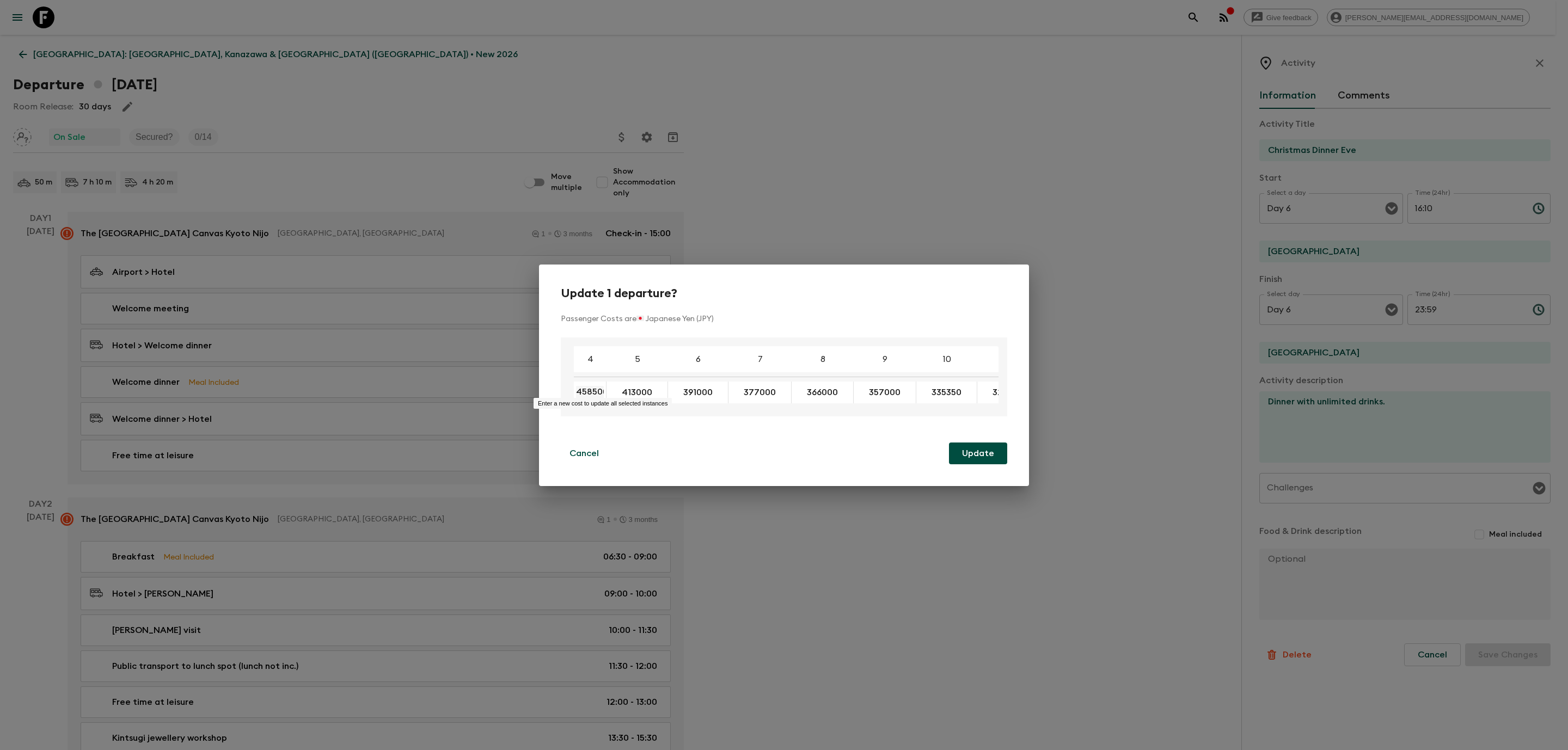
scroll to position [0, 3]
type input "458500"
type input "424500"
type input "402500"
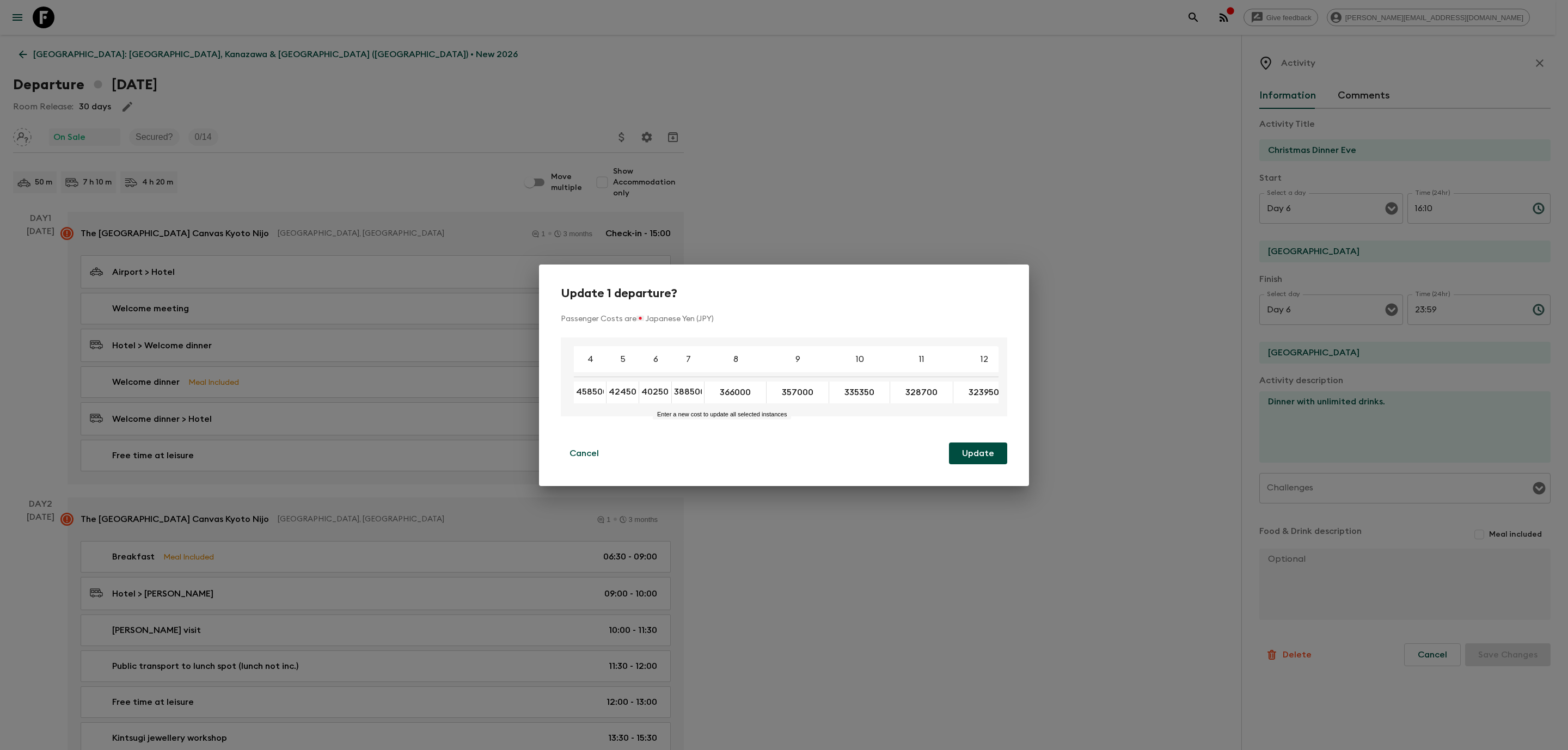
scroll to position [0, 3]
type input "388500"
type input "377500"
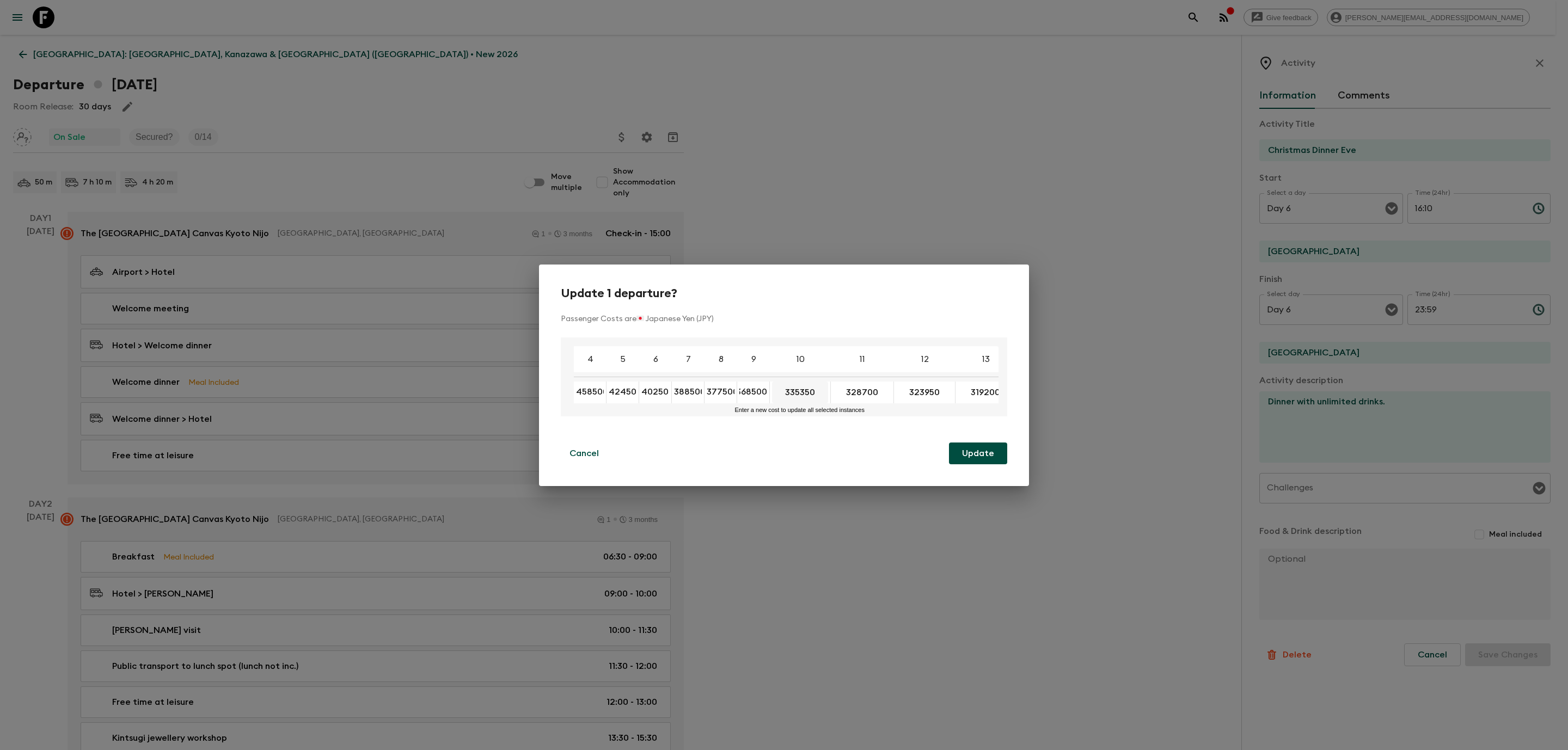
type input "368500"
type input "346850"
type input "340200"
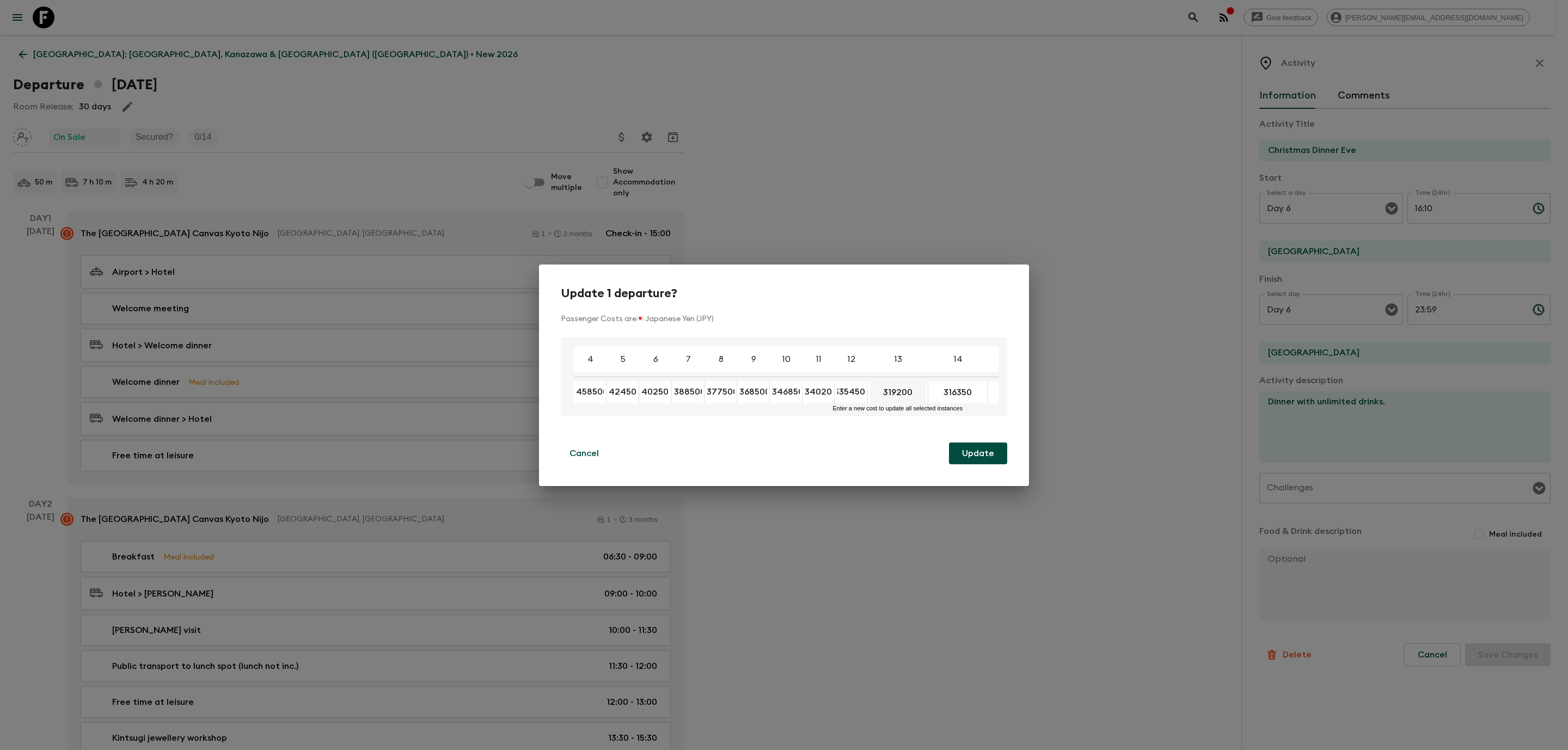
type input "335450"
type input "330700"
type input "327850"
click at [883, 443] on div "Cancel Update" at bounding box center [784, 453] width 447 height 22
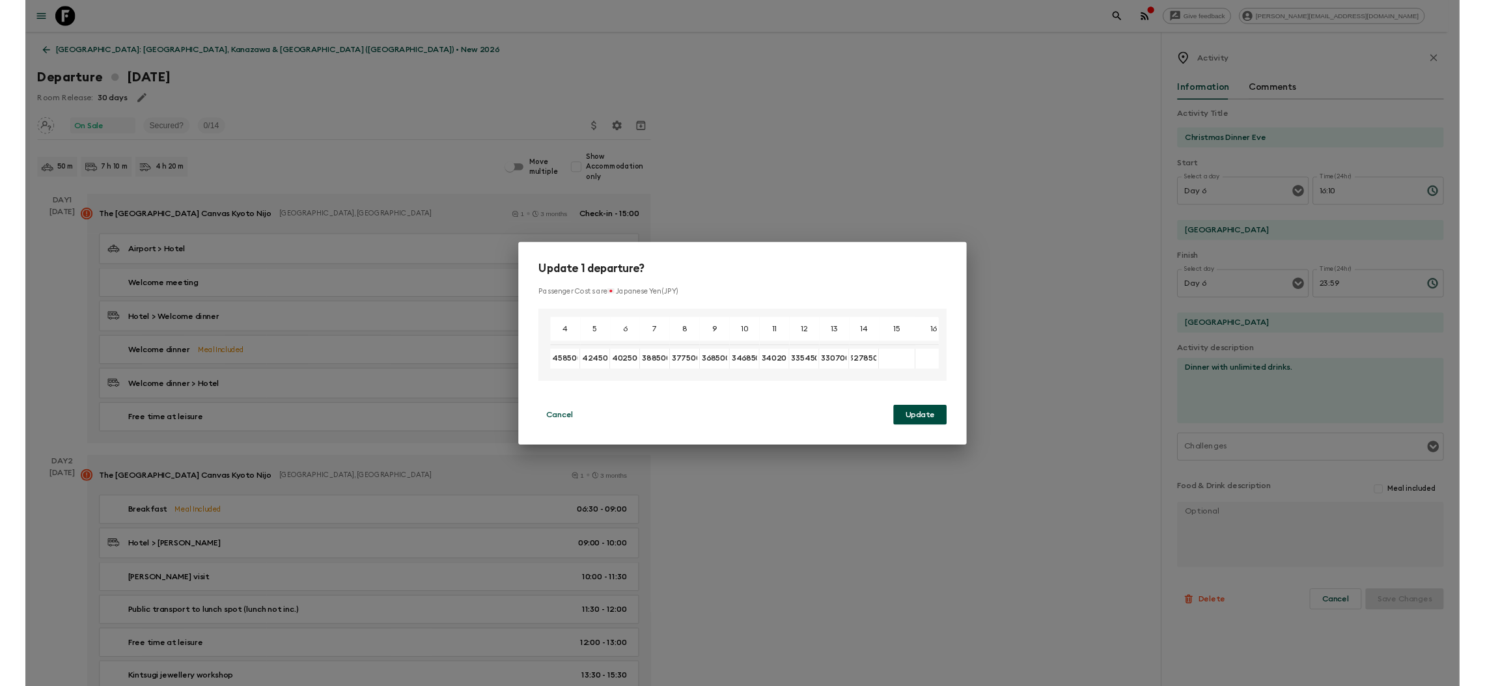
scroll to position [0, 0]
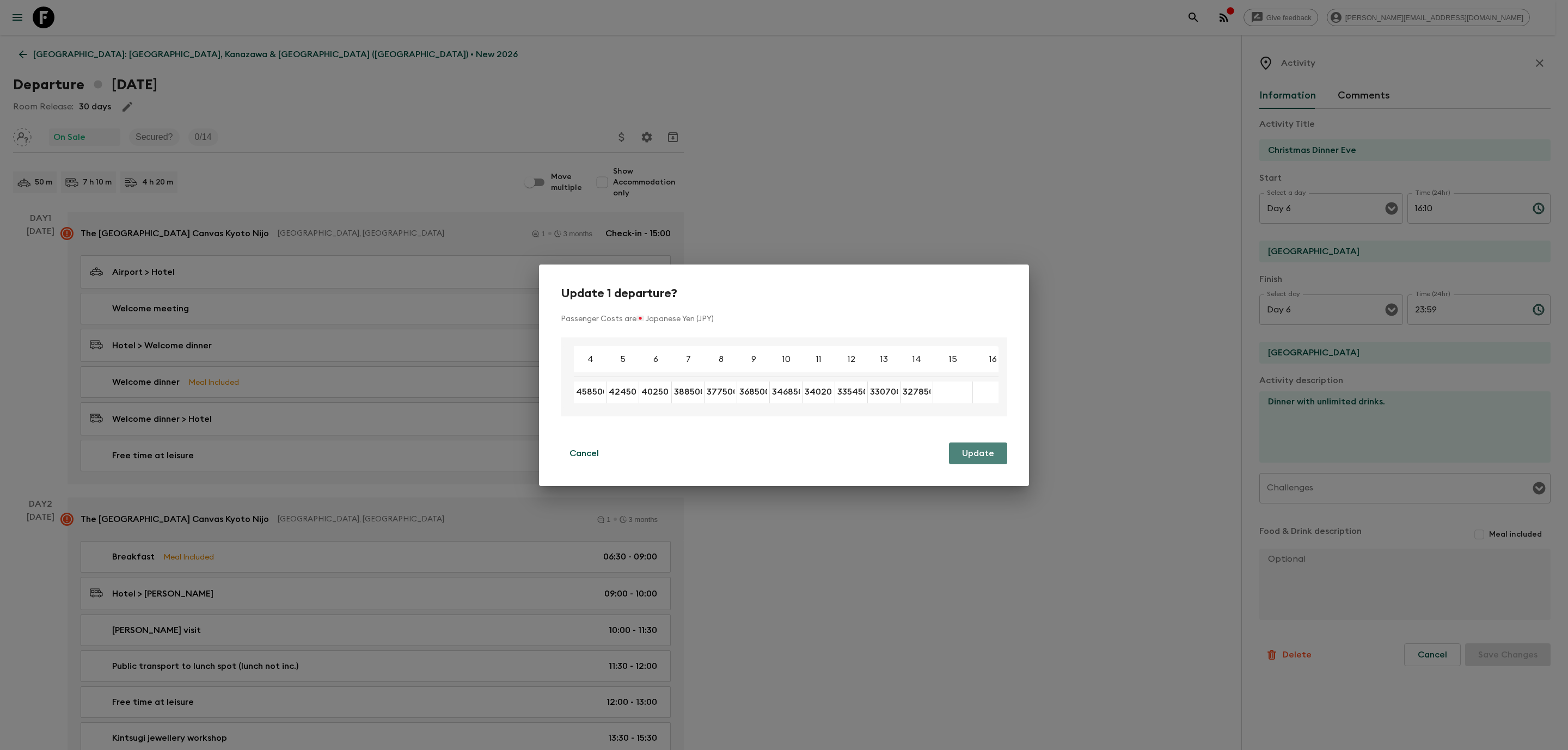
click at [992, 456] on button "Update" at bounding box center [978, 453] width 59 height 22
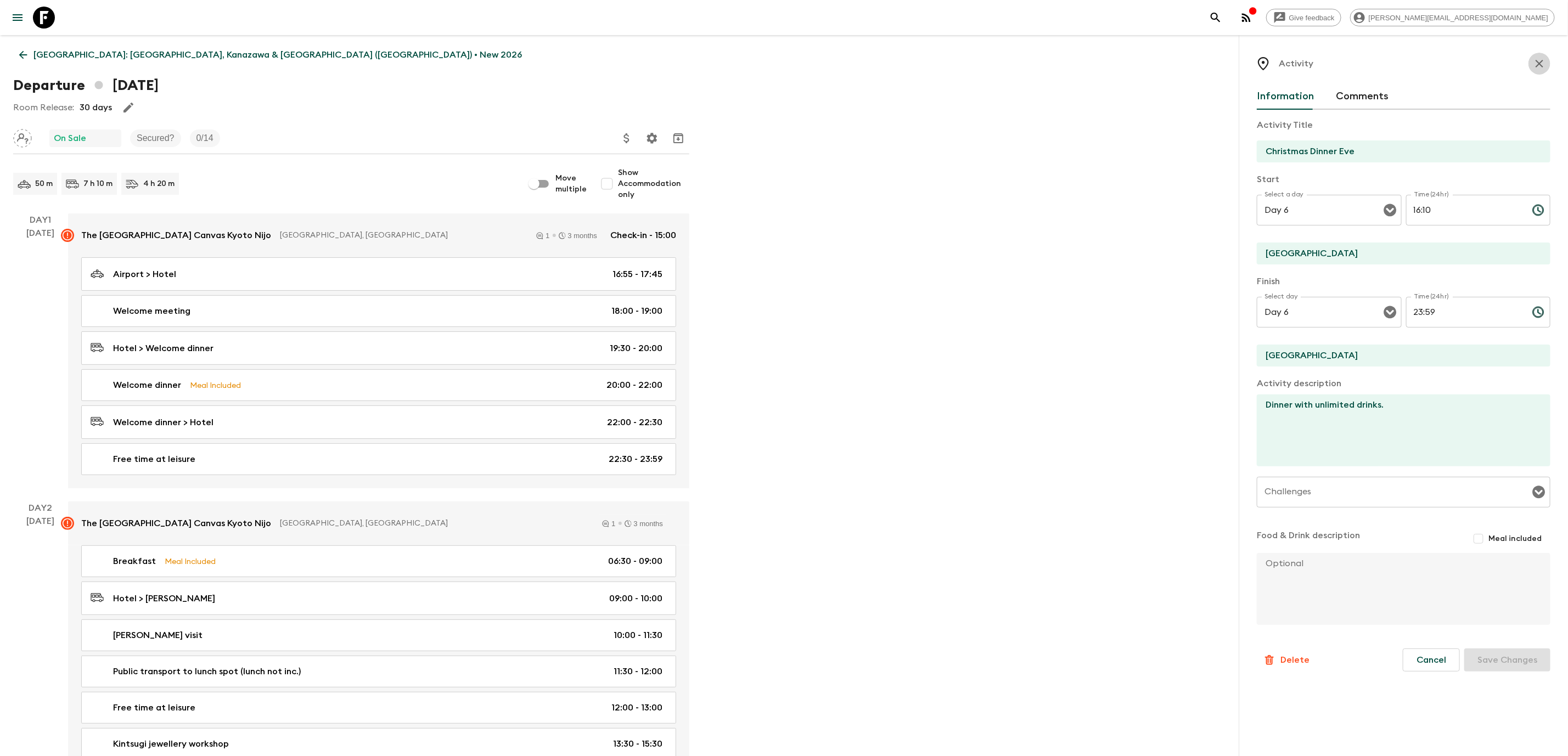
click at [1544, 67] on icon "button" at bounding box center [1540, 64] width 13 height 13
